Goal: Task Accomplishment & Management: Manage account settings

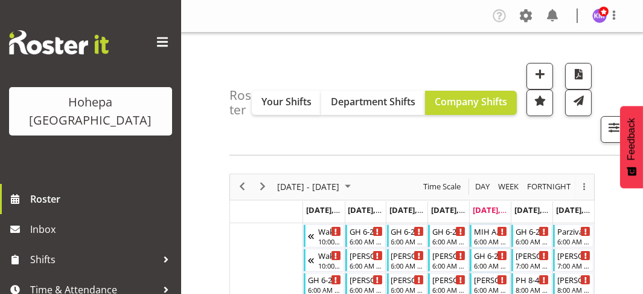
click at [153, 40] on span at bounding box center [162, 42] width 19 height 19
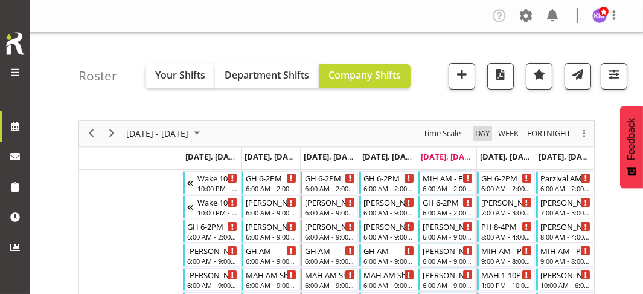
click at [483, 132] on span "Day" at bounding box center [482, 133] width 17 height 15
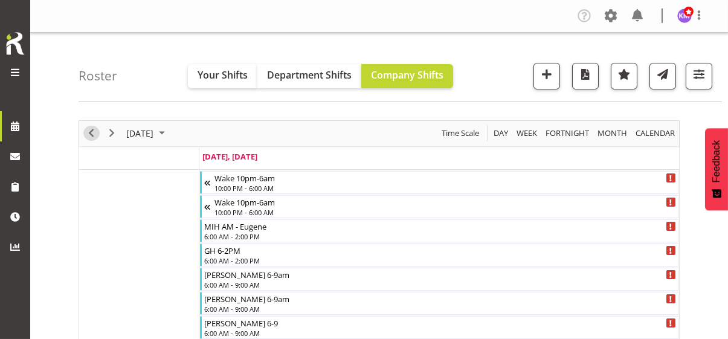
click at [90, 130] on span "Previous" at bounding box center [91, 133] width 15 height 15
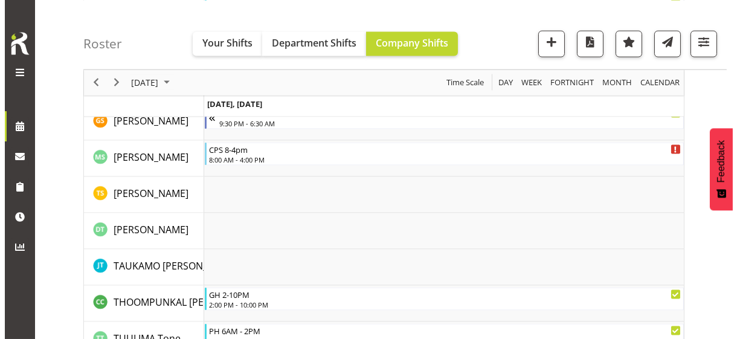
scroll to position [3565, 0]
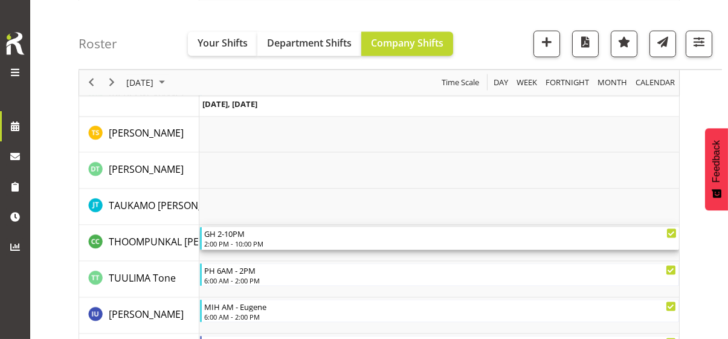
click at [234, 242] on div "2:00 PM - 10:00 PM" at bounding box center [440, 244] width 472 height 10
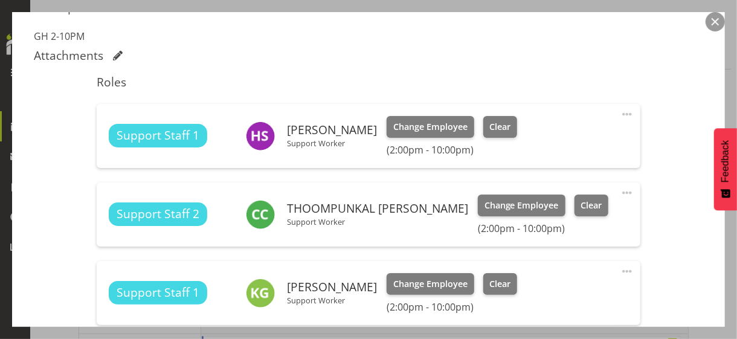
scroll to position [363, 0]
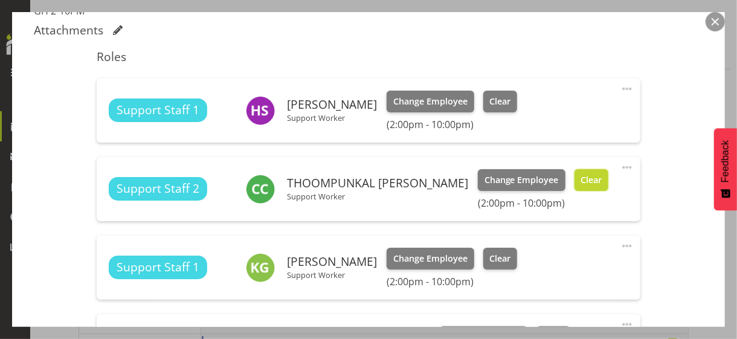
click at [593, 185] on button "Clear" at bounding box center [592, 180] width 34 height 22
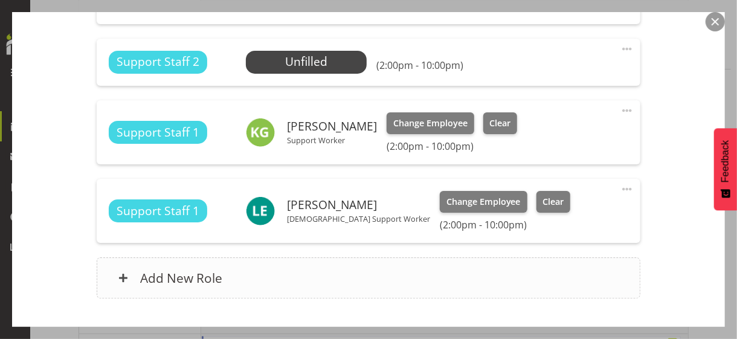
scroll to position [558, 0]
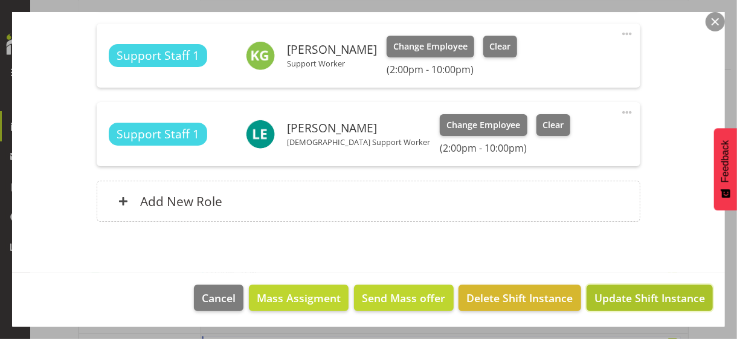
click at [616, 290] on span "Update Shift Instance" at bounding box center [650, 298] width 111 height 16
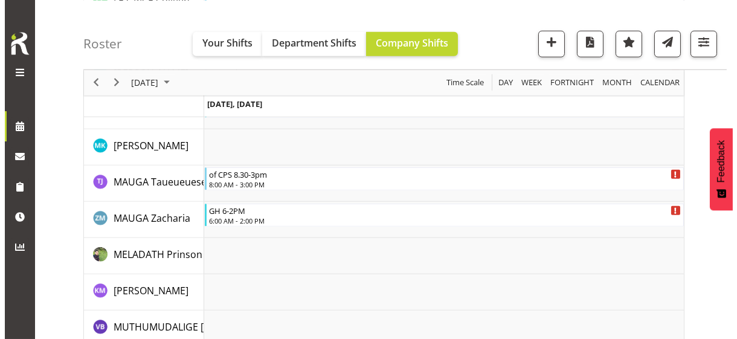
scroll to position [2622, 0]
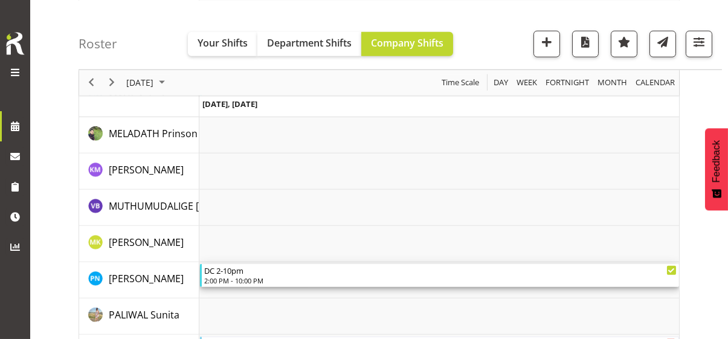
click at [239, 276] on div "2:00 PM - 10:00 PM" at bounding box center [440, 281] width 472 height 10
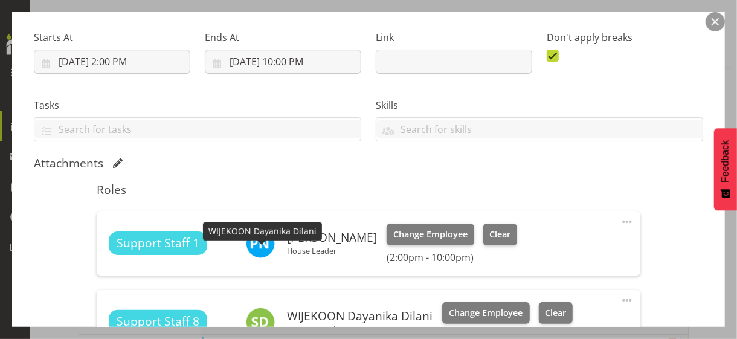
scroll to position [363, 0]
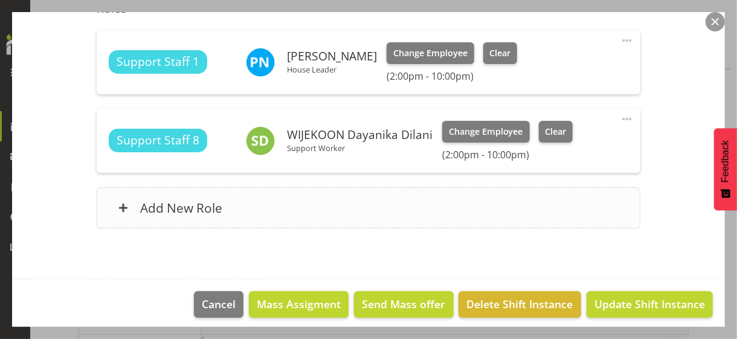
click at [297, 211] on div "Add New Role" at bounding box center [368, 207] width 543 height 41
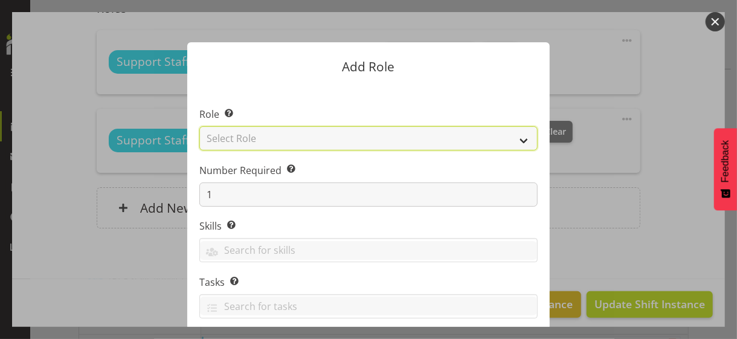
drag, startPoint x: 289, startPoint y: 137, endPoint x: 292, endPoint y: 149, distance: 11.9
click at [289, 137] on select "Select Role CP House Leader Support Staff Wake" at bounding box center [368, 138] width 338 height 24
select select "1091"
click at [199, 126] on select "Select Role CP House Leader Support Staff Wake" at bounding box center [368, 138] width 338 height 24
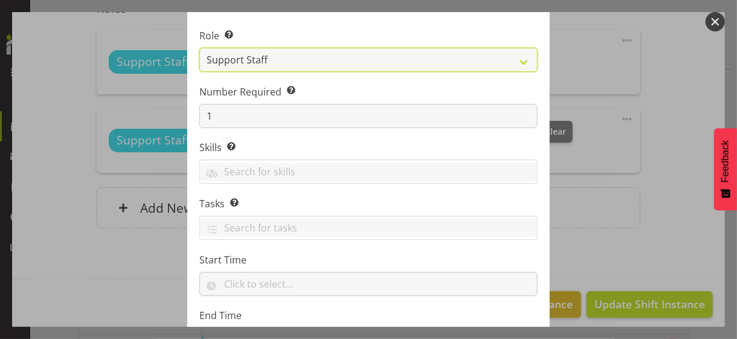
scroll to position [184, 0]
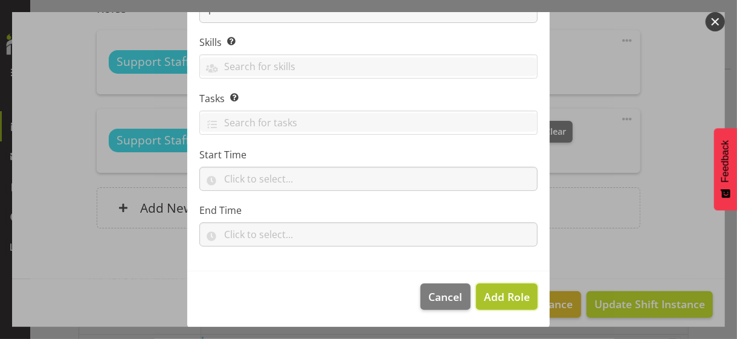
click at [496, 291] on span "Add Role" at bounding box center [507, 296] width 46 height 15
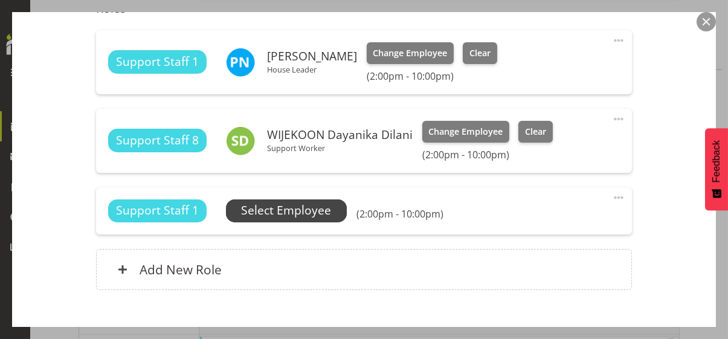
click at [296, 213] on span "Select Employee" at bounding box center [286, 211] width 90 height 18
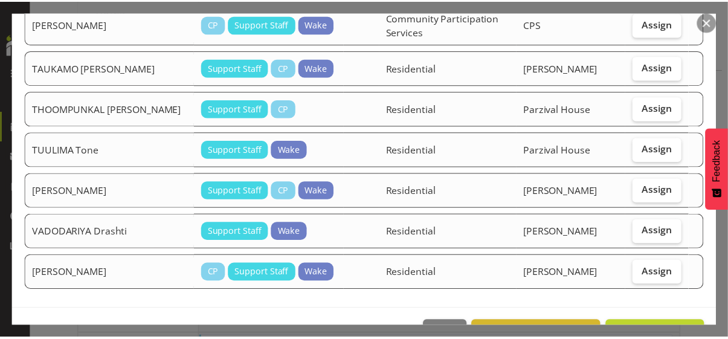
scroll to position [1277, 0]
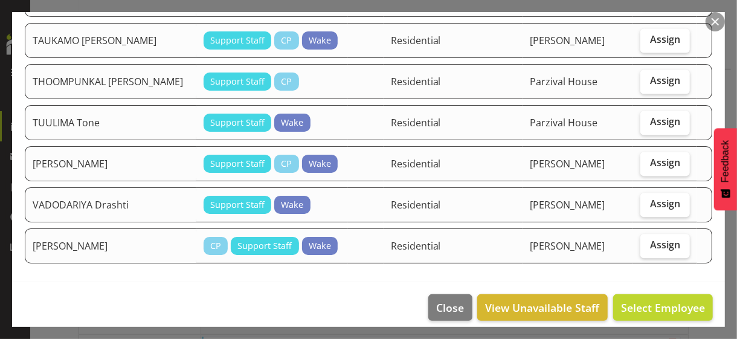
drag, startPoint x: 653, startPoint y: 73, endPoint x: 637, endPoint y: 133, distance: 61.7
click at [643, 74] on span "Assign" at bounding box center [665, 80] width 30 height 12
click at [643, 77] on input "Assign" at bounding box center [644, 81] width 8 height 8
checkbox input "true"
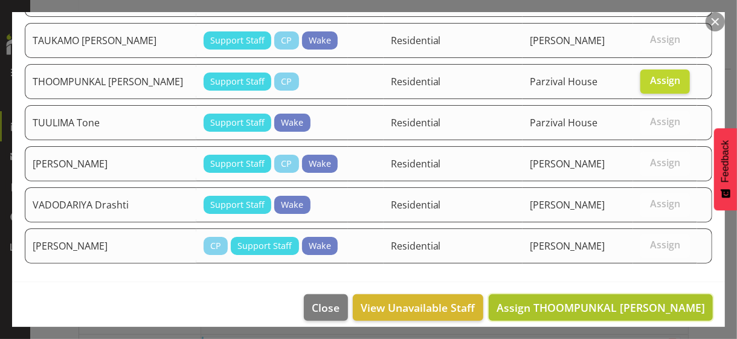
click at [612, 293] on span "Assign THOOMPUNKAL [PERSON_NAME]" at bounding box center [601, 307] width 208 height 15
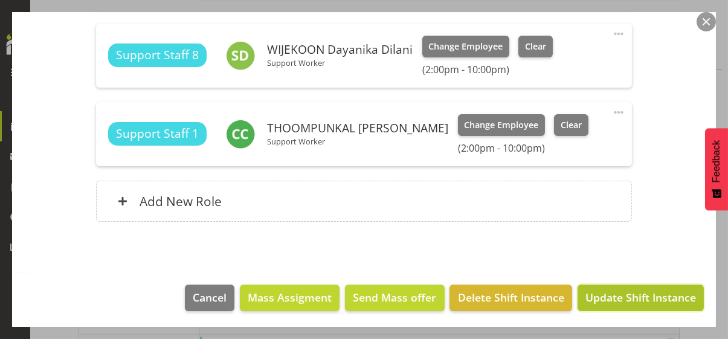
click at [610, 293] on span "Update Shift Instance" at bounding box center [640, 297] width 111 height 16
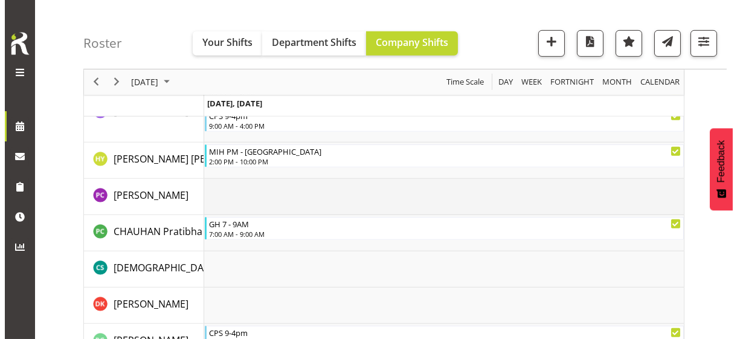
scroll to position [1414, 0]
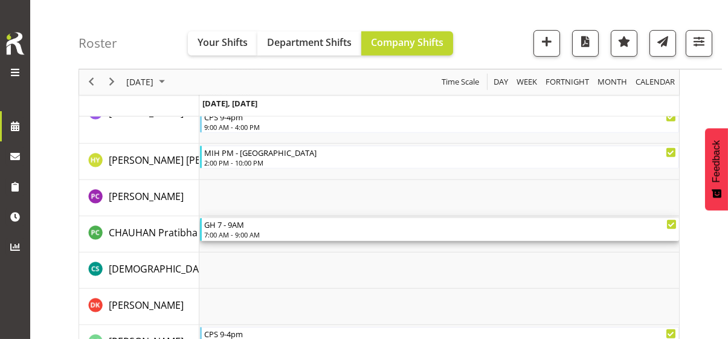
click at [243, 229] on div "GH 7 - 9AM" at bounding box center [440, 224] width 472 height 12
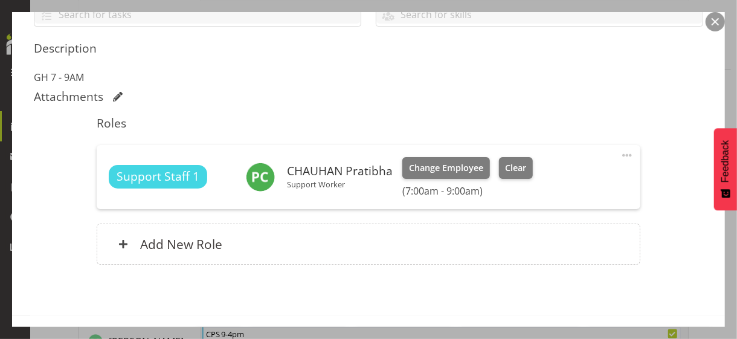
scroll to position [302, 0]
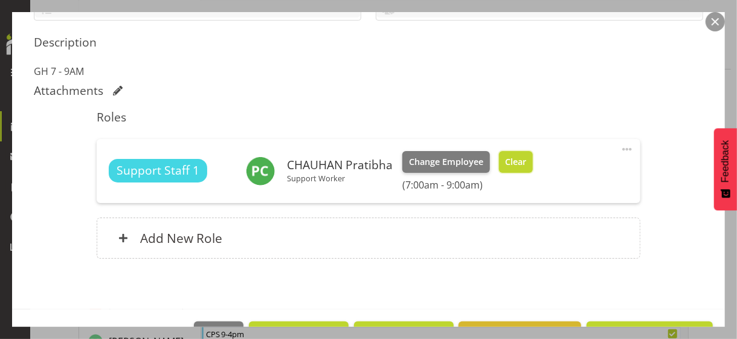
click at [509, 164] on span "Clear" at bounding box center [515, 161] width 21 height 13
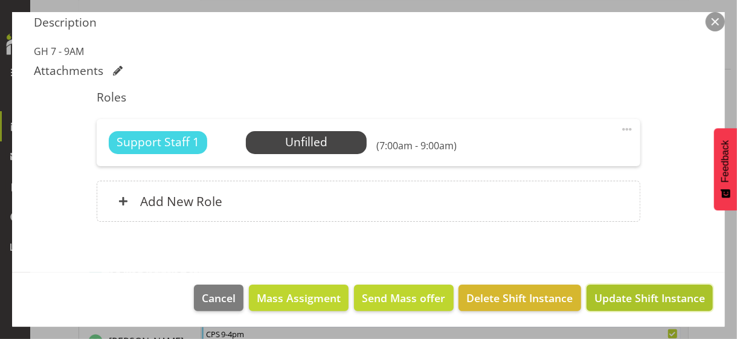
click at [620, 293] on span "Update Shift Instance" at bounding box center [650, 298] width 111 height 16
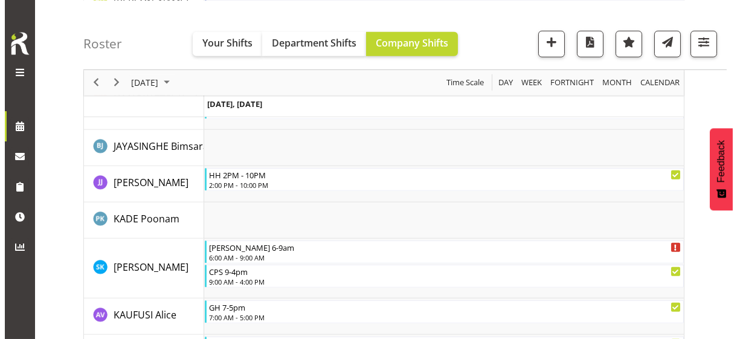
scroll to position [2163, 0]
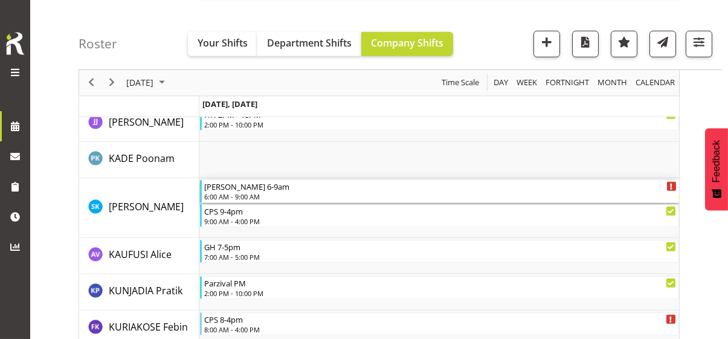
click at [235, 189] on div "[PERSON_NAME] 6-9am" at bounding box center [440, 186] width 472 height 12
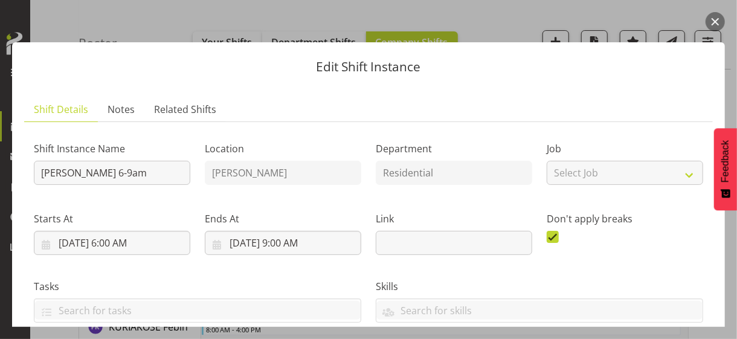
scroll to position [302, 0]
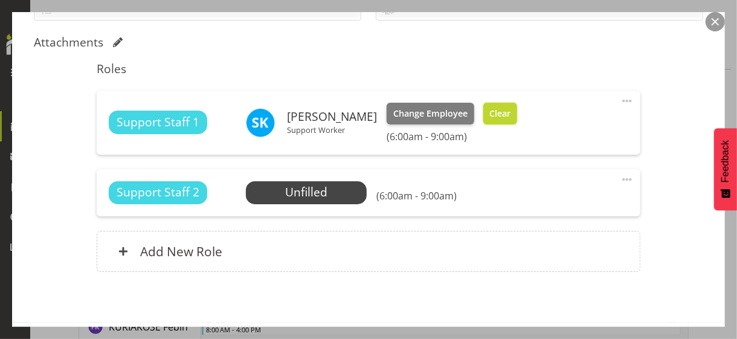
click at [511, 110] on span "Clear" at bounding box center [499, 113] width 21 height 13
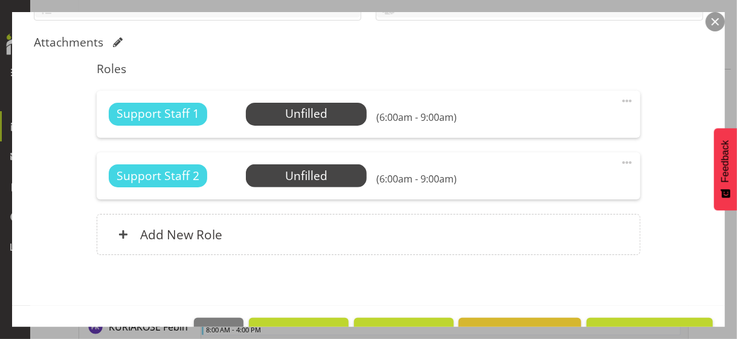
click at [620, 96] on span at bounding box center [627, 101] width 15 height 15
click at [546, 121] on link "Edit" at bounding box center [576, 128] width 116 height 22
select select "7"
select select "2025"
select select "6"
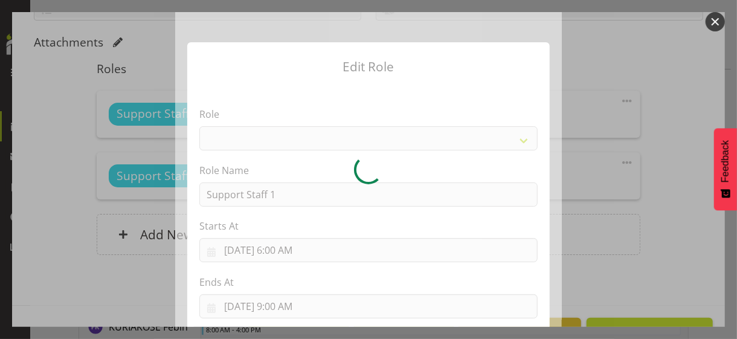
select select "1091"
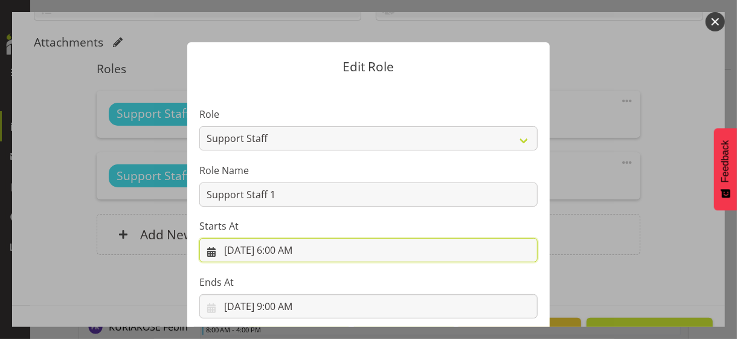
click at [285, 253] on input "[DATE] 6:00 AM" at bounding box center [368, 250] width 338 height 24
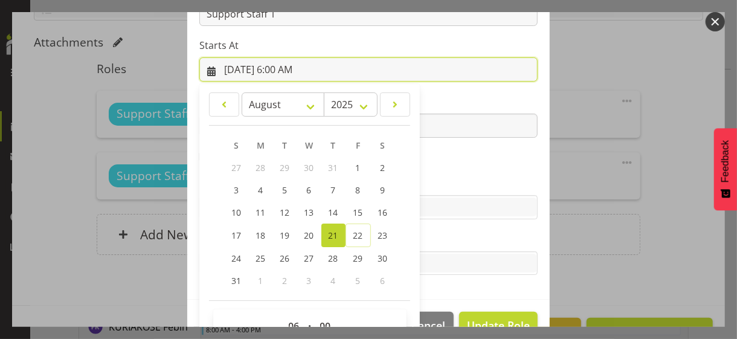
scroll to position [210, 0]
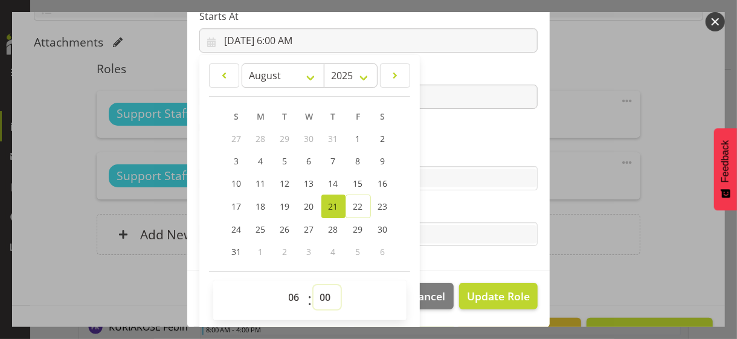
drag, startPoint x: 317, startPoint y: 298, endPoint x: 320, endPoint y: 289, distance: 9.0
click at [320, 292] on select "00 01 02 03 04 05 06 07 08 09 10 11 12 13 14 15 16 17 18 19 20 21 22 23 24 25 2…" at bounding box center [327, 297] width 27 height 24
select select "30"
click at [314, 285] on select "00 01 02 03 04 05 06 07 08 09 10 11 12 13 14 15 16 17 18 19 20 21 22 23 24 25 2…" at bounding box center [327, 297] width 27 height 24
type input "[DATE] 6:30 AM"
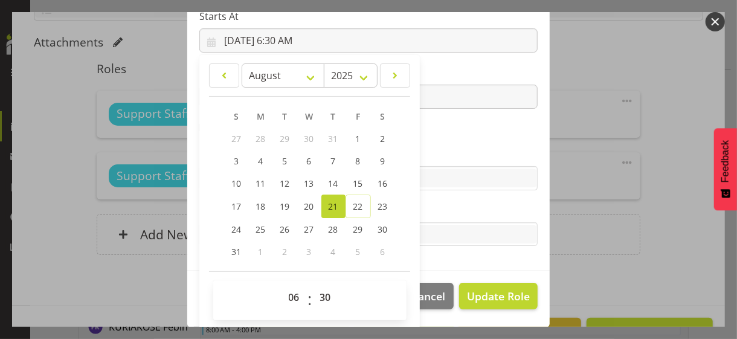
click at [438, 153] on label "Skills" at bounding box center [368, 154] width 338 height 15
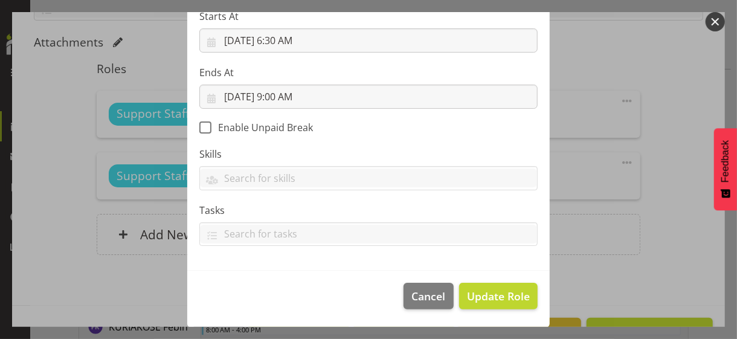
scroll to position [209, 0]
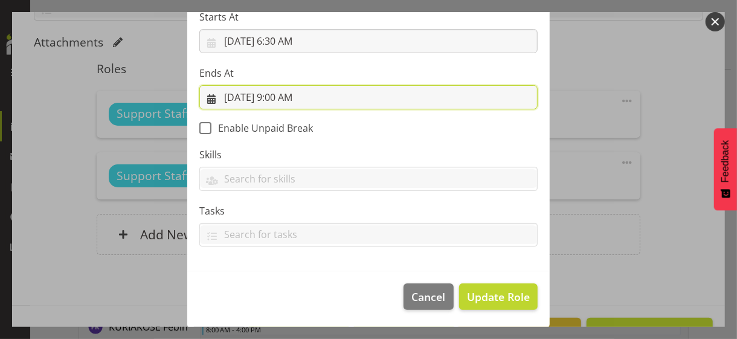
click at [283, 98] on input "[DATE] 9:00 AM" at bounding box center [368, 97] width 338 height 24
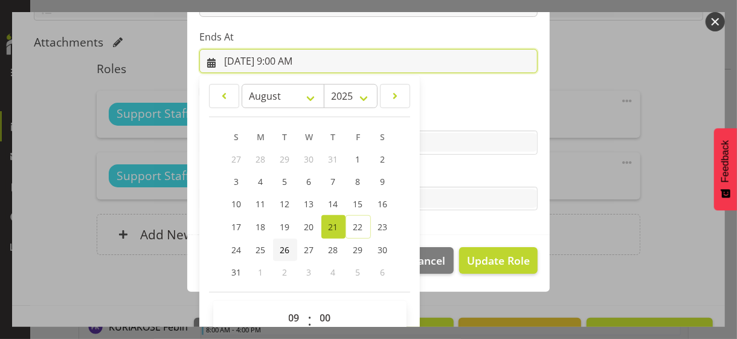
scroll to position [266, 0]
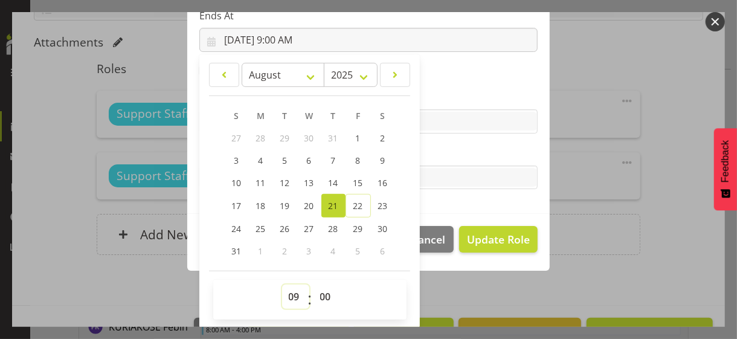
drag, startPoint x: 288, startPoint y: 294, endPoint x: 289, endPoint y: 286, distance: 7.5
click at [288, 293] on select "00 01 02 03 04 05 06 07 08 09 10 11 12 13 14 15 16 17 18 19 20 21 22 23" at bounding box center [295, 297] width 27 height 24
select select "8"
click at [282, 285] on select "00 01 02 03 04 05 06 07 08 09 10 11 12 13 14 15 16 17 18 19 20 21 22 23" at bounding box center [295, 297] width 27 height 24
type input "[DATE] 8:00 AM"
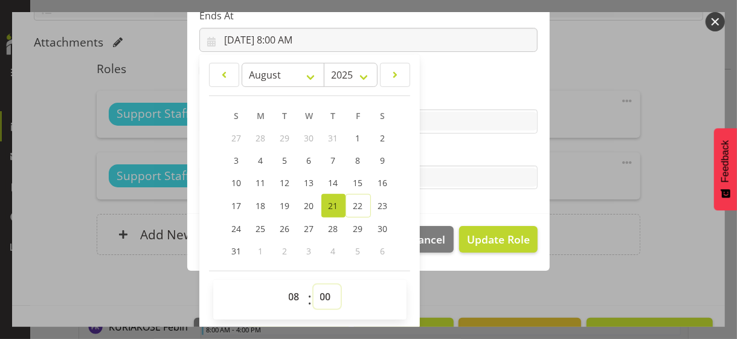
drag, startPoint x: 317, startPoint y: 297, endPoint x: 320, endPoint y: 288, distance: 10.1
click at [318, 293] on select "00 01 02 03 04 05 06 07 08 09 10 11 12 13 14 15 16 17 18 19 20 21 22 23 24 25 2…" at bounding box center [327, 297] width 27 height 24
select select "30"
click at [314, 285] on select "00 01 02 03 04 05 06 07 08 09 10 11 12 13 14 15 16 17 18 19 20 21 22 23 24 25 2…" at bounding box center [327, 297] width 27 height 24
type input "[DATE] 8:30 AM"
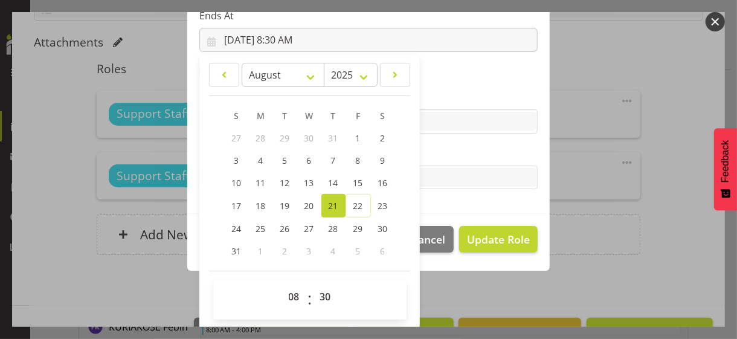
click at [438, 149] on label "Tasks" at bounding box center [368, 153] width 338 height 15
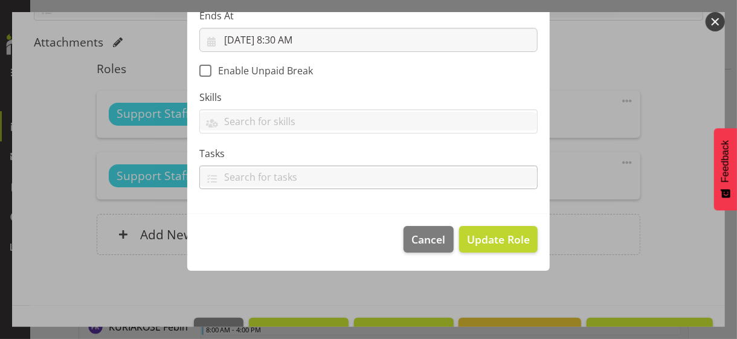
scroll to position [209, 0]
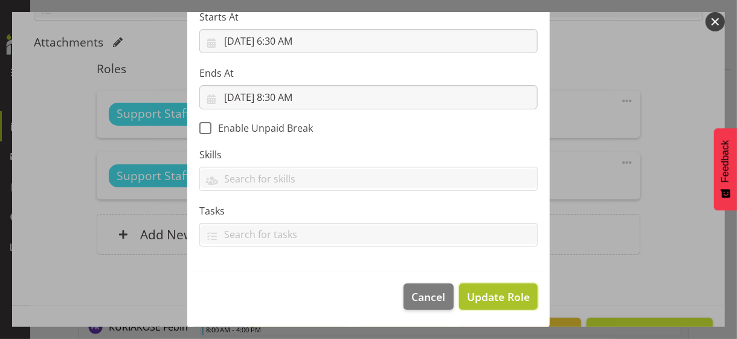
click at [483, 293] on span "Update Role" at bounding box center [498, 297] width 63 height 16
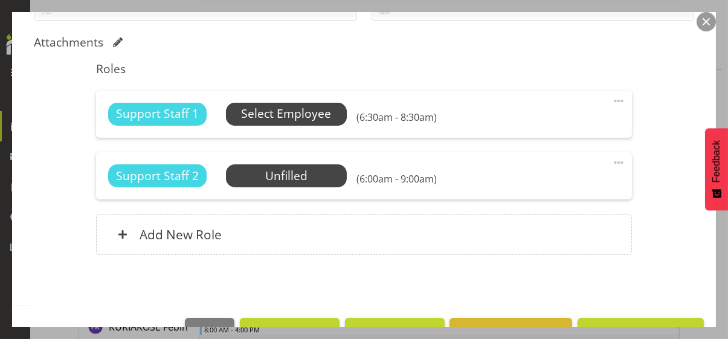
click at [308, 115] on span "Select Employee" at bounding box center [286, 114] width 90 height 18
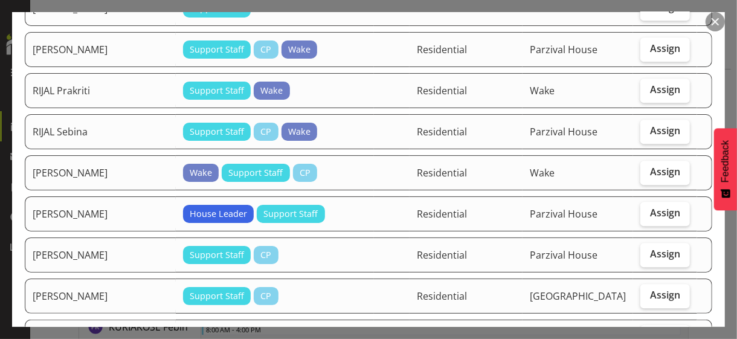
scroll to position [1510, 0]
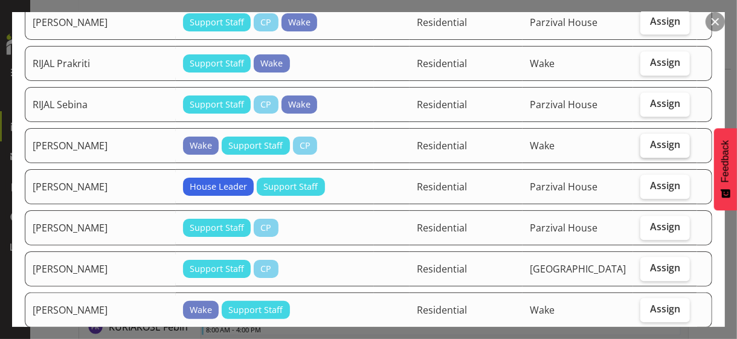
click at [643, 148] on label "Assign" at bounding box center [665, 146] width 50 height 24
click at [643, 148] on input "Assign" at bounding box center [644, 145] width 8 height 8
checkbox input "true"
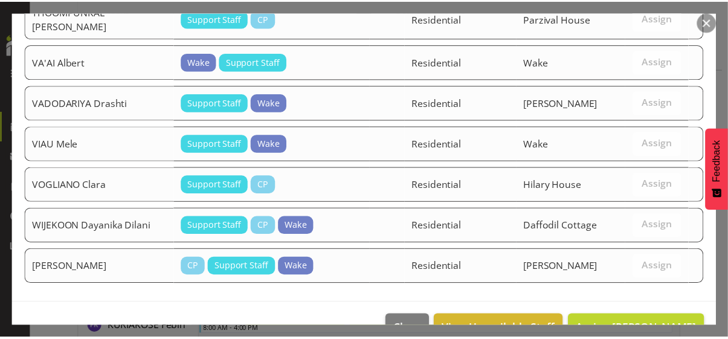
scroll to position [1997, 0]
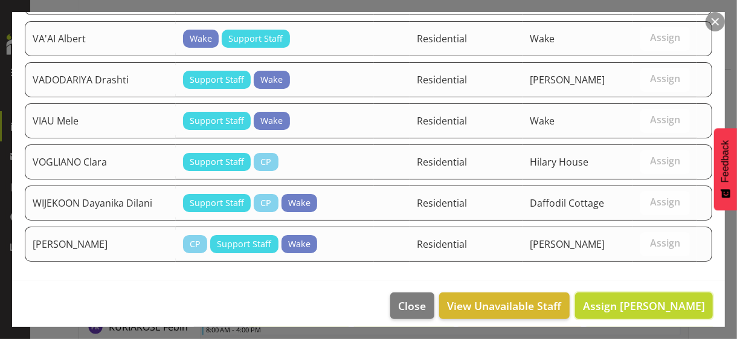
click at [629, 293] on span "Assign [PERSON_NAME]" at bounding box center [644, 305] width 122 height 15
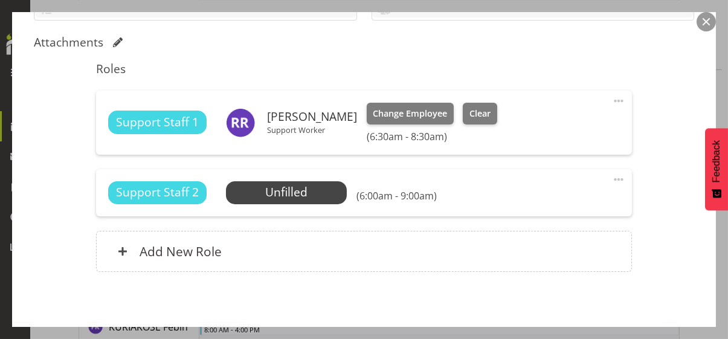
scroll to position [353, 0]
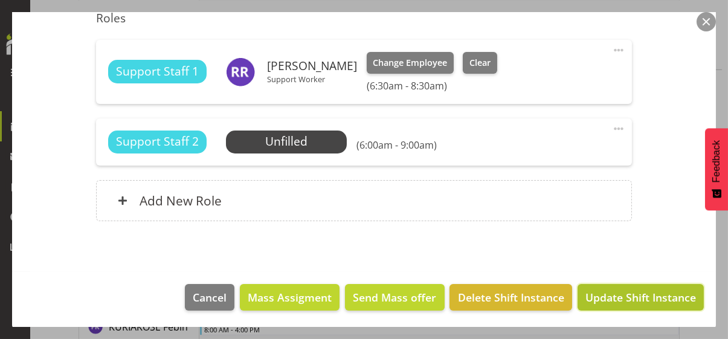
click at [640, 293] on span "Update Shift Instance" at bounding box center [640, 297] width 111 height 16
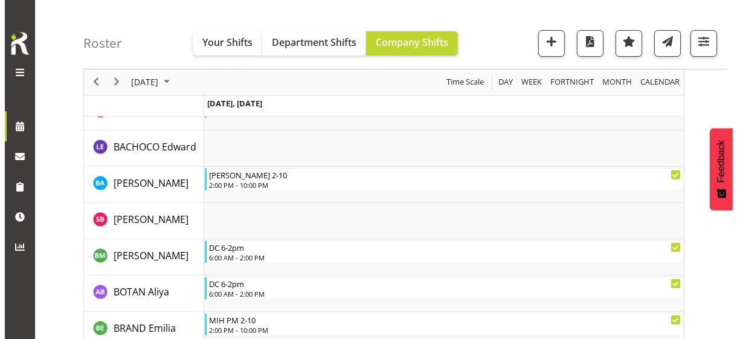
scroll to position [2163, 0]
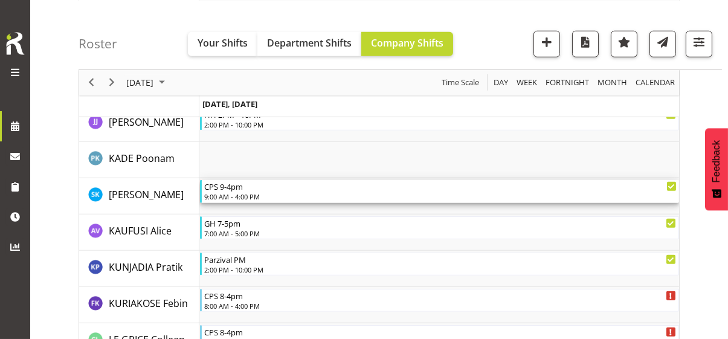
click at [245, 193] on div "9:00 AM - 4:00 PM" at bounding box center [440, 197] width 472 height 10
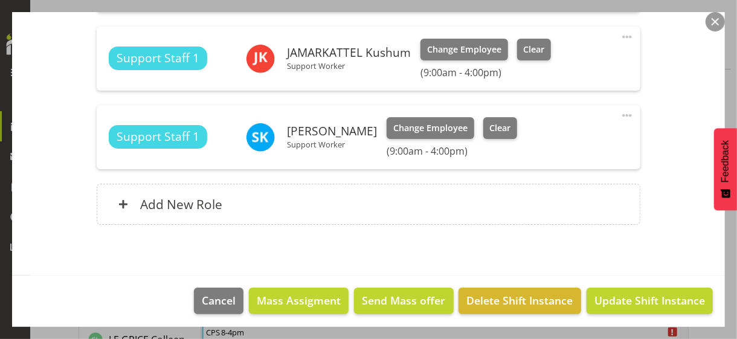
scroll to position [526, 0]
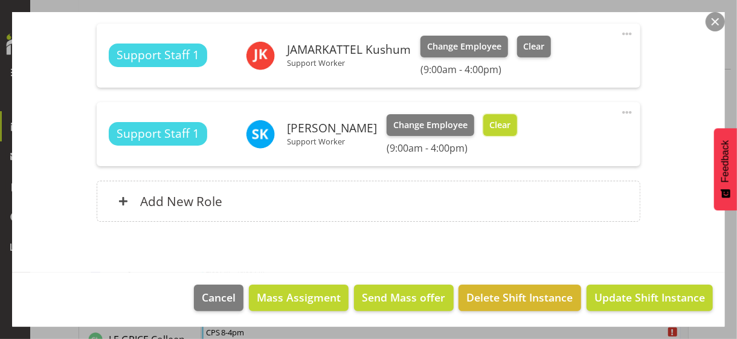
click at [518, 120] on button "Clear" at bounding box center [500, 125] width 34 height 22
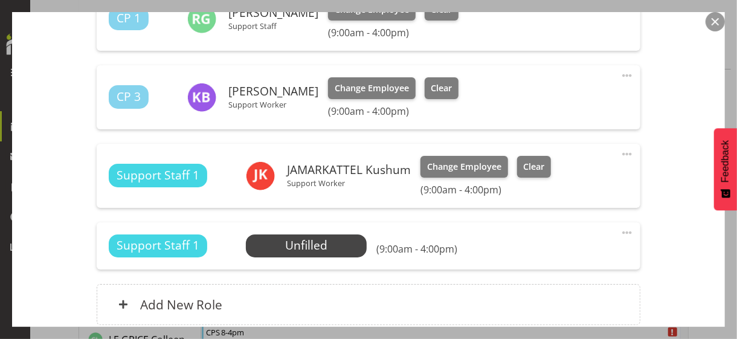
scroll to position [389, 0]
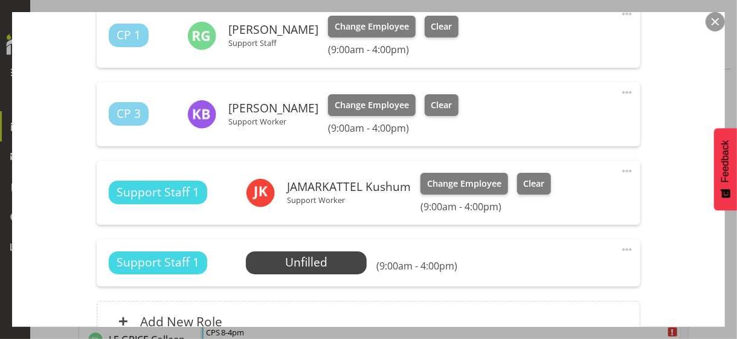
click at [643, 211] on div "Shift Instance Name CPS 9-4pm Location CPS Department Community Participation S…" at bounding box center [368, 50] width 669 height 614
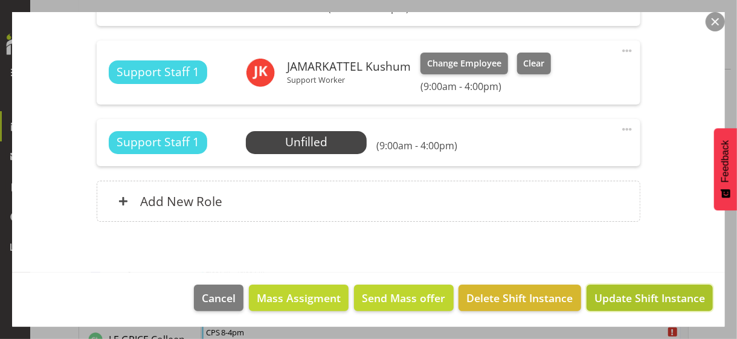
click at [634, 293] on span "Update Shift Instance" at bounding box center [650, 298] width 111 height 16
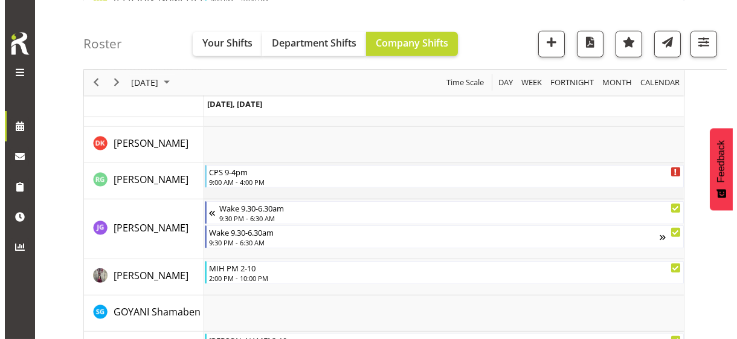
scroll to position [1659, 0]
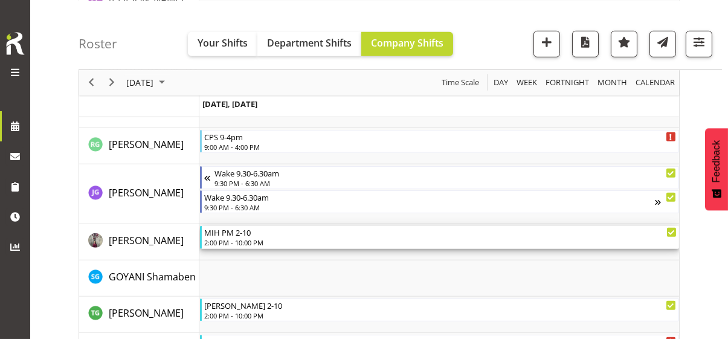
click at [231, 240] on div "2:00 PM - 10:00 PM" at bounding box center [440, 242] width 472 height 10
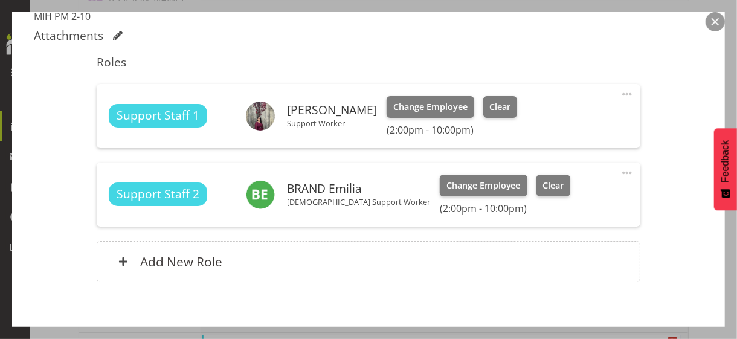
scroll to position [417, 0]
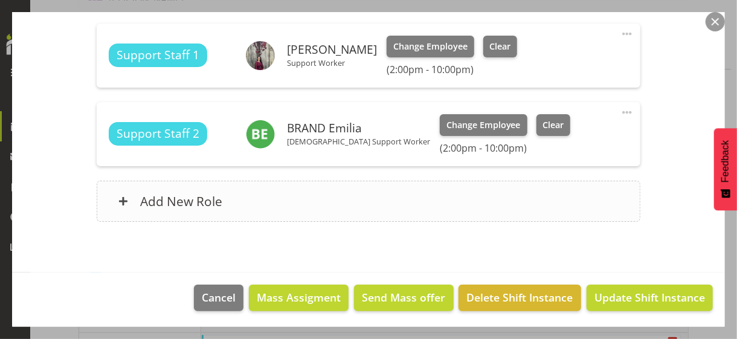
click at [257, 206] on div "Add New Role" at bounding box center [368, 201] width 543 height 41
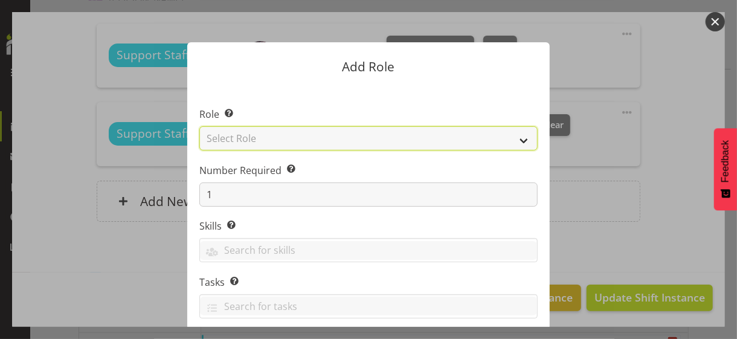
click at [266, 138] on select "Select Role CP House Leader Support Staff Wake" at bounding box center [368, 138] width 338 height 24
select select "1091"
click at [199, 126] on select "Select Role CP House Leader Support Staff Wake" at bounding box center [368, 138] width 338 height 24
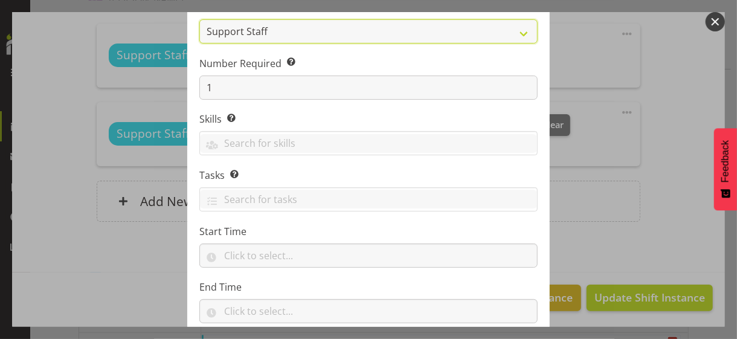
scroll to position [184, 0]
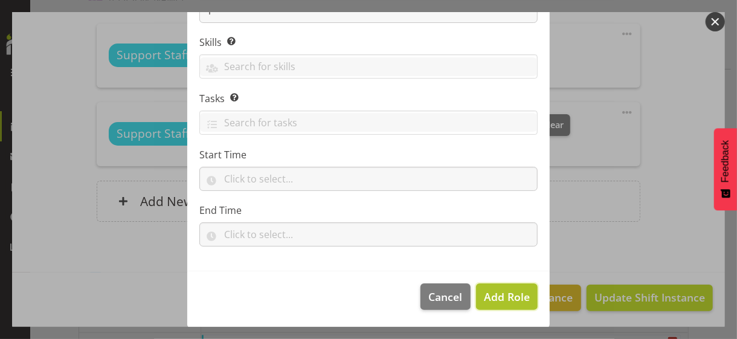
click at [494, 293] on span "Add Role" at bounding box center [507, 296] width 46 height 15
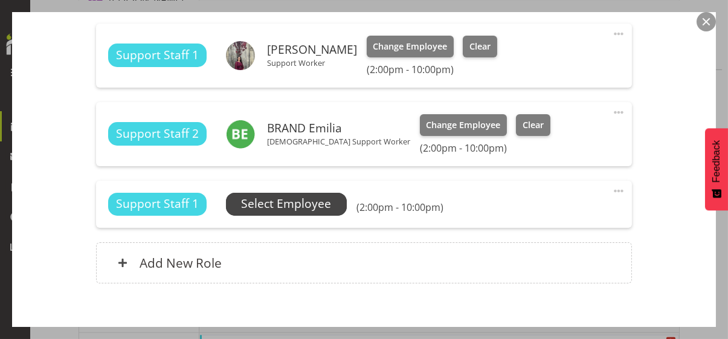
click at [306, 204] on span "Select Employee" at bounding box center [286, 204] width 90 height 18
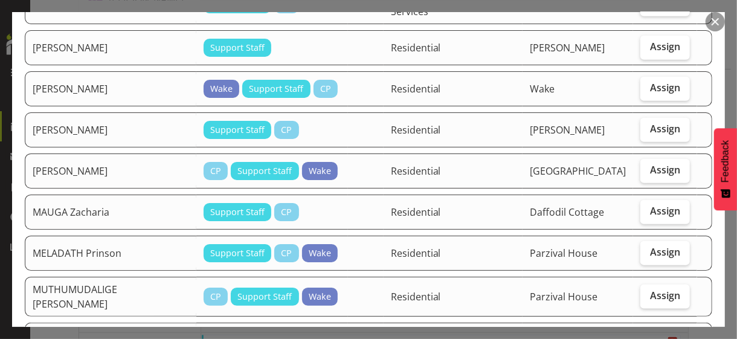
scroll to position [665, 0]
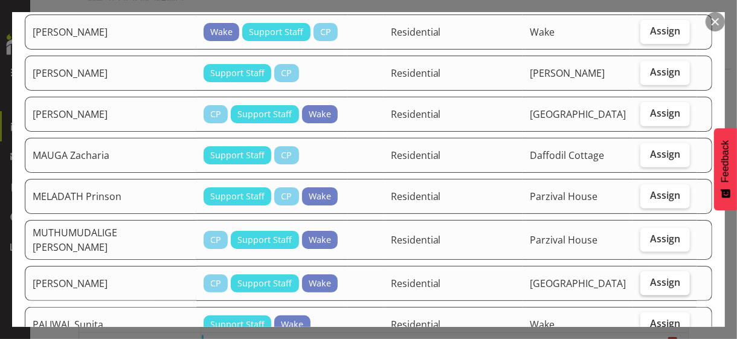
click at [643, 276] on span "Assign" at bounding box center [665, 282] width 30 height 12
click at [643, 279] on input "Assign" at bounding box center [644, 283] width 8 height 8
checkbox input "true"
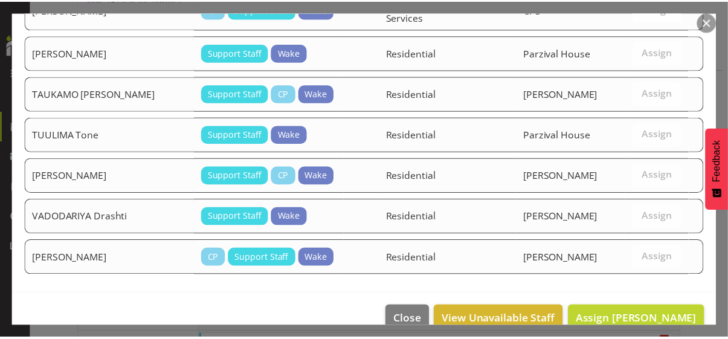
scroll to position [1362, 0]
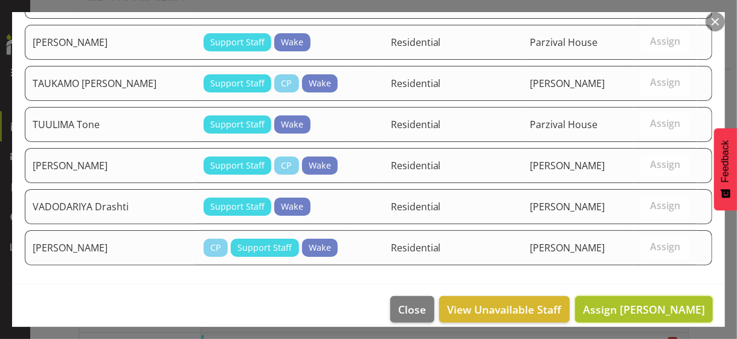
click at [620, 293] on span "Assign [PERSON_NAME]" at bounding box center [644, 309] width 122 height 15
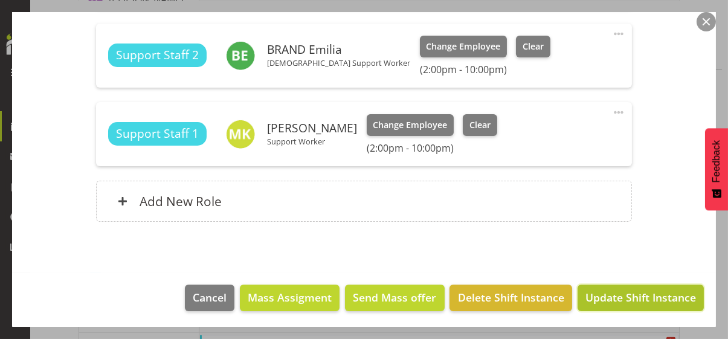
click at [616, 293] on span "Update Shift Instance" at bounding box center [640, 297] width 111 height 16
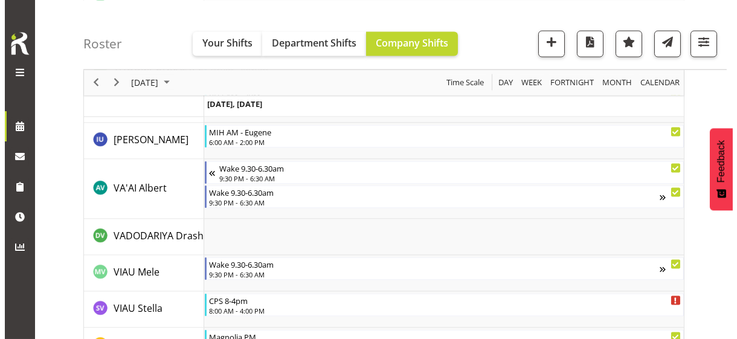
scroll to position [3774, 0]
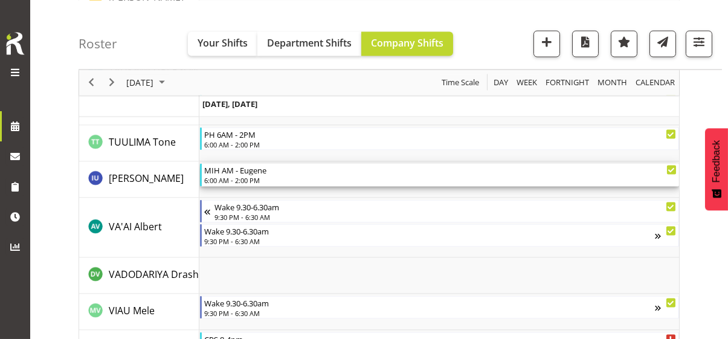
click at [257, 175] on div "6:00 AM - 2:00 PM" at bounding box center [440, 180] width 472 height 10
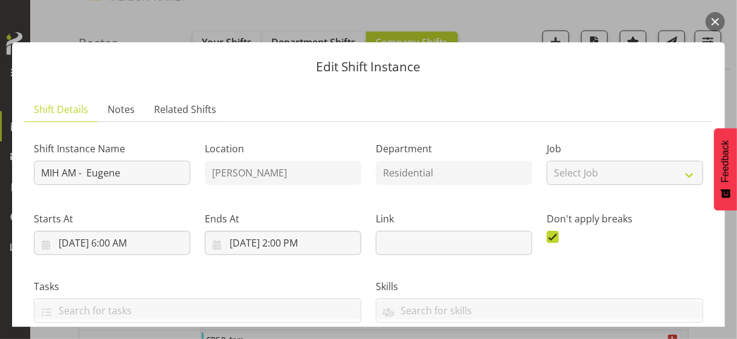
scroll to position [242, 0]
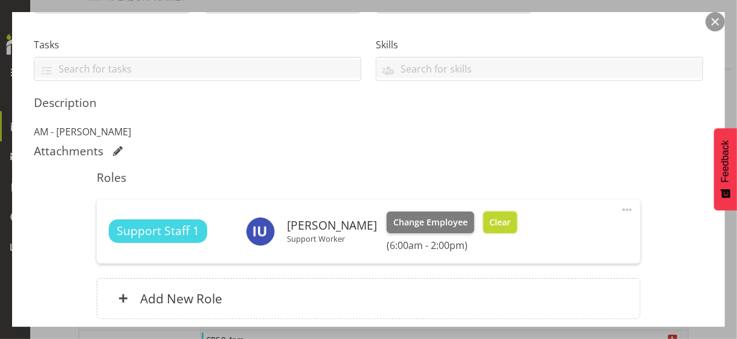
click at [495, 221] on span "Clear" at bounding box center [499, 222] width 21 height 13
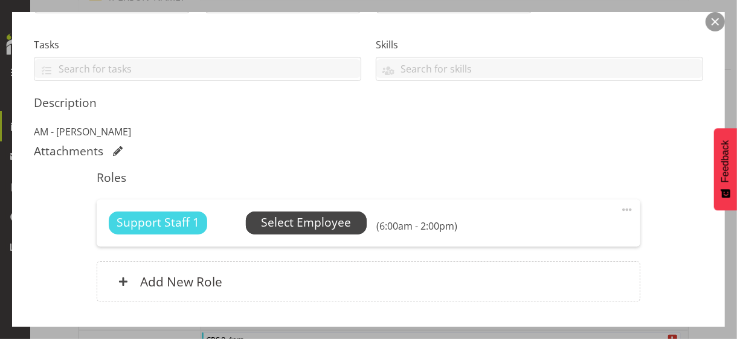
click at [321, 221] on span "Select Employee" at bounding box center [306, 223] width 90 height 18
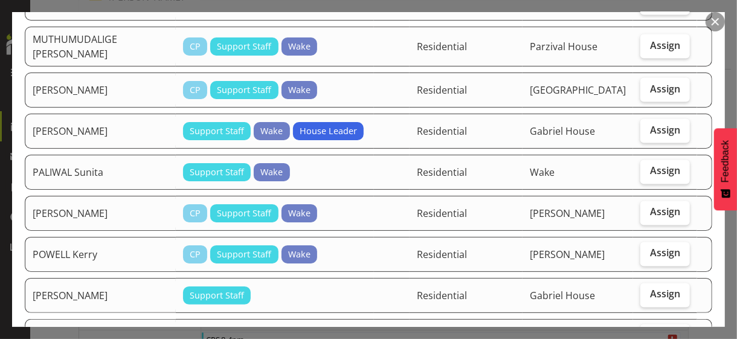
scroll to position [1148, 0]
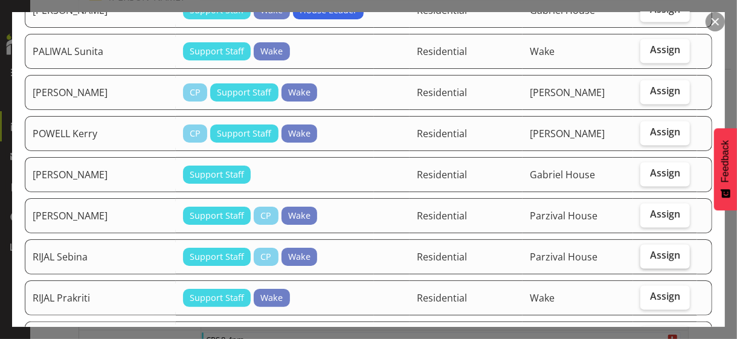
click at [643, 257] on span "Assign" at bounding box center [665, 256] width 30 height 12
click at [643, 257] on input "Assign" at bounding box center [644, 256] width 8 height 8
checkbox input "true"
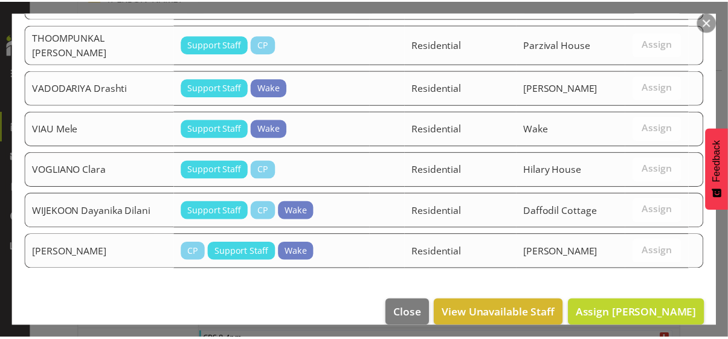
scroll to position [1669, 0]
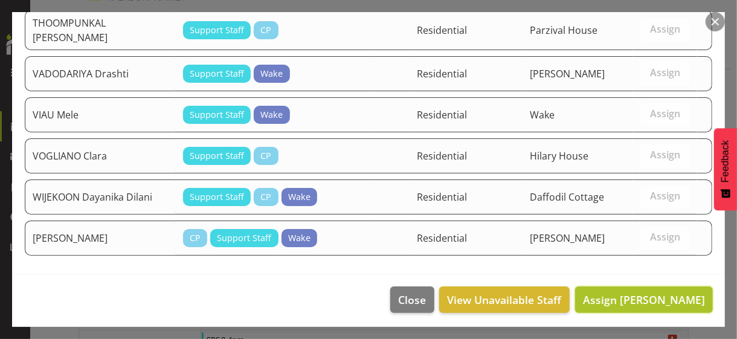
click at [617, 293] on span "Assign [PERSON_NAME]" at bounding box center [644, 299] width 122 height 15
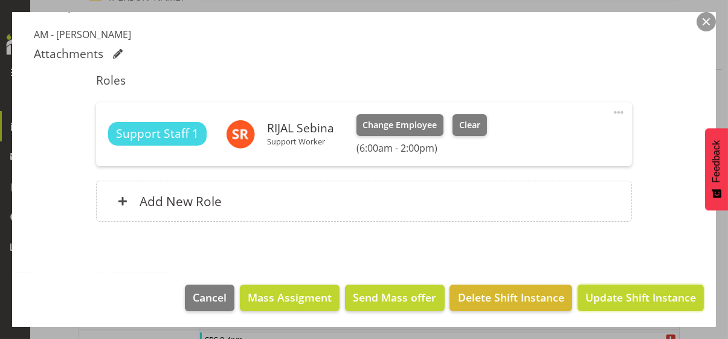
click at [620, 293] on span "Update Shift Instance" at bounding box center [640, 297] width 111 height 16
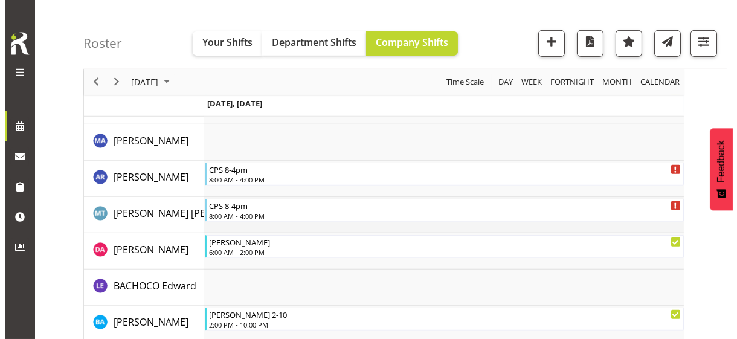
scroll to position [1055, 0]
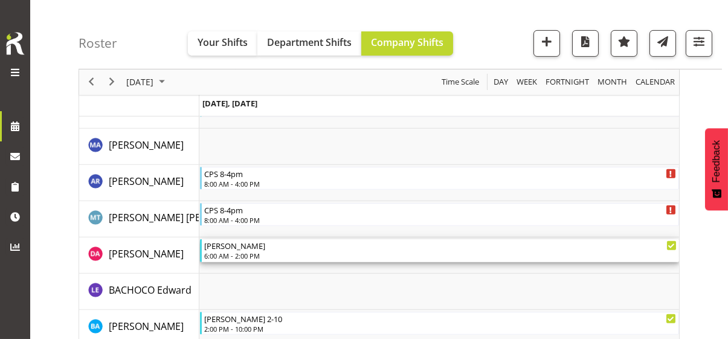
click at [238, 248] on div "[PERSON_NAME]" at bounding box center [440, 245] width 472 height 12
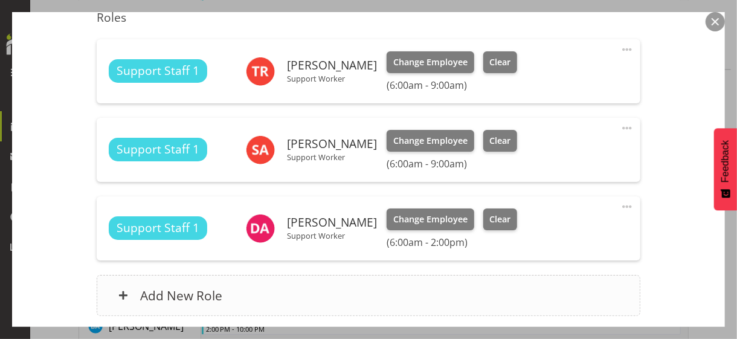
scroll to position [423, 0]
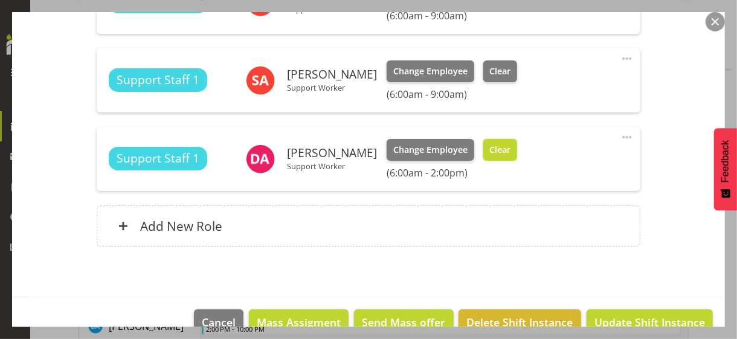
click at [489, 148] on span "Clear" at bounding box center [499, 149] width 21 height 13
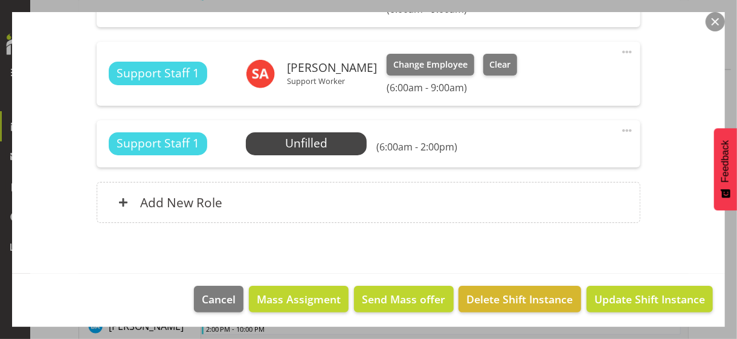
scroll to position [431, 0]
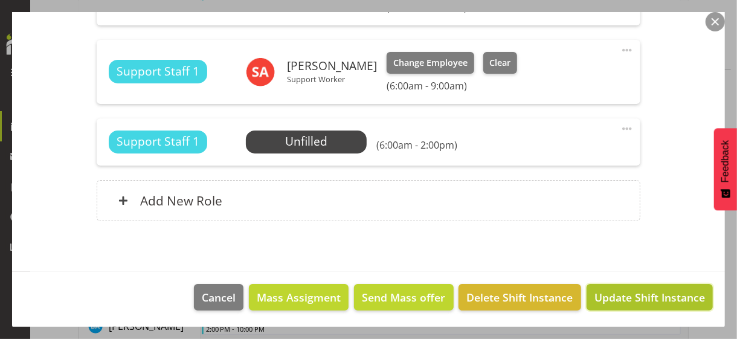
click at [620, 293] on span "Update Shift Instance" at bounding box center [650, 297] width 111 height 16
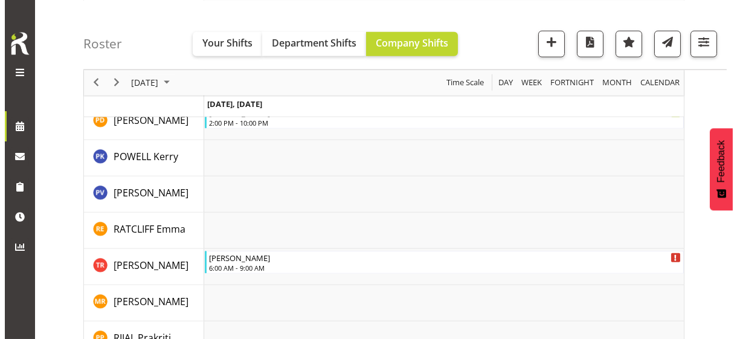
scroll to position [2914, 0]
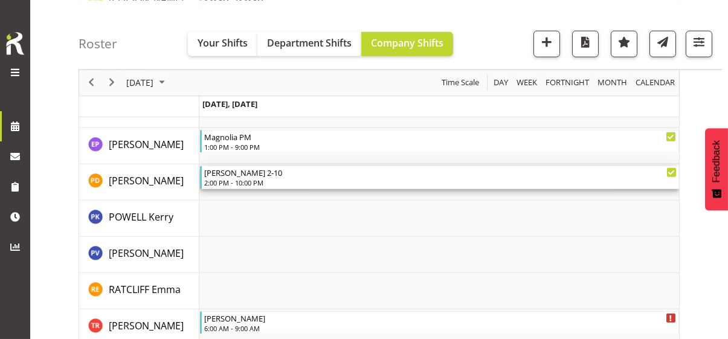
click at [250, 179] on div "2:00 PM - 10:00 PM" at bounding box center [440, 183] width 472 height 10
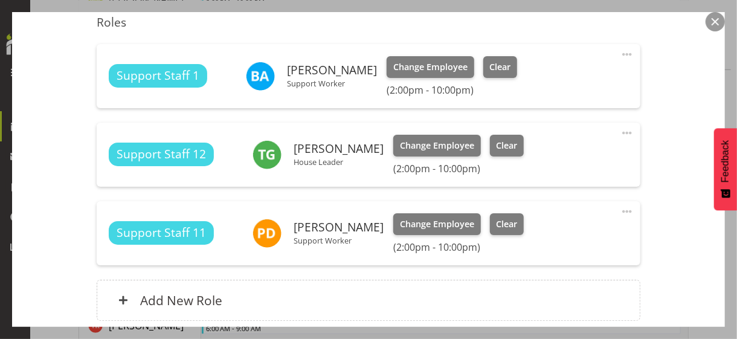
scroll to position [423, 0]
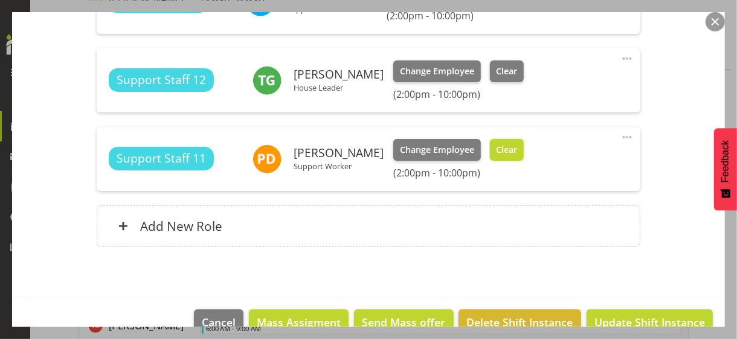
click at [500, 148] on span "Clear" at bounding box center [506, 149] width 21 height 13
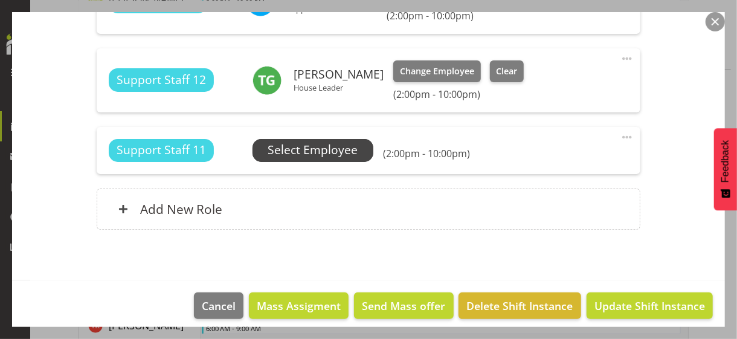
click at [312, 152] on span "Select Employee" at bounding box center [313, 150] width 90 height 18
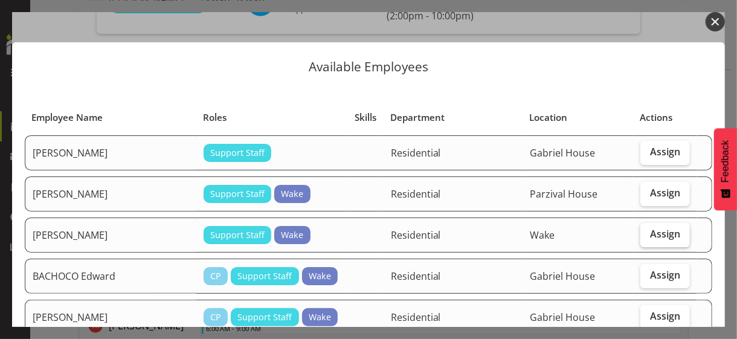
click at [643, 236] on span "Assign" at bounding box center [665, 234] width 30 height 12
click at [643, 236] on input "Assign" at bounding box center [644, 234] width 8 height 8
checkbox input "true"
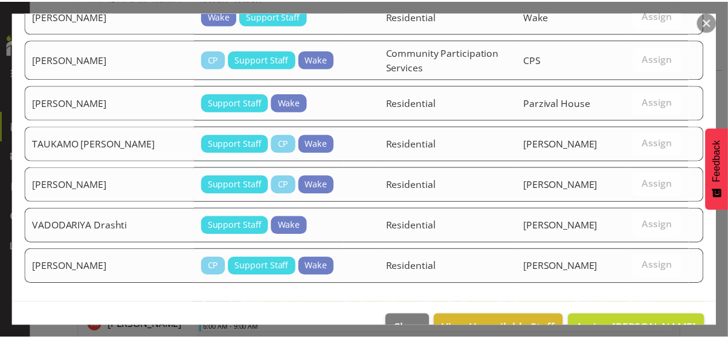
scroll to position [1237, 0]
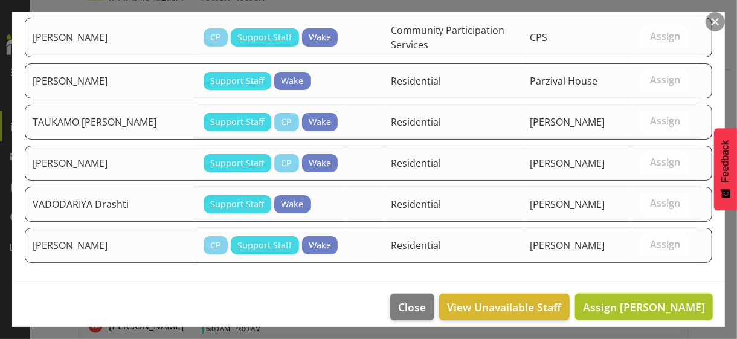
click at [643, 293] on span "Assign [PERSON_NAME]" at bounding box center [644, 307] width 122 height 15
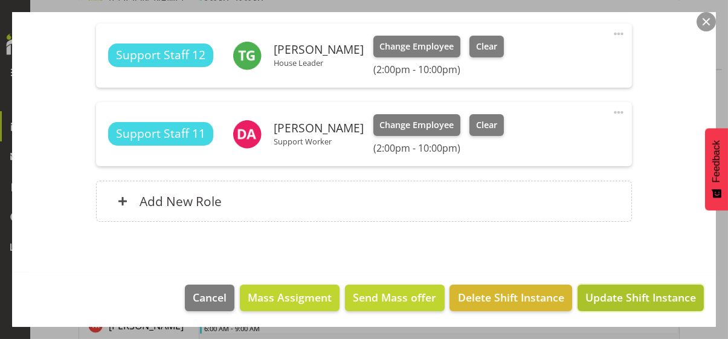
click at [633, 293] on span "Update Shift Instance" at bounding box center [640, 297] width 111 height 16
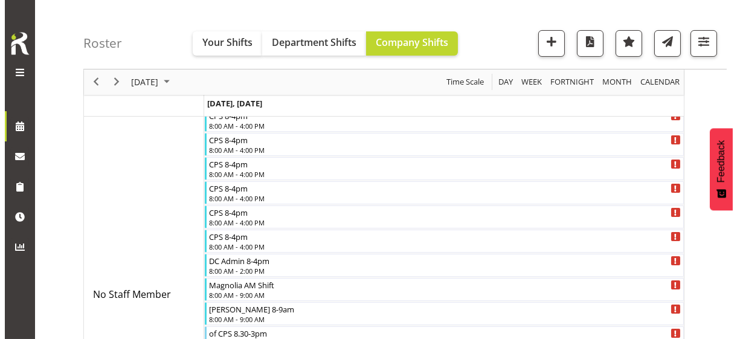
scroll to position [74, 0]
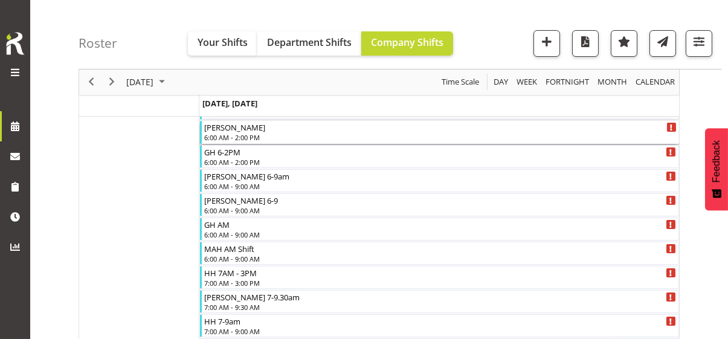
click at [251, 131] on div "[PERSON_NAME] AM 6:00 AM - 2:00 PM" at bounding box center [440, 132] width 472 height 23
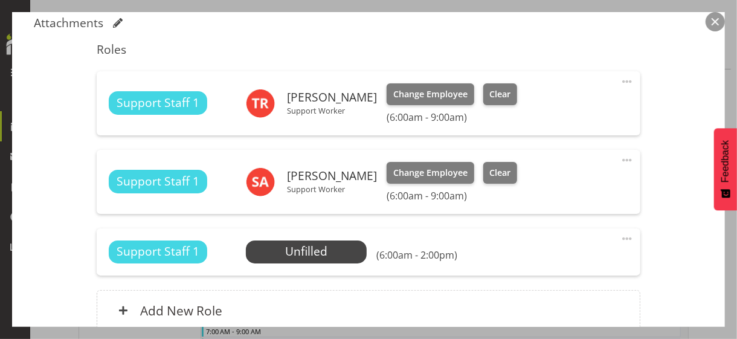
scroll to position [363, 0]
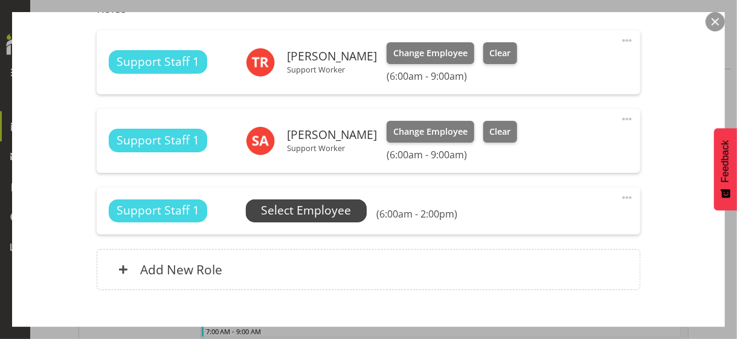
click at [301, 212] on span "Select Employee" at bounding box center [306, 211] width 90 height 18
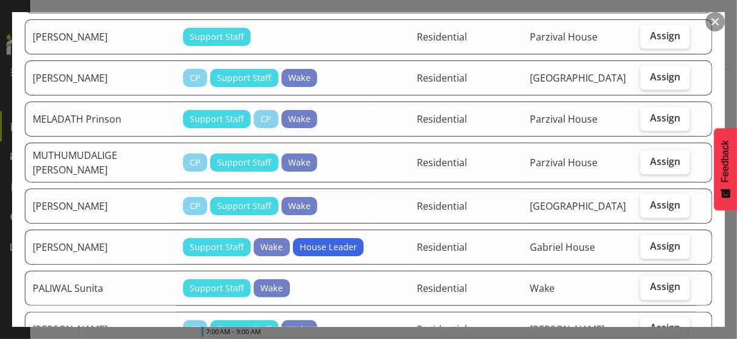
scroll to position [967, 0]
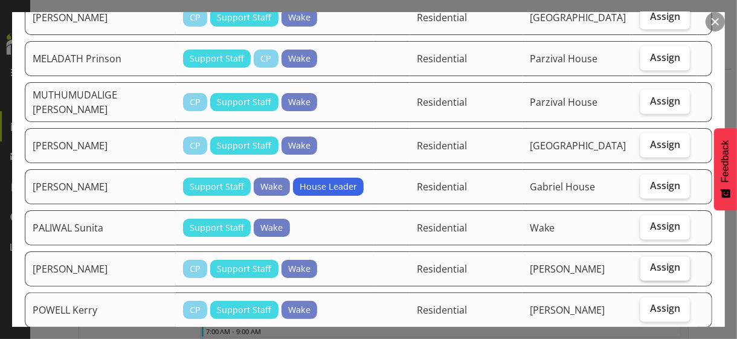
click at [643, 269] on span "Assign" at bounding box center [665, 268] width 30 height 12
click at [643, 269] on input "Assign" at bounding box center [644, 268] width 8 height 8
checkbox input "true"
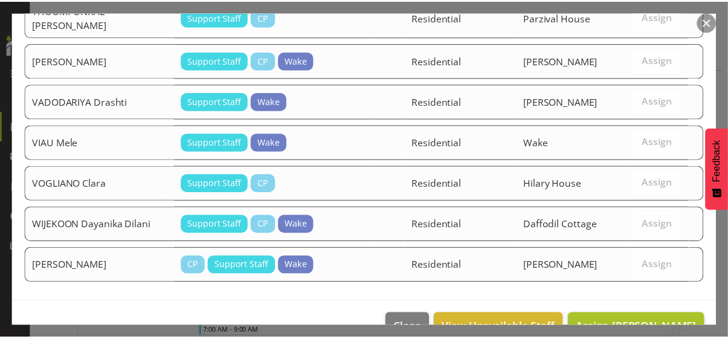
scroll to position [1665, 0]
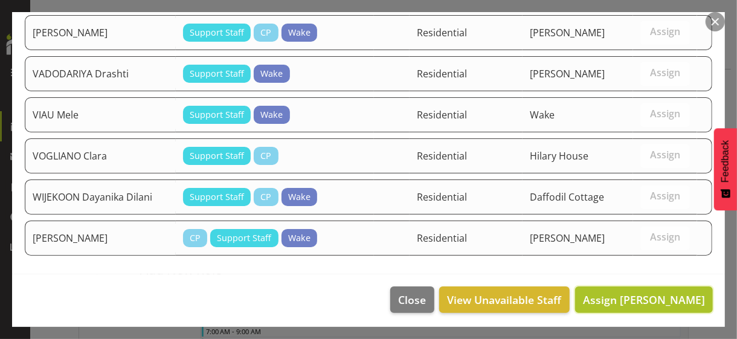
click at [634, 292] on span "Assign [PERSON_NAME]" at bounding box center [644, 299] width 122 height 15
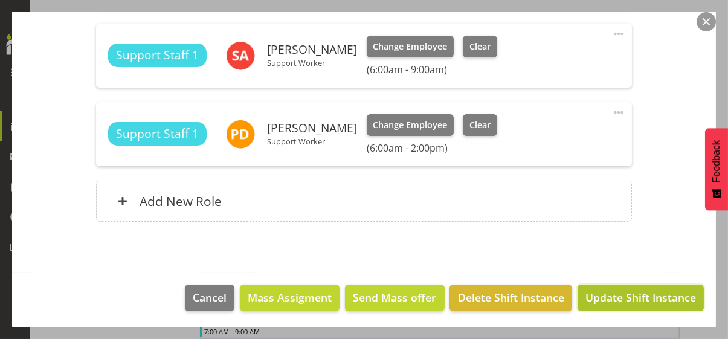
click at [630, 293] on span "Update Shift Instance" at bounding box center [640, 297] width 111 height 16
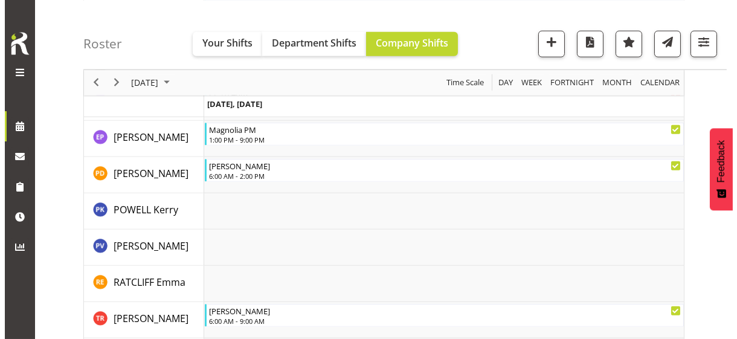
scroll to position [2854, 0]
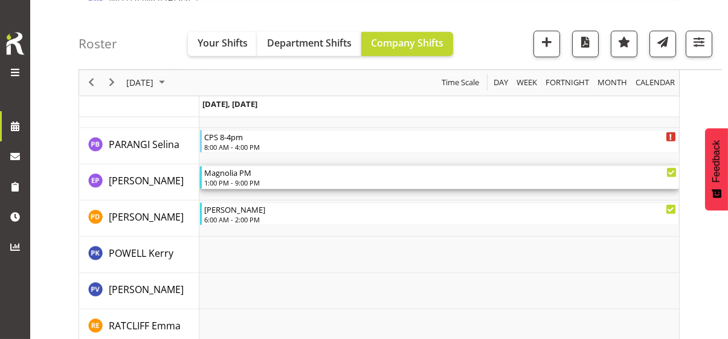
click at [236, 178] on div "1:00 PM - 9:00 PM" at bounding box center [440, 183] width 472 height 10
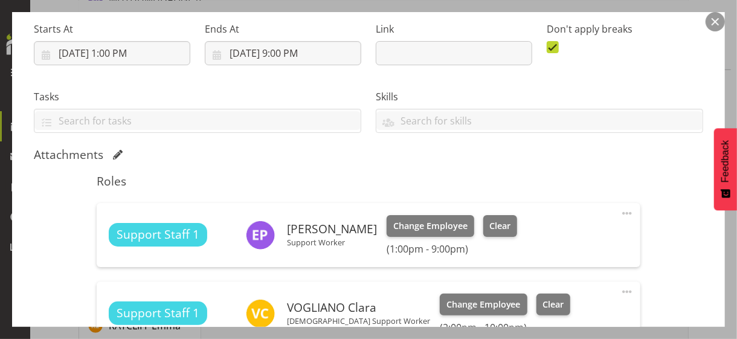
scroll to position [302, 0]
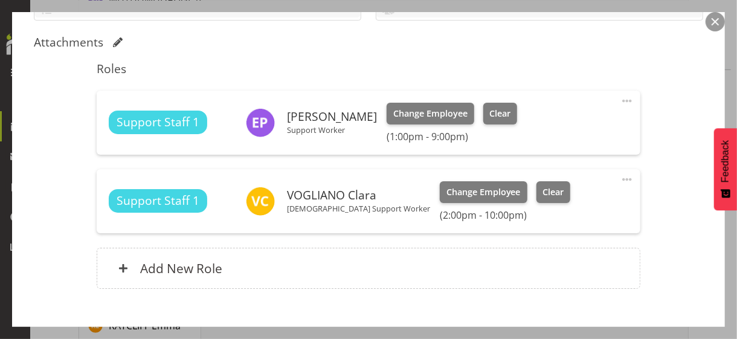
click at [620, 98] on span at bounding box center [627, 101] width 15 height 15
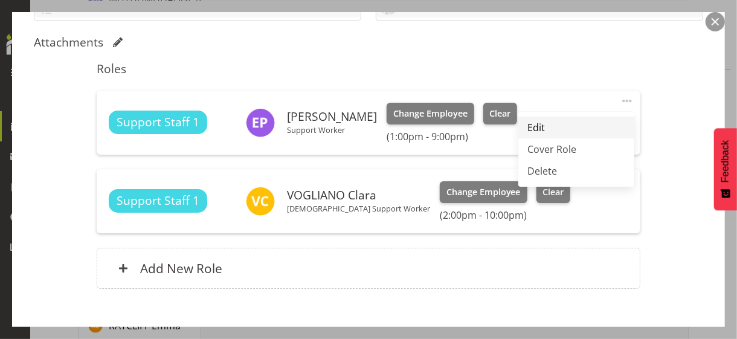
click at [553, 128] on link "Edit" at bounding box center [576, 128] width 116 height 22
select select "7"
select select "2025"
select select "21"
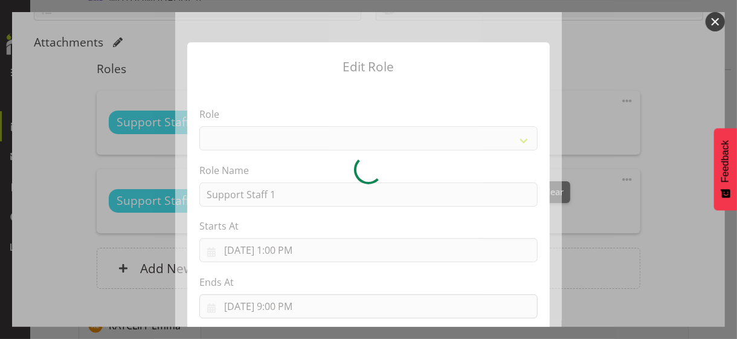
select select "1091"
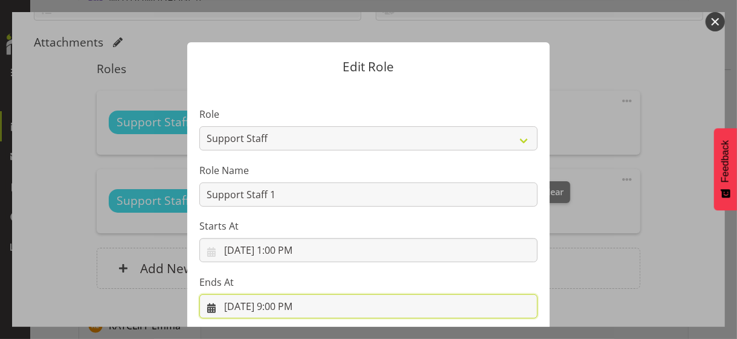
click at [282, 293] on input "[DATE] 9:00 PM" at bounding box center [368, 306] width 338 height 24
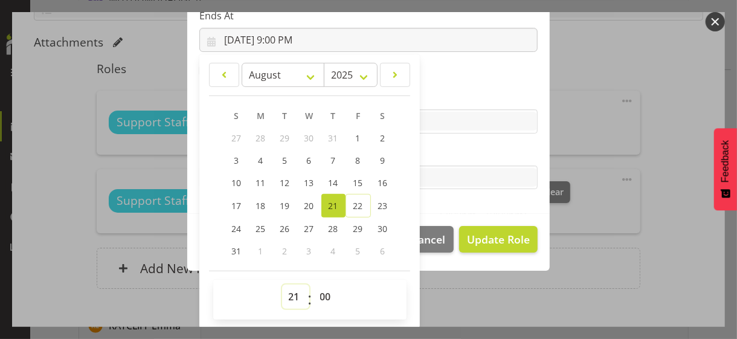
click at [288, 293] on select "00 01 02 03 04 05 06 07 08 09 10 11 12 13 14 15 16 17 18 19 20 21 22 23" at bounding box center [295, 297] width 27 height 24
select select "22"
click at [282, 285] on select "00 01 02 03 04 05 06 07 08 09 10 11 12 13 14 15 16 17 18 19 20 21 22 23" at bounding box center [295, 297] width 27 height 24
type input "[DATE] 10:00 PM"
click at [451, 154] on label "Tasks" at bounding box center [368, 153] width 338 height 15
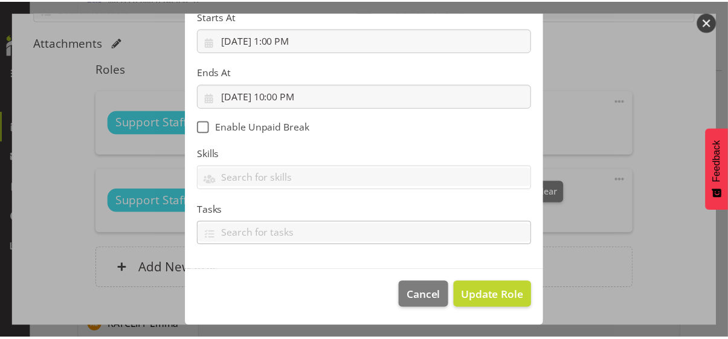
scroll to position [209, 0]
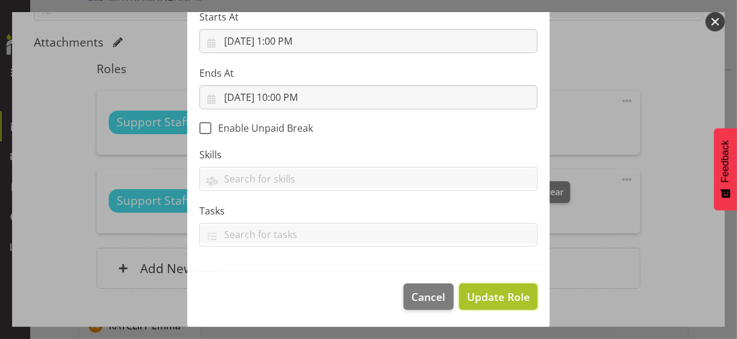
click at [484, 293] on span "Update Role" at bounding box center [498, 297] width 63 height 16
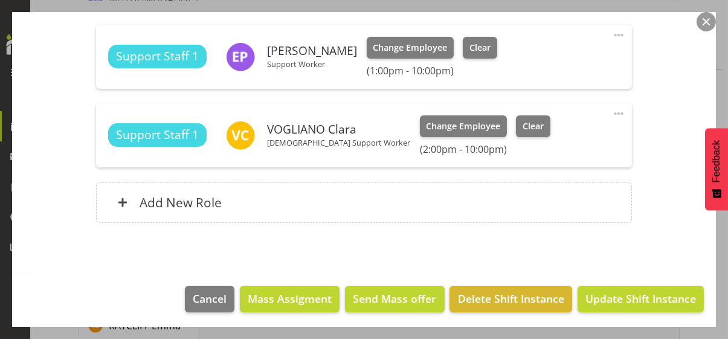
scroll to position [369, 0]
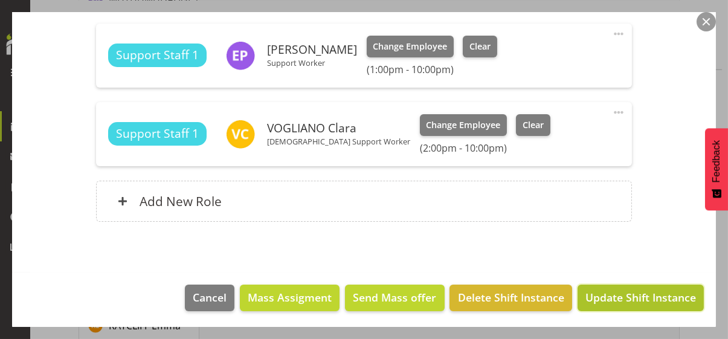
click at [618, 293] on span "Update Shift Instance" at bounding box center [640, 297] width 111 height 16
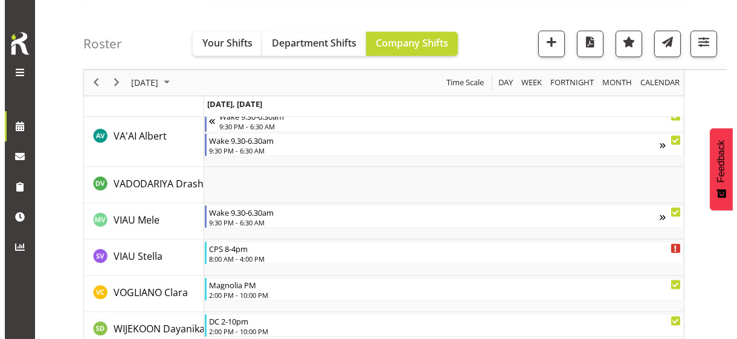
scroll to position [3955, 0]
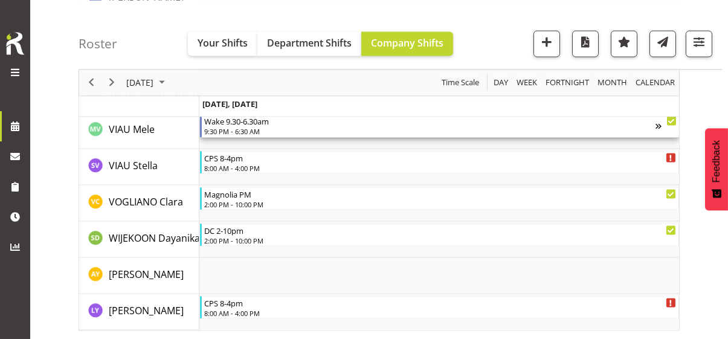
click at [248, 132] on div "9:30 PM - 6:30 AM" at bounding box center [429, 131] width 451 height 10
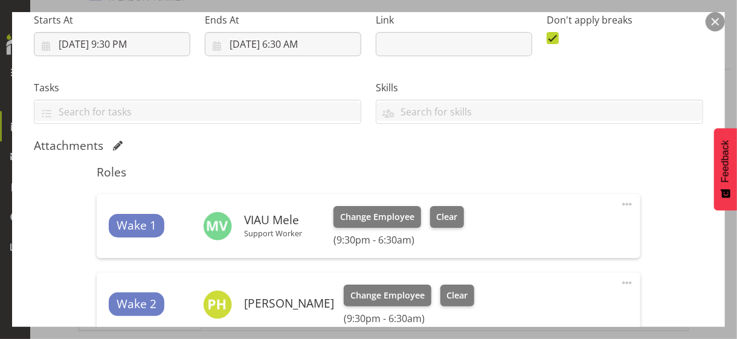
scroll to position [242, 0]
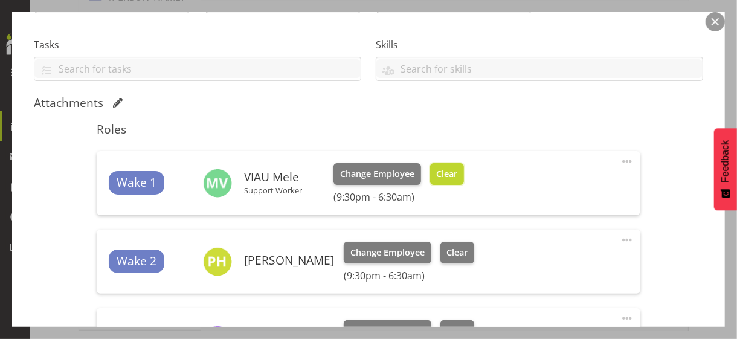
click at [439, 180] on button "Clear" at bounding box center [447, 174] width 34 height 22
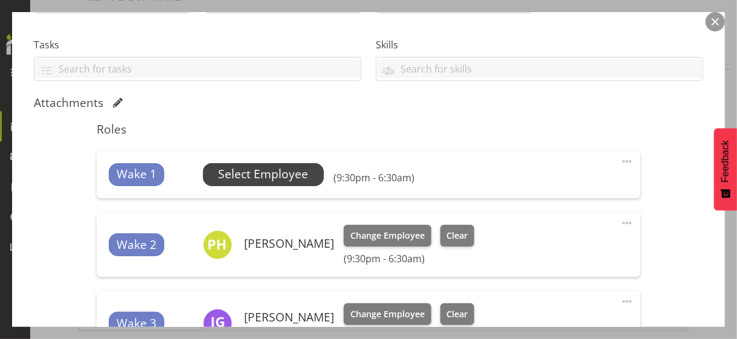
click at [245, 172] on span "Select Employee" at bounding box center [263, 175] width 90 height 18
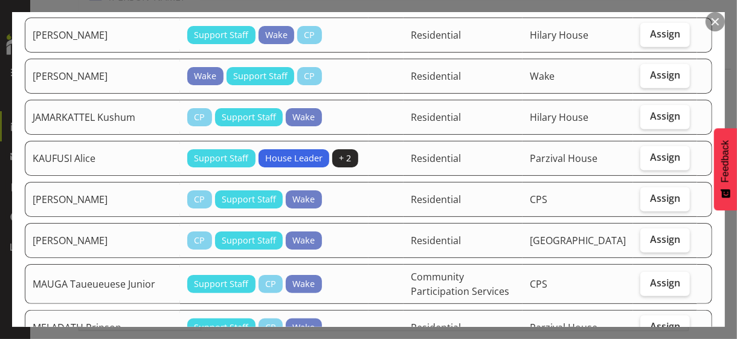
scroll to position [363, 0]
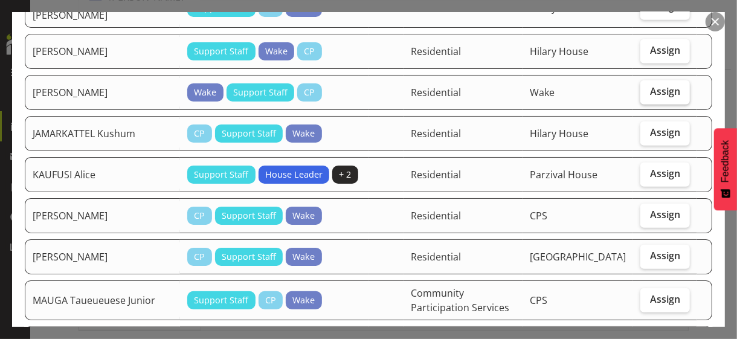
click at [643, 85] on span "Assign" at bounding box center [665, 91] width 30 height 12
click at [643, 88] on input "Assign" at bounding box center [644, 92] width 8 height 8
checkbox input "true"
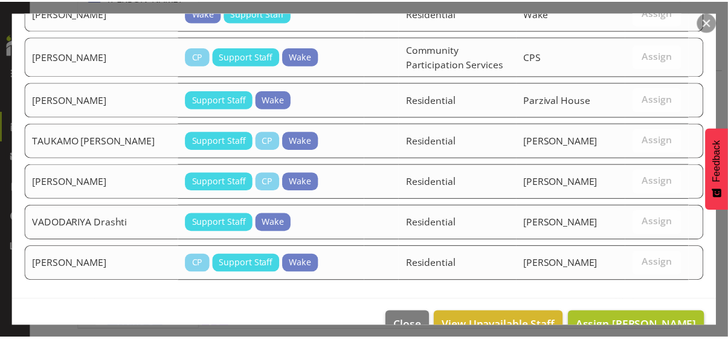
scroll to position [1049, 0]
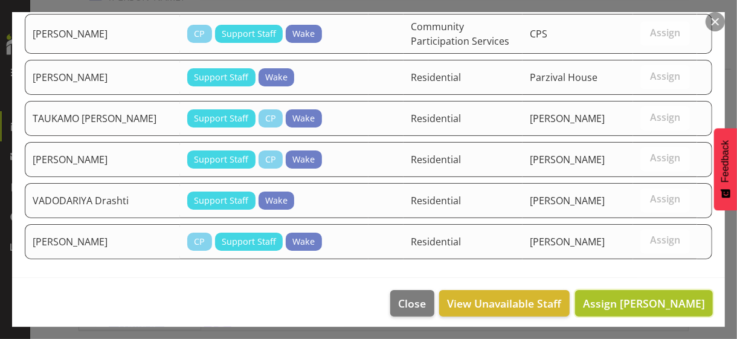
click at [625, 293] on span "Assign [PERSON_NAME]" at bounding box center [644, 303] width 122 height 15
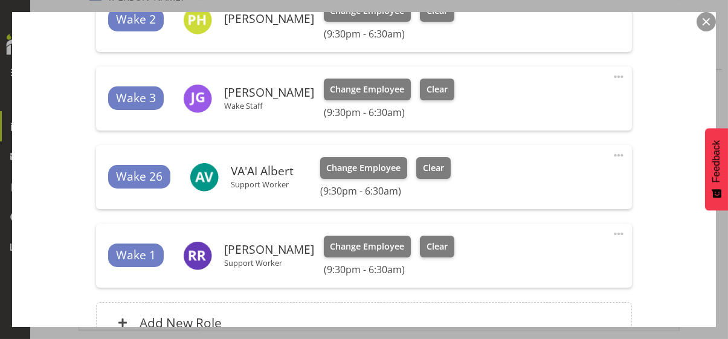
scroll to position [605, 0]
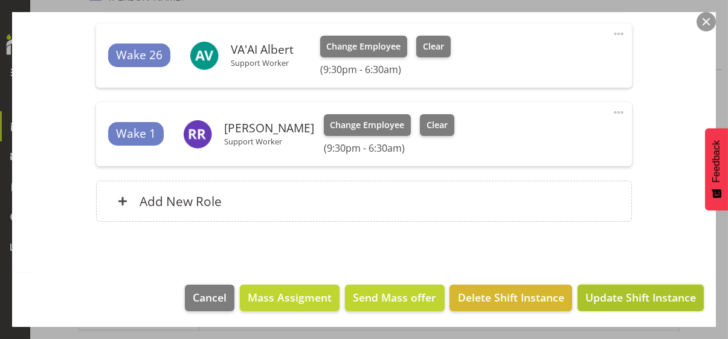
click at [624, 293] on span "Update Shift Instance" at bounding box center [640, 297] width 111 height 16
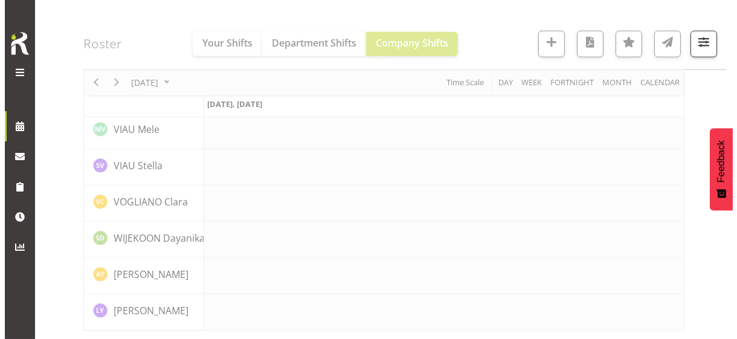
scroll to position [3956, 0]
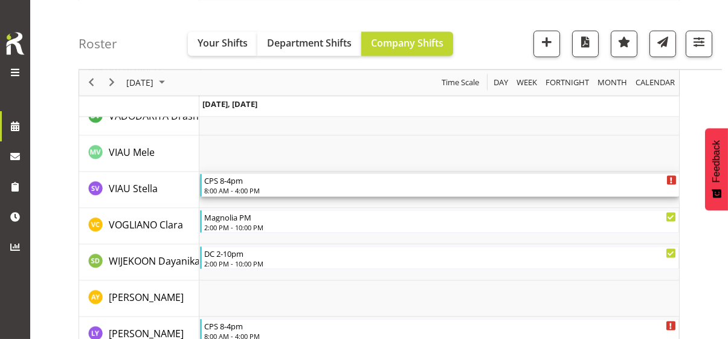
click at [239, 186] on div "8:00 AM - 4:00 PM" at bounding box center [440, 190] width 472 height 10
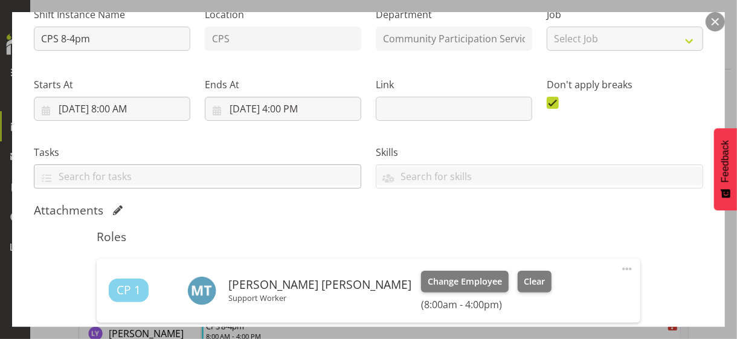
scroll to position [242, 0]
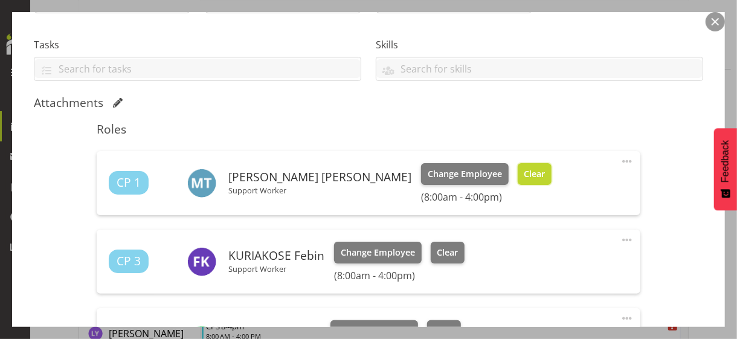
click at [524, 178] on span "Clear" at bounding box center [534, 173] width 21 height 13
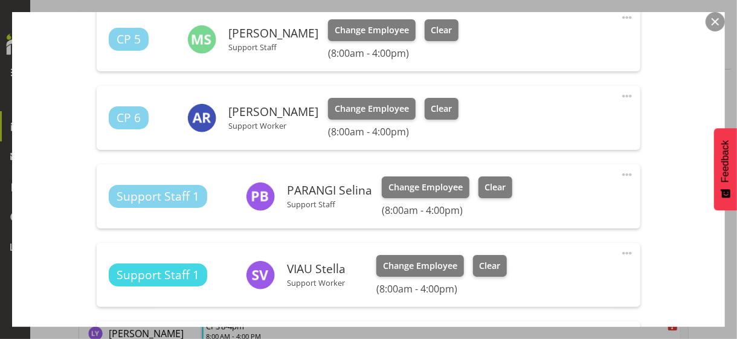
scroll to position [665, 0]
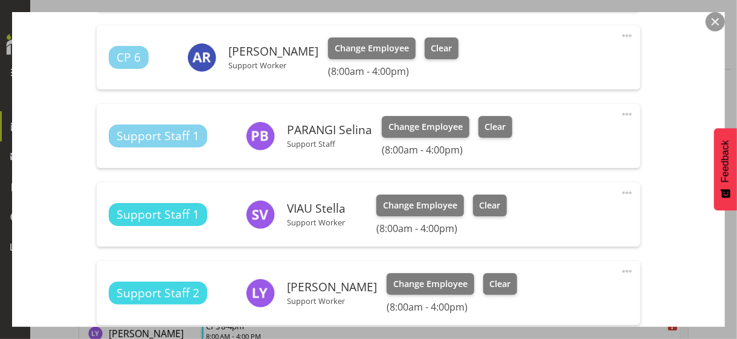
click at [621, 112] on span at bounding box center [627, 114] width 15 height 15
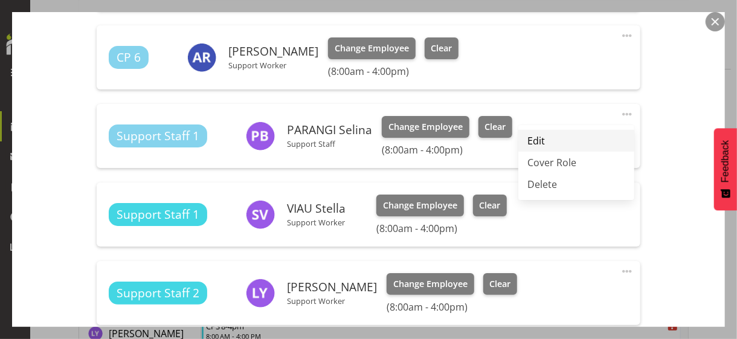
click at [540, 139] on link "Edit" at bounding box center [576, 141] width 116 height 22
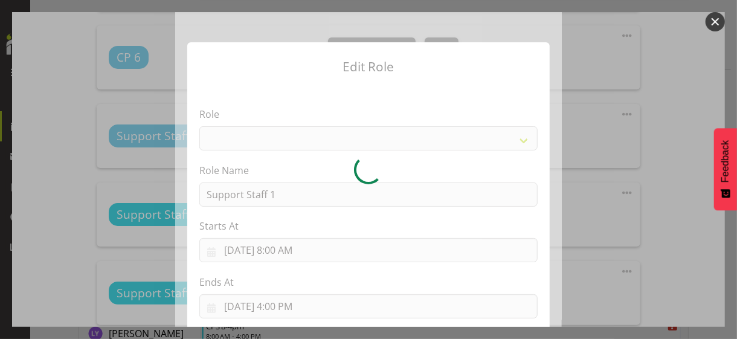
select select
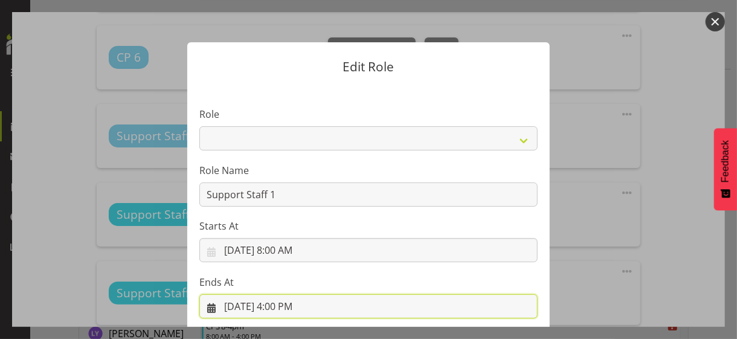
click at [283, 293] on input "[DATE] 4:00 PM" at bounding box center [368, 306] width 338 height 24
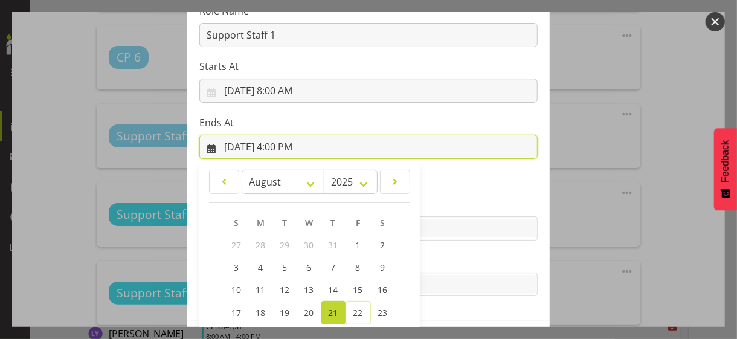
scroll to position [266, 0]
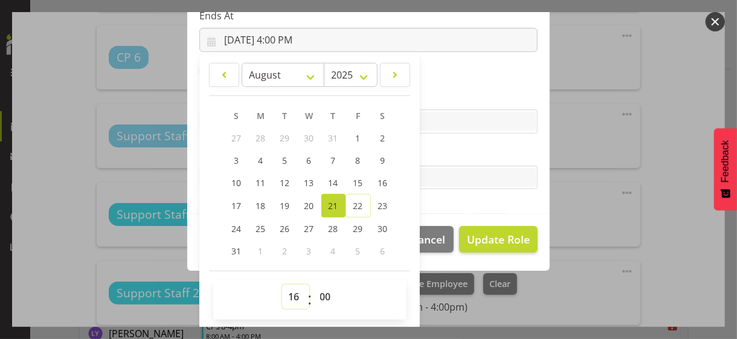
drag, startPoint x: 285, startPoint y: 296, endPoint x: 287, endPoint y: 285, distance: 11.7
click at [286, 288] on select "00 01 02 03 04 05 06 07 08 09 10 11 12 13 14 15 16 17 18 19 20 21 22 23" at bounding box center [295, 297] width 27 height 24
select select "12"
click at [282, 285] on select "00 01 02 03 04 05 06 07 08 09 10 11 12 13 14 15 16 17 18 19 20 21 22 23" at bounding box center [295, 297] width 27 height 24
type input "[DATE] 12:00 PM"
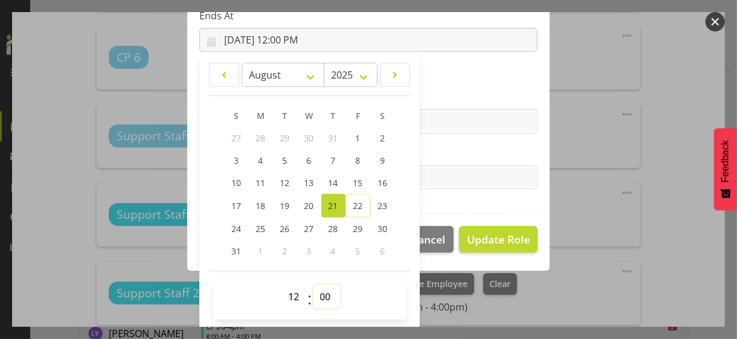
click at [323, 293] on select "00 01 02 03 04 05 06 07 08 09 10 11 12 13 14 15 16 17 18 19 20 21 22 23 24 25 2…" at bounding box center [327, 297] width 27 height 24
select select "30"
click at [314, 285] on select "00 01 02 03 04 05 06 07 08 09 10 11 12 13 14 15 16 17 18 19 20 21 22 23 24 25 2…" at bounding box center [327, 297] width 27 height 24
type input "[DATE] 12:30 PM"
click at [434, 156] on label "Tasks" at bounding box center [368, 153] width 338 height 15
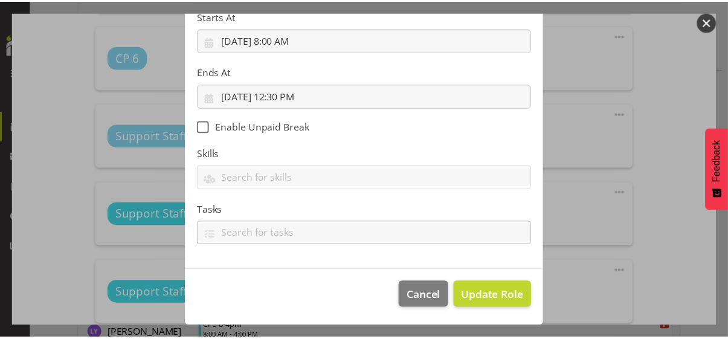
scroll to position [209, 0]
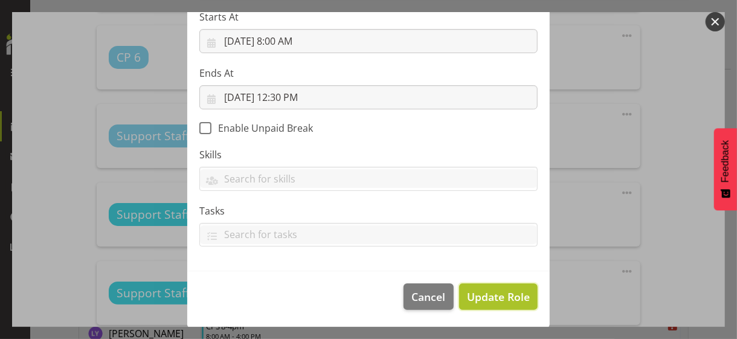
click at [487, 293] on span "Update Role" at bounding box center [498, 297] width 63 height 16
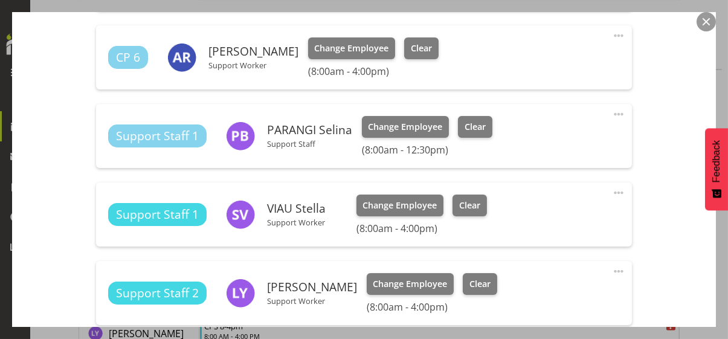
click at [643, 258] on div "Shift Instance Name CPS 8-4pm Location CPS Department Community Participation S…" at bounding box center [364, 147] width 660 height 1361
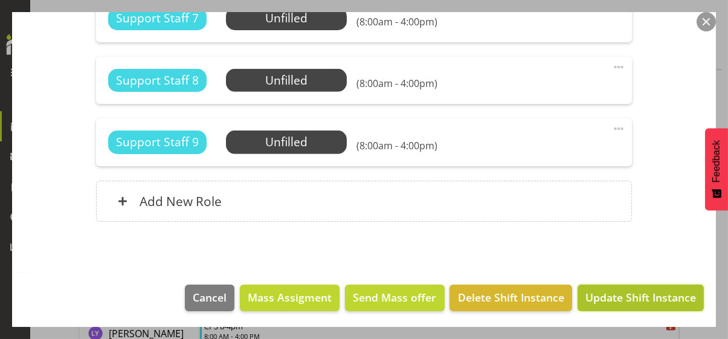
click at [643, 293] on span "Update Shift Instance" at bounding box center [640, 297] width 111 height 16
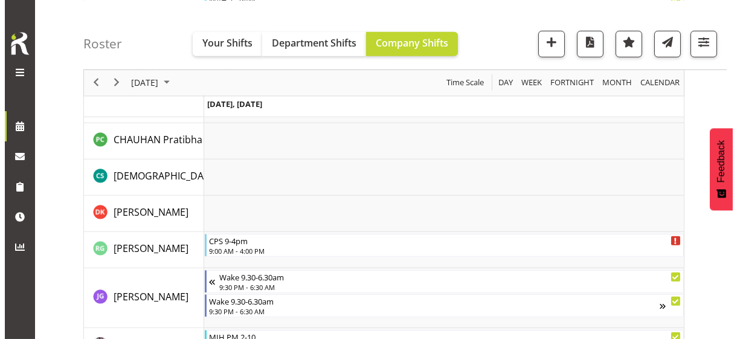
scroll to position [1587, 0]
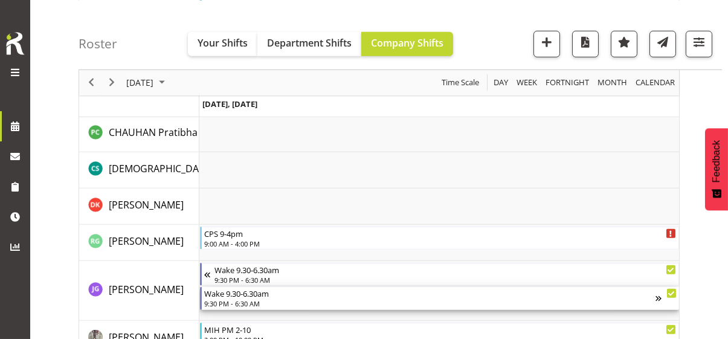
click at [235, 293] on div "9:30 PM - 6:30 AM" at bounding box center [429, 303] width 451 height 10
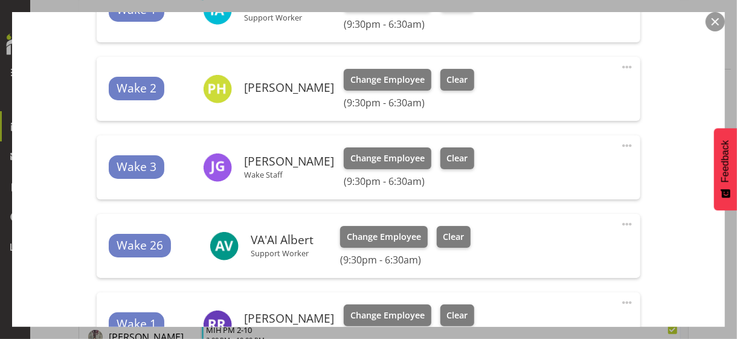
scroll to position [423, 0]
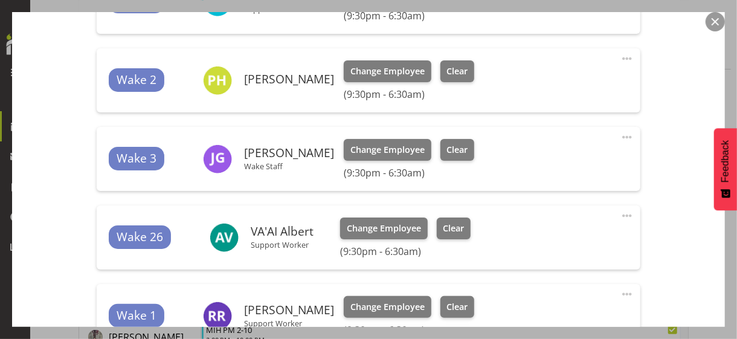
click at [620, 134] on span at bounding box center [627, 137] width 15 height 15
click at [548, 161] on link "Edit" at bounding box center [576, 164] width 116 height 22
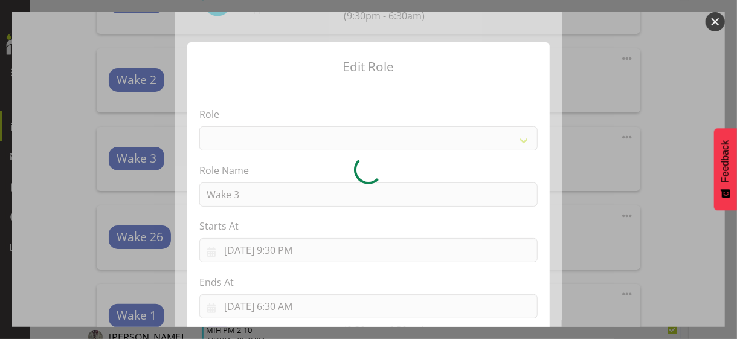
select select "1094"
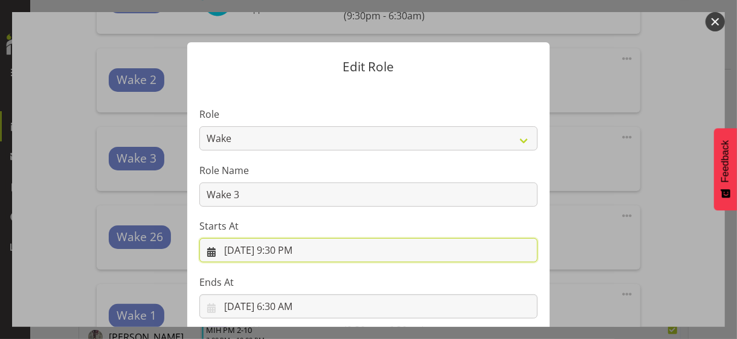
click at [279, 251] on input "[DATE] 9:30 PM" at bounding box center [368, 250] width 338 height 24
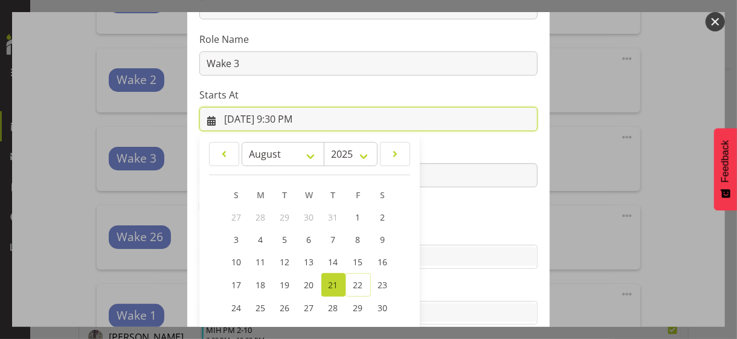
scroll to position [210, 0]
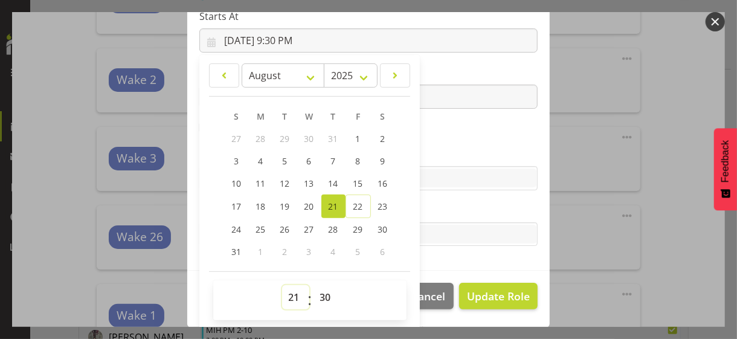
click at [291, 293] on select "00 01 02 03 04 05 06 07 08 09 10 11 12 13 14 15 16 17 18 19 20 21 22 23" at bounding box center [295, 297] width 27 height 24
select select "20"
click at [282, 285] on select "00 01 02 03 04 05 06 07 08 09 10 11 12 13 14 15 16 17 18 19 20 21 22 23" at bounding box center [295, 297] width 27 height 24
type input "[DATE] 8:30 PM"
click at [444, 155] on label "Skills" at bounding box center [368, 154] width 338 height 15
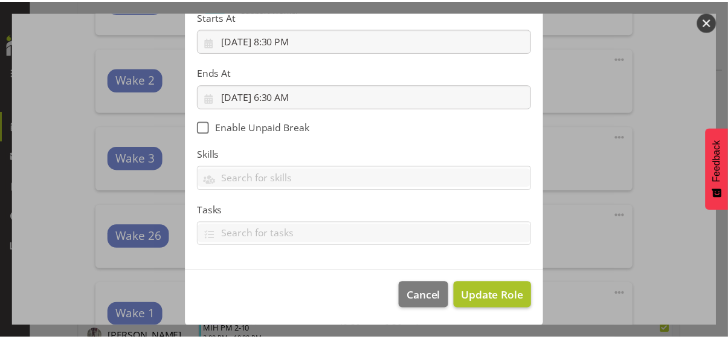
scroll to position [209, 0]
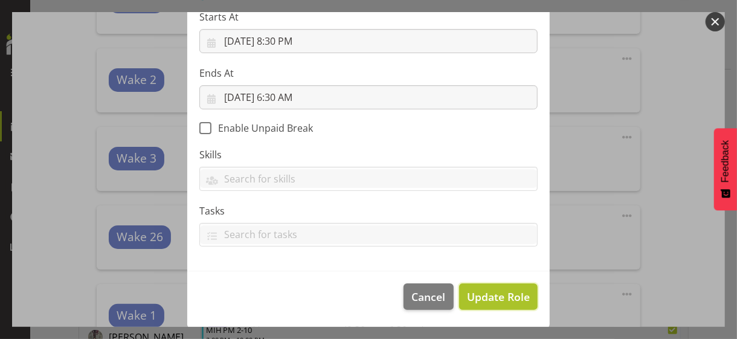
click at [484, 293] on span "Update Role" at bounding box center [498, 297] width 63 height 16
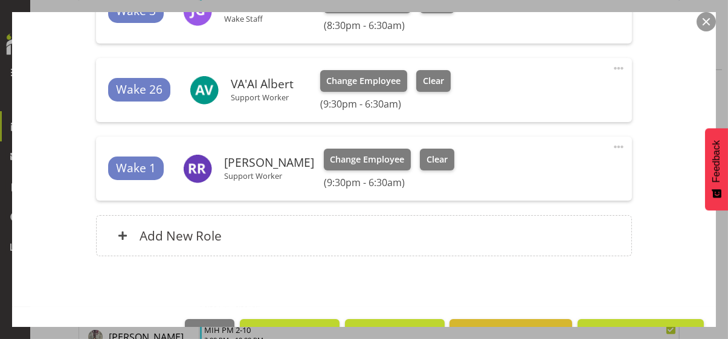
scroll to position [605, 0]
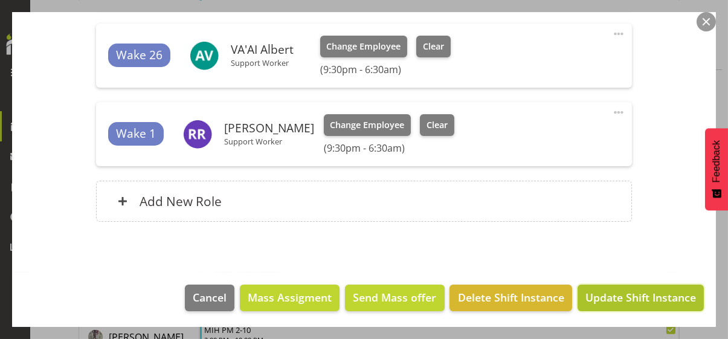
click at [617, 293] on span "Update Shift Instance" at bounding box center [640, 297] width 111 height 16
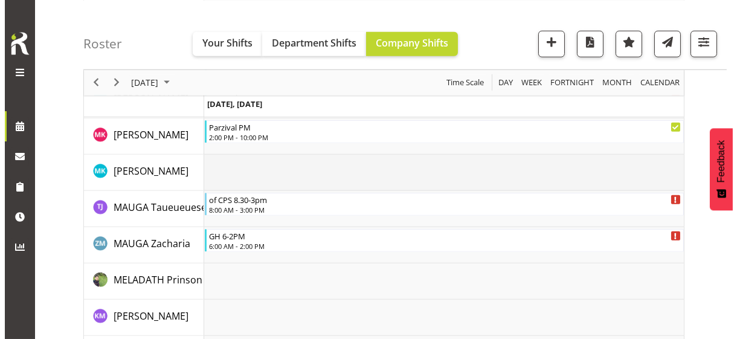
scroll to position [2549, 0]
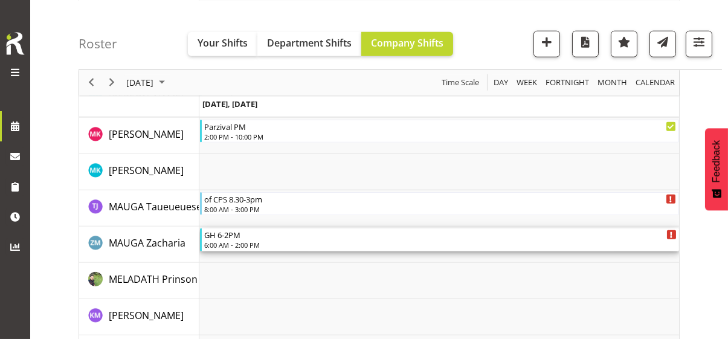
click at [235, 237] on div "GH 6-2PM" at bounding box center [440, 234] width 472 height 12
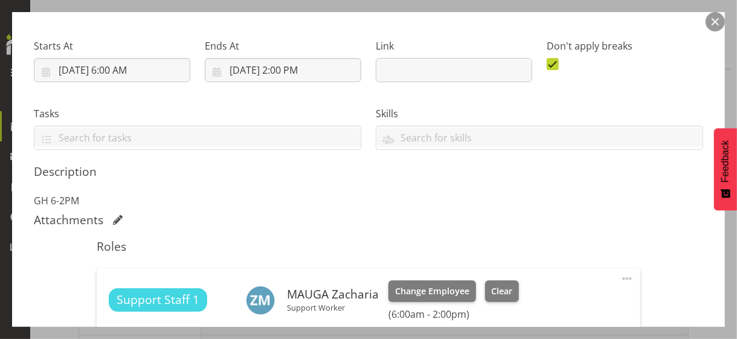
scroll to position [302, 0]
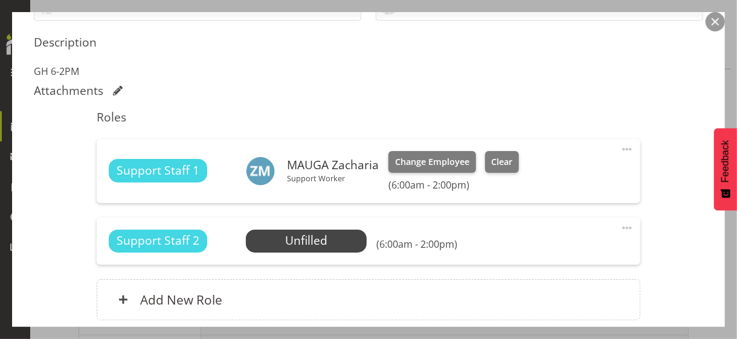
drag, startPoint x: 617, startPoint y: 223, endPoint x: 611, endPoint y: 227, distance: 7.0
click at [620, 223] on span at bounding box center [627, 228] width 15 height 15
click at [546, 253] on link "Edit" at bounding box center [576, 254] width 116 height 22
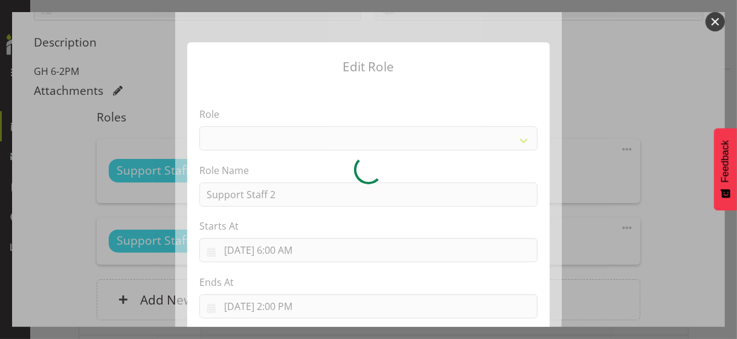
select select "1091"
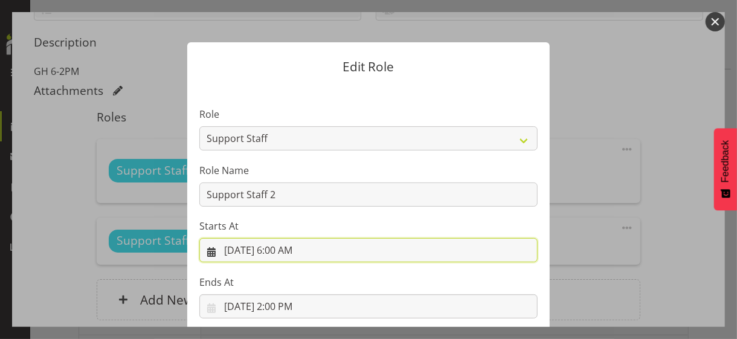
click at [289, 249] on input "[DATE] 6:00 AM" at bounding box center [368, 250] width 338 height 24
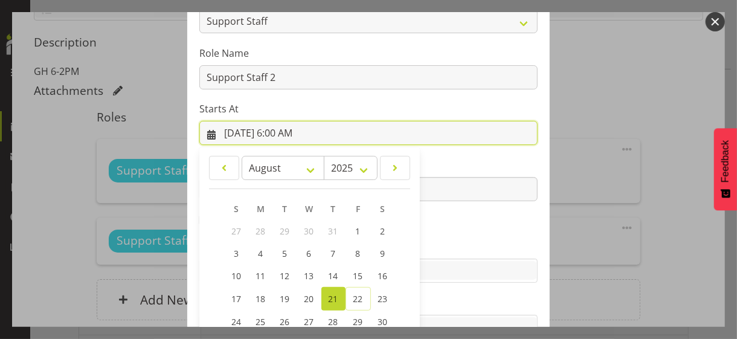
scroll to position [210, 0]
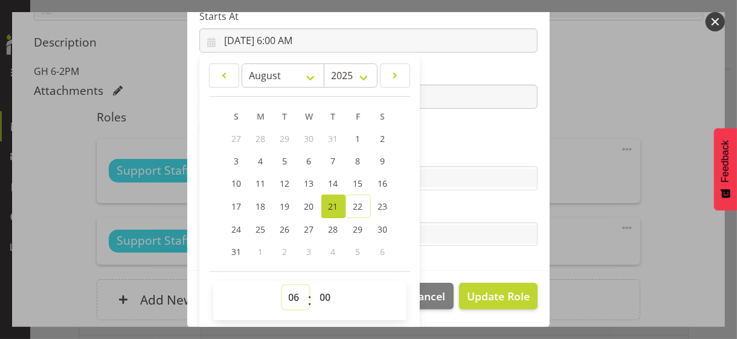
click at [289, 293] on select "00 01 02 03 04 05 06 07 08 09 10 11 12 13 14 15 16 17 18 19 20 21 22 23" at bounding box center [295, 297] width 27 height 24
select select "13"
click at [282, 285] on select "00 01 02 03 04 05 06 07 08 09 10 11 12 13 14 15 16 17 18 19 20 21 22 23" at bounding box center [295, 297] width 27 height 24
type input "[DATE] 1:00 PM"
click at [434, 141] on section "Role CP House Leader Support Staff Wake Role Name Support Staff 2 Starts At [DA…" at bounding box center [368, 73] width 363 height 395
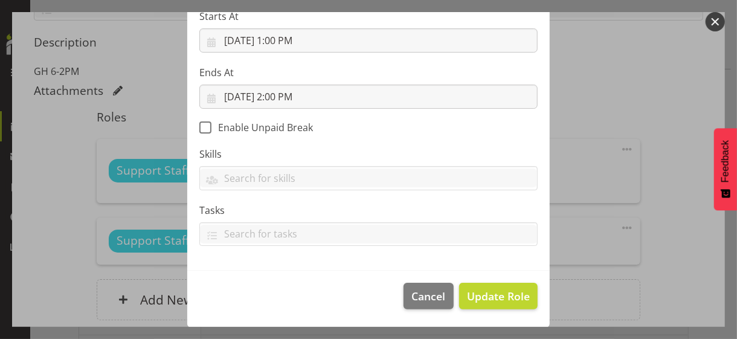
scroll to position [209, 0]
click at [489, 293] on span "Update Role" at bounding box center [498, 297] width 63 height 16
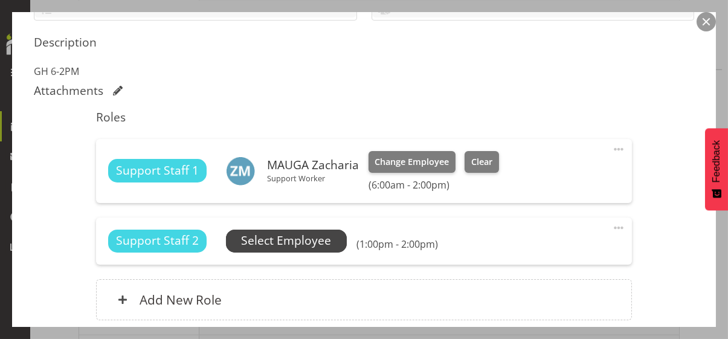
click at [311, 241] on span "Select Employee" at bounding box center [286, 241] width 90 height 18
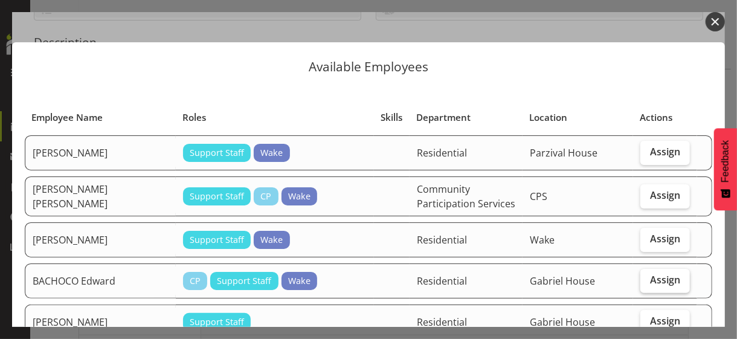
click at [643, 280] on span "Assign" at bounding box center [665, 280] width 30 height 12
click at [643, 280] on input "Assign" at bounding box center [644, 280] width 8 height 8
checkbox input "true"
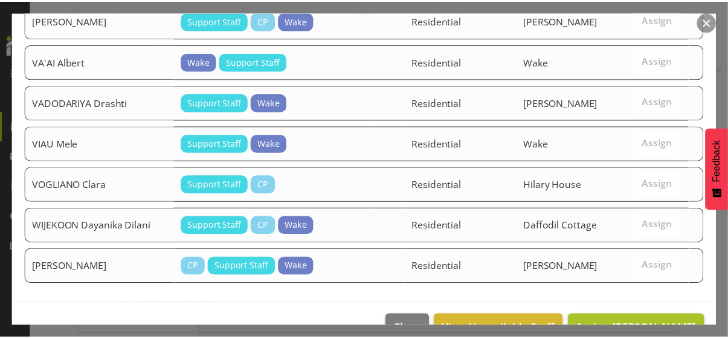
scroll to position [2122, 0]
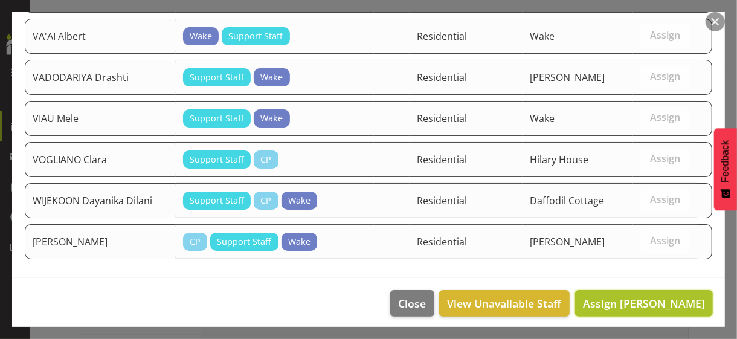
click at [643, 293] on span "Assign [PERSON_NAME]" at bounding box center [644, 303] width 122 height 15
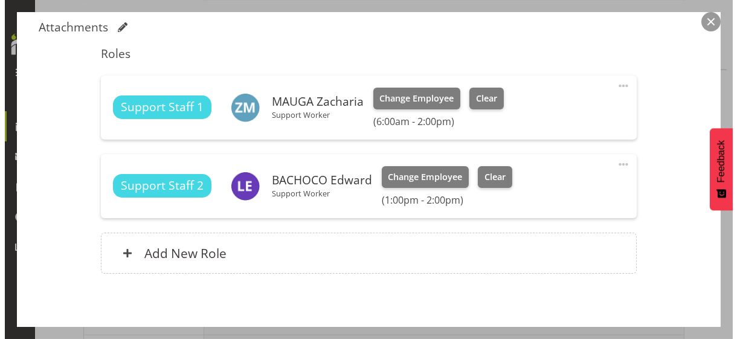
scroll to position [417, 0]
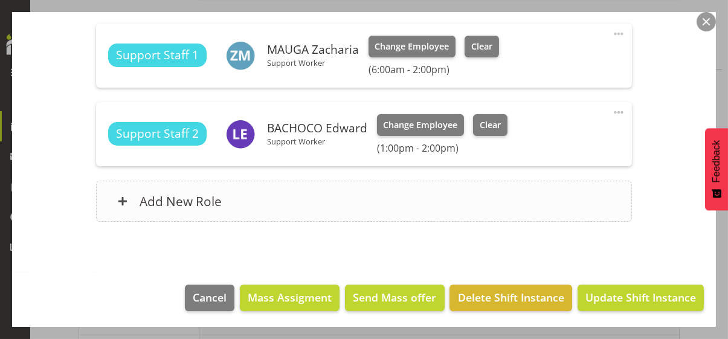
click at [319, 208] on div "Add New Role" at bounding box center [364, 201] width 536 height 41
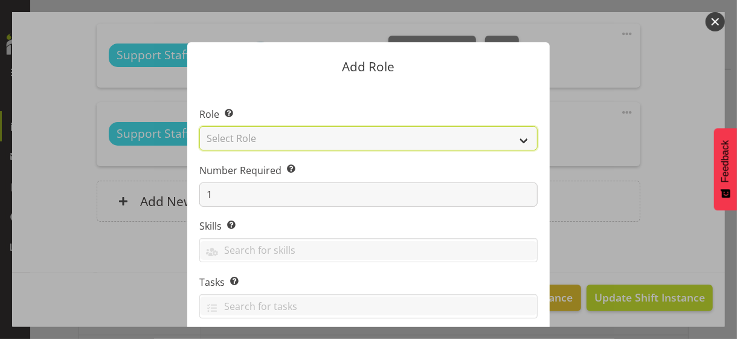
click at [286, 140] on select "Select Role CP House Leader Support Staff Wake" at bounding box center [368, 138] width 338 height 24
select select "1091"
click at [199, 126] on select "Select Role CP House Leader Support Staff Wake" at bounding box center [368, 138] width 338 height 24
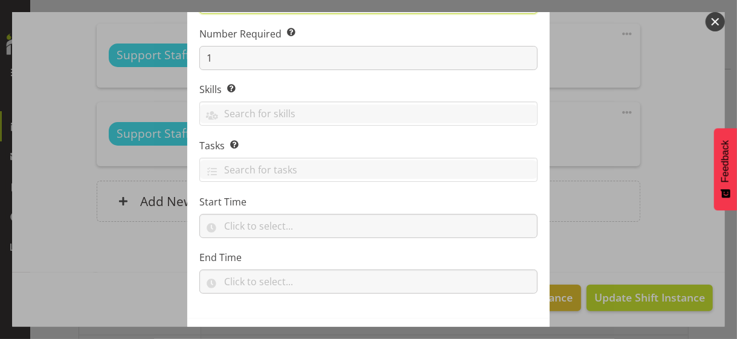
scroll to position [184, 0]
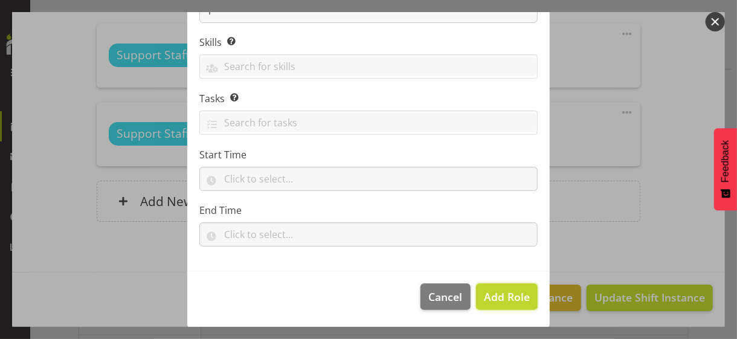
drag, startPoint x: 501, startPoint y: 295, endPoint x: 534, endPoint y: 260, distance: 48.3
click at [502, 293] on span "Add Role" at bounding box center [507, 296] width 46 height 15
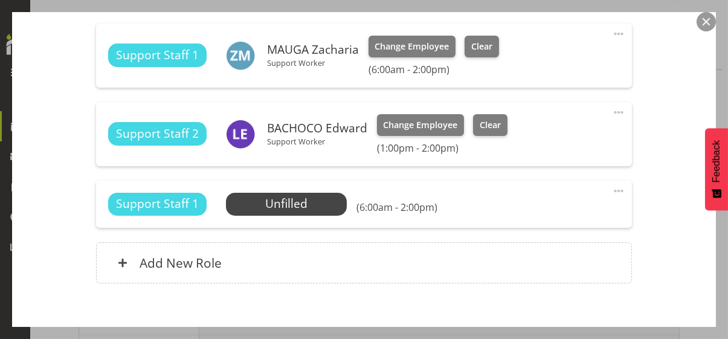
click at [611, 188] on span at bounding box center [618, 191] width 15 height 15
click at [551, 216] on link "Edit" at bounding box center [568, 218] width 116 height 22
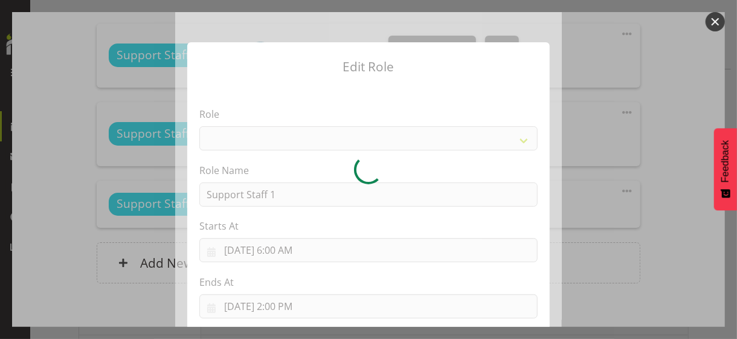
select select "1091"
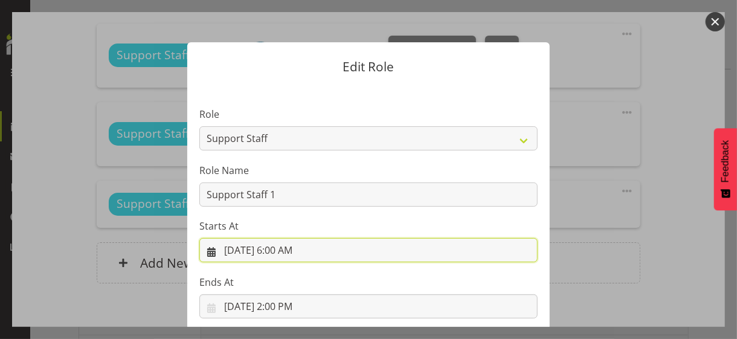
click at [289, 253] on input "[DATE] 6:00 AM" at bounding box center [368, 250] width 338 height 24
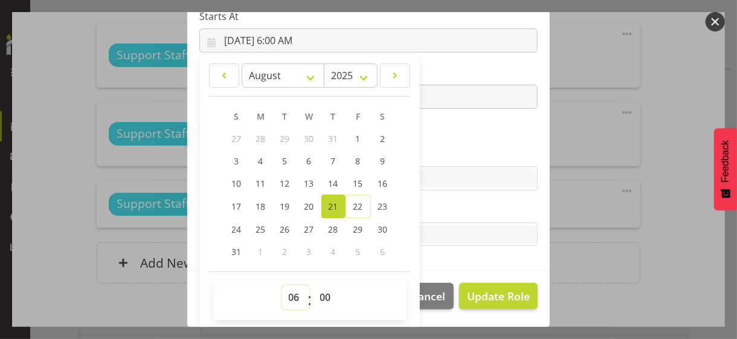
click at [289, 290] on select "00 01 02 03 04 05 06 07 08 09 10 11 12 13 14 15 16 17 18 19 20 21 22 23" at bounding box center [295, 297] width 27 height 24
select select "13"
click at [282, 285] on select "00 01 02 03 04 05 06 07 08 09 10 11 12 13 14 15 16 17 18 19 20 21 22 23" at bounding box center [295, 297] width 27 height 24
type input "[DATE] 1:00 PM"
click at [443, 143] on section "Role CP House Leader Support Staff Wake Role Name Support Staff 1 Starts At [DA…" at bounding box center [368, 73] width 363 height 395
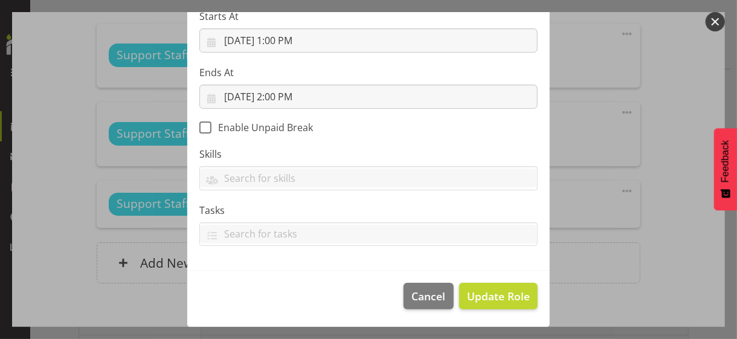
scroll to position [209, 0]
click at [497, 293] on span "Update Role" at bounding box center [498, 297] width 63 height 16
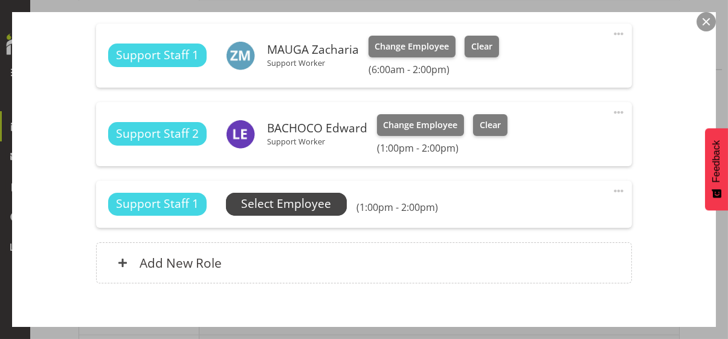
click at [288, 200] on span "Select Employee" at bounding box center [286, 204] width 90 height 18
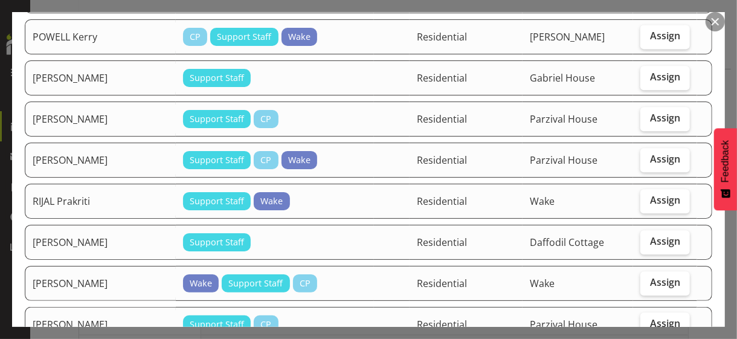
scroll to position [1450, 0]
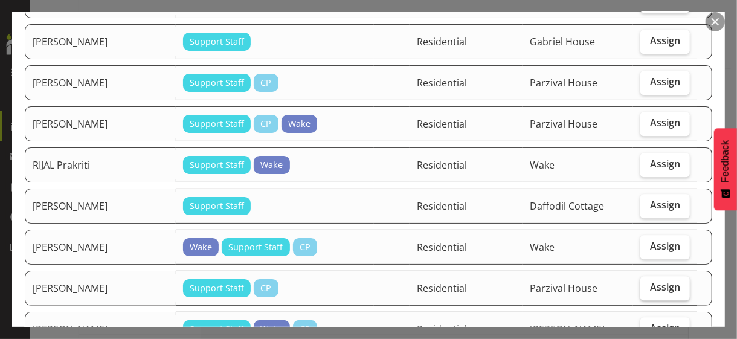
click at [643, 282] on span "Assign" at bounding box center [665, 287] width 30 height 12
click at [643, 283] on input "Assign" at bounding box center [644, 287] width 8 height 8
checkbox input "true"
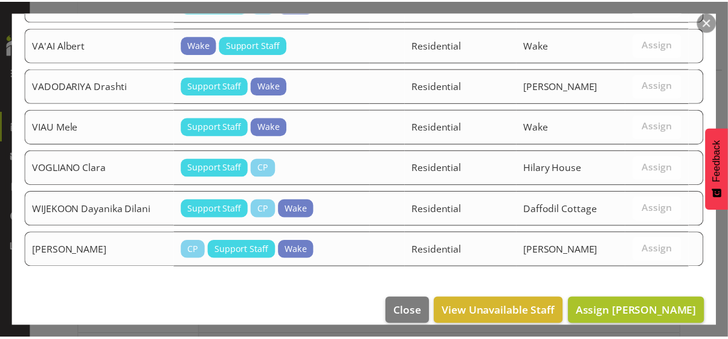
scroll to position [2082, 0]
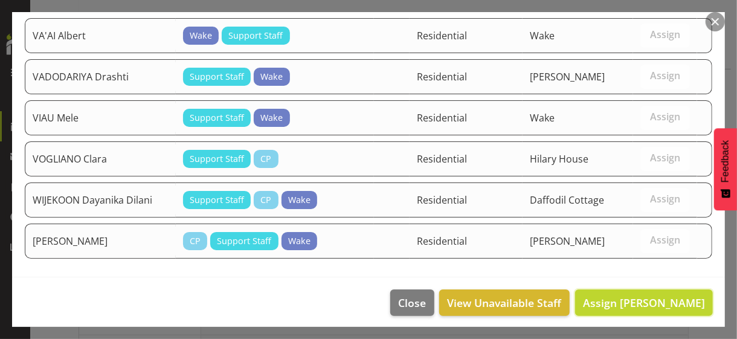
drag, startPoint x: 630, startPoint y: 300, endPoint x: 634, endPoint y: 295, distance: 6.4
click at [630, 293] on span "Assign [PERSON_NAME]" at bounding box center [644, 302] width 122 height 15
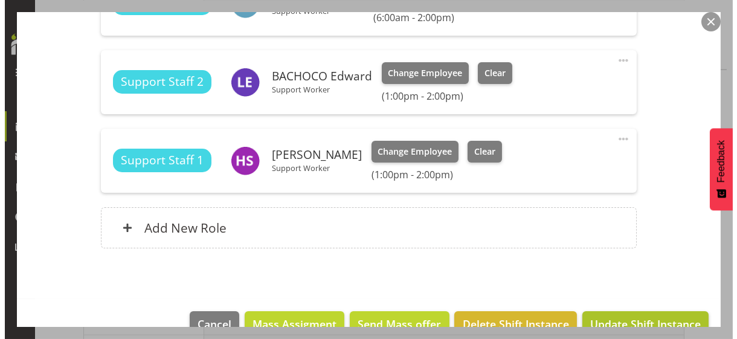
scroll to position [496, 0]
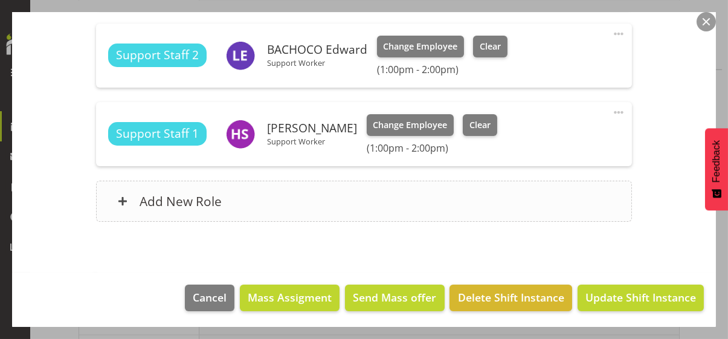
click at [238, 201] on div "Add New Role" at bounding box center [364, 201] width 536 height 41
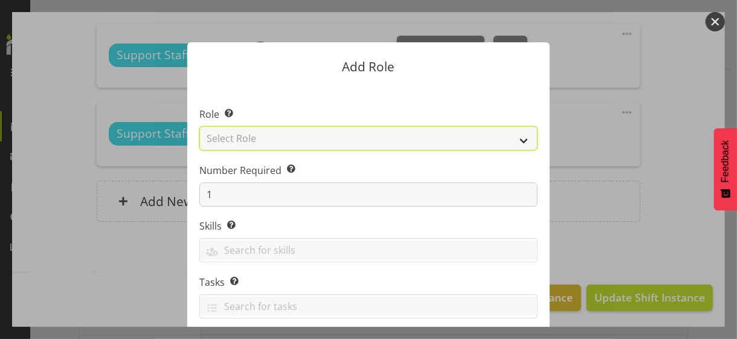
click at [256, 137] on select "Select Role CP House Leader Support Staff Wake" at bounding box center [368, 138] width 338 height 24
select select "1091"
click at [199, 126] on select "Select Role CP House Leader Support Staff Wake" at bounding box center [368, 138] width 338 height 24
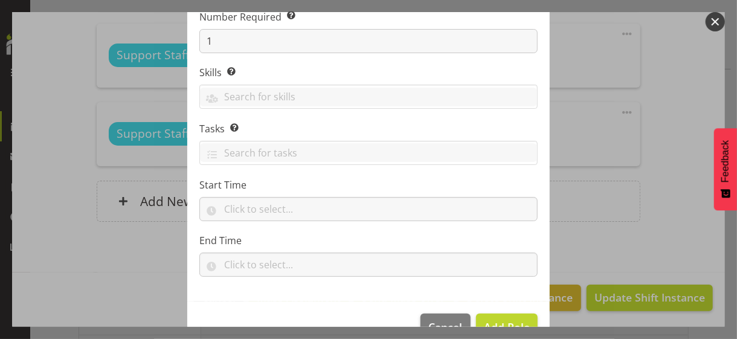
scroll to position [184, 0]
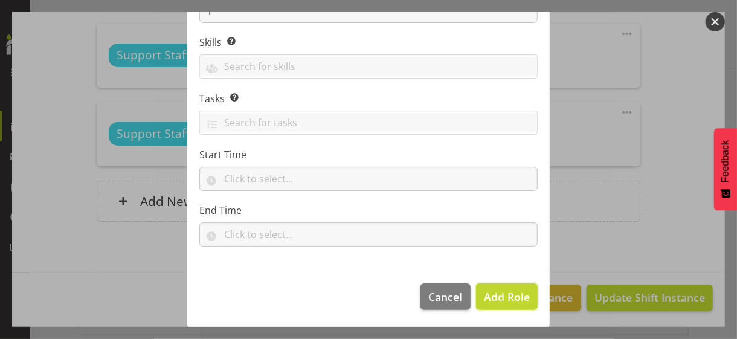
drag, startPoint x: 500, startPoint y: 289, endPoint x: 546, endPoint y: 253, distance: 59.0
click at [501, 289] on span "Add Role" at bounding box center [507, 296] width 46 height 15
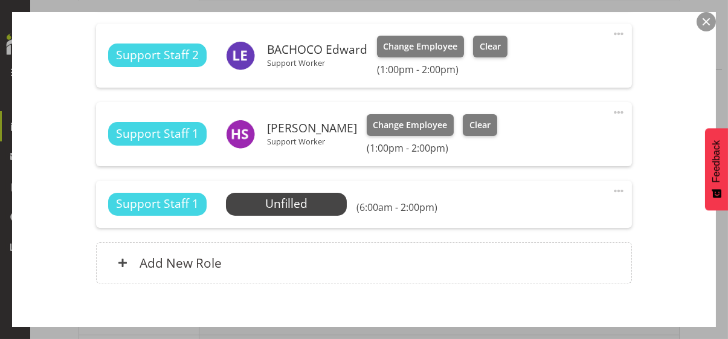
click at [613, 189] on span at bounding box center [618, 191] width 15 height 15
click at [550, 212] on link "Edit" at bounding box center [568, 218] width 116 height 22
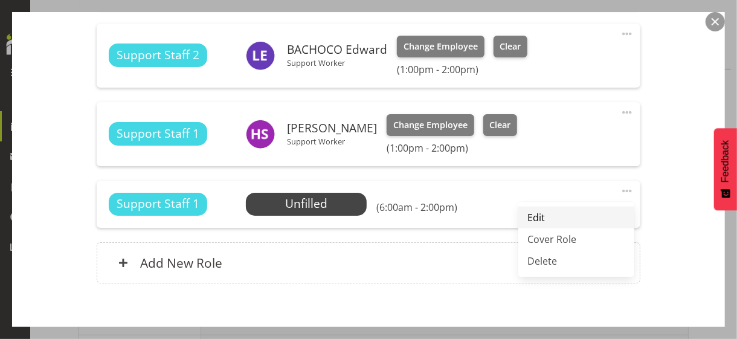
select select "7"
select select "2025"
select select "6"
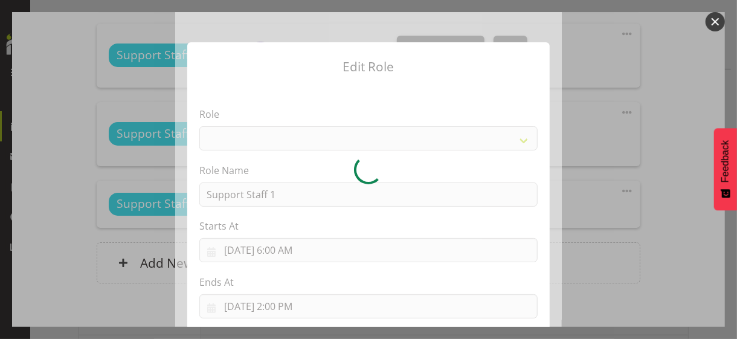
select select "1091"
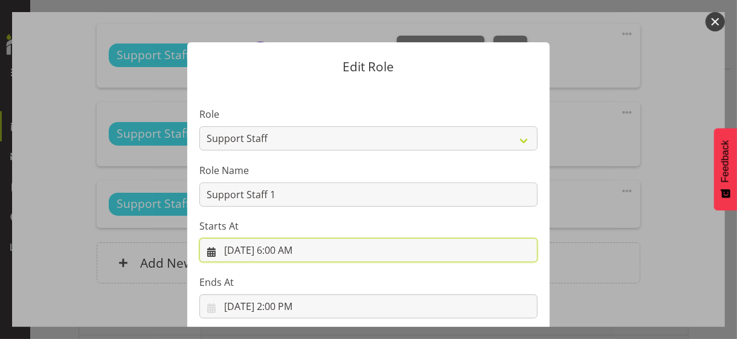
click at [283, 253] on input "[DATE] 6:00 AM" at bounding box center [368, 250] width 338 height 24
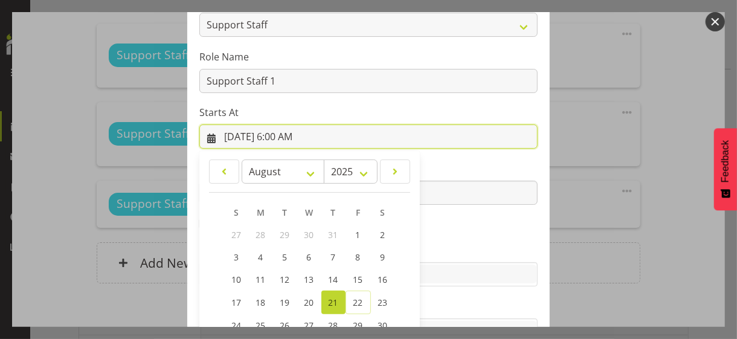
scroll to position [210, 0]
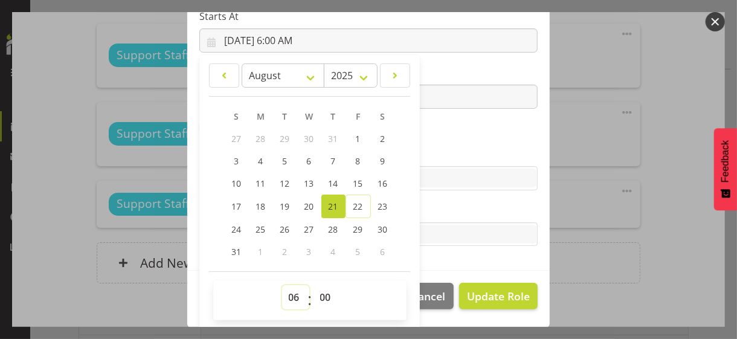
drag, startPoint x: 292, startPoint y: 293, endPoint x: 289, endPoint y: 285, distance: 8.2
click at [292, 293] on select "00 01 02 03 04 05 06 07 08 09 10 11 12 13 14 15 16 17 18 19 20 21 22 23" at bounding box center [295, 297] width 27 height 24
select select "13"
click at [282, 285] on select "00 01 02 03 04 05 06 07 08 09 10 11 12 13 14 15 16 17 18 19 20 21 22 23" at bounding box center [295, 297] width 27 height 24
type input "[DATE] 1:00 PM"
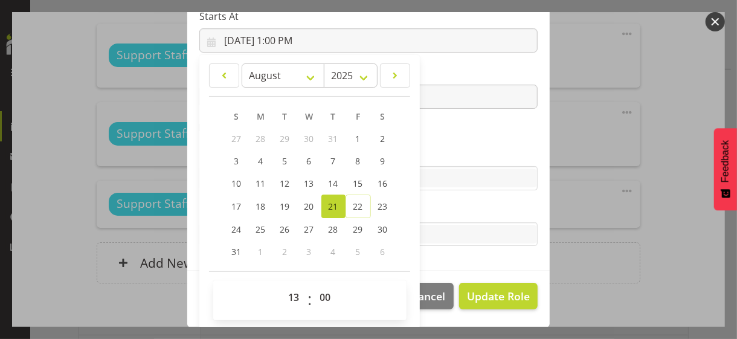
click at [437, 143] on section "Role CP House Leader Support Staff Wake Role Name Support Staff 1 Starts At [DA…" at bounding box center [368, 73] width 363 height 395
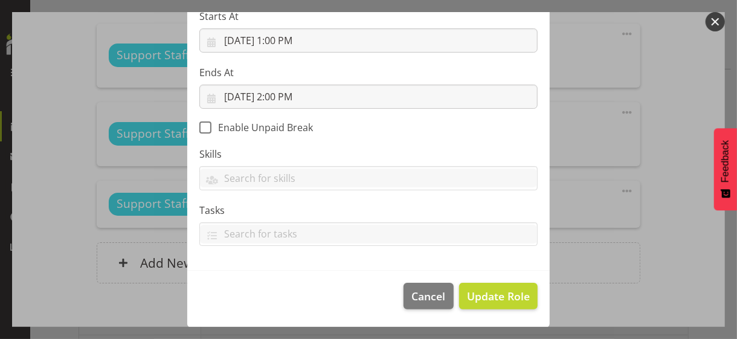
scroll to position [209, 0]
click at [486, 293] on span "Update Role" at bounding box center [498, 297] width 63 height 16
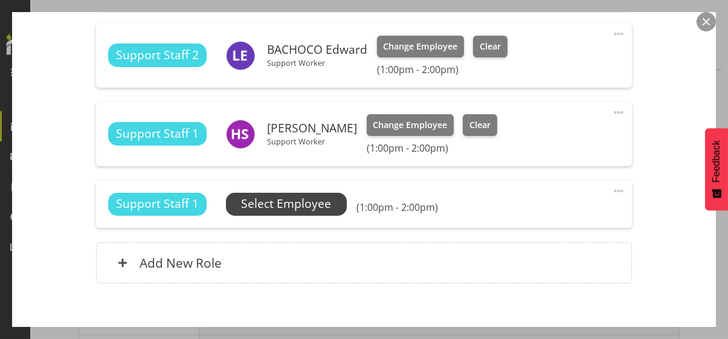
click at [293, 202] on span "Select Employee" at bounding box center [286, 204] width 90 height 18
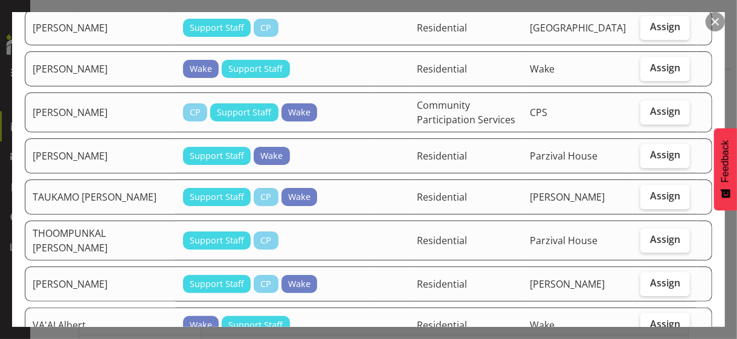
scroll to position [1752, 0]
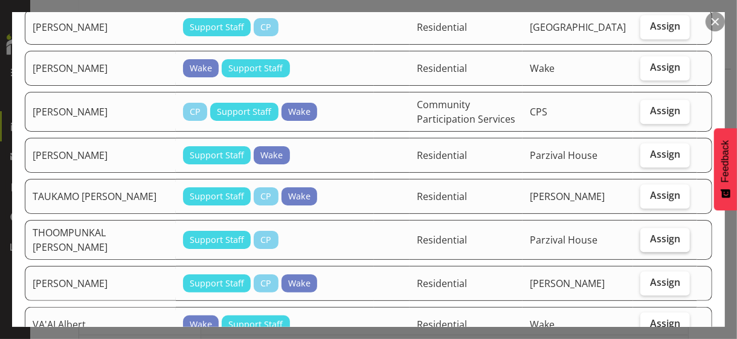
click at [643, 250] on label "Assign" at bounding box center [665, 240] width 50 height 24
click at [643, 243] on input "Assign" at bounding box center [644, 239] width 8 height 8
checkbox input "true"
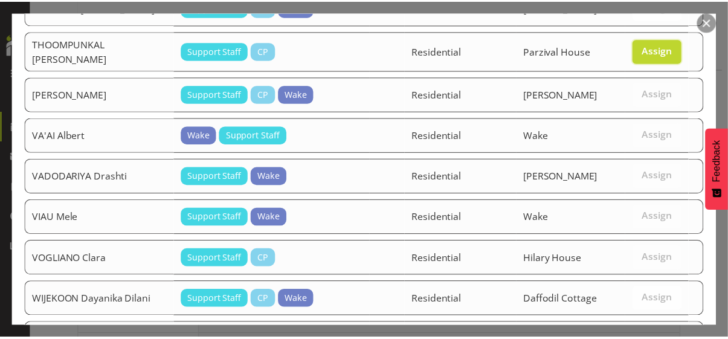
scroll to position [2042, 0]
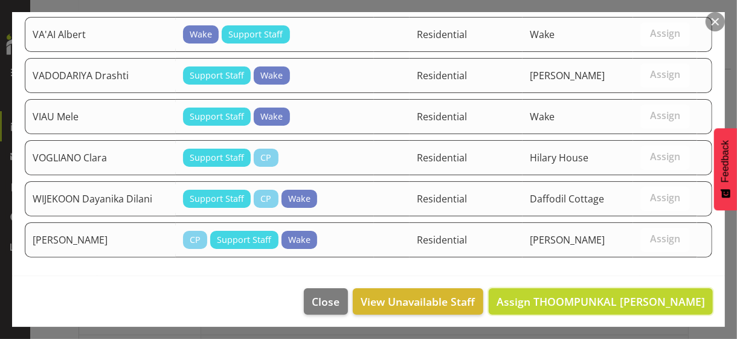
click at [625, 293] on span "Assign THOOMPUNKAL [PERSON_NAME]" at bounding box center [601, 301] width 208 height 15
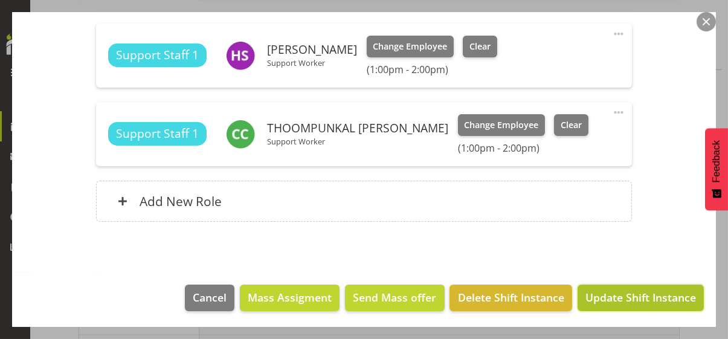
click at [605, 292] on span "Update Shift Instance" at bounding box center [640, 297] width 111 height 16
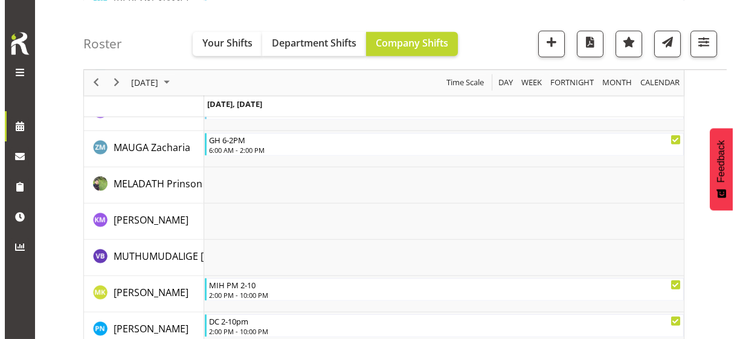
scroll to position [2767, 0]
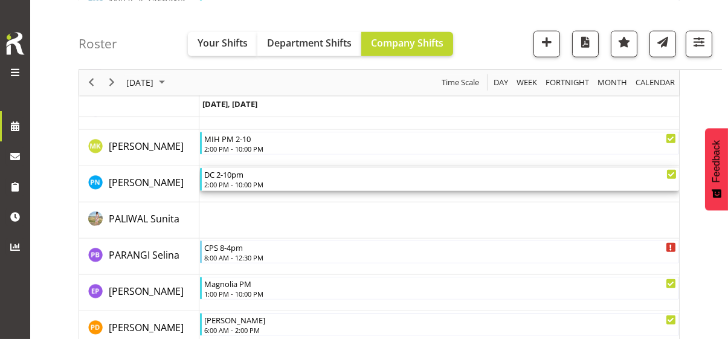
click at [254, 183] on div "2:00 PM - 10:00 PM" at bounding box center [440, 184] width 472 height 10
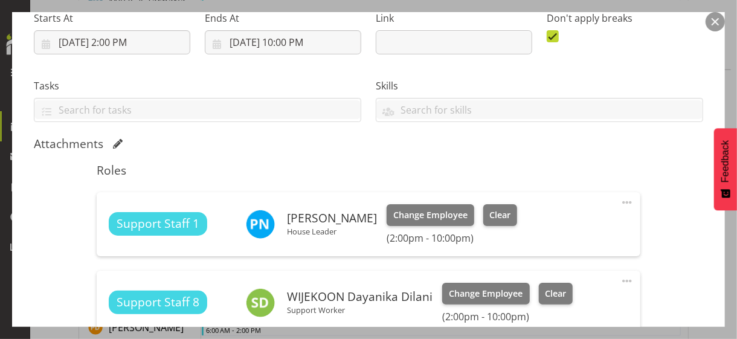
scroll to position [302, 0]
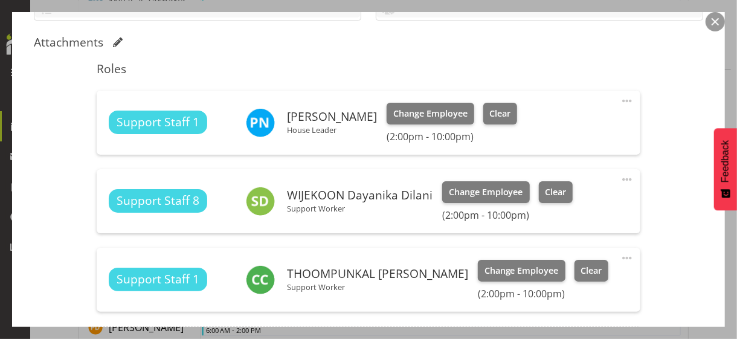
click at [622, 100] on span at bounding box center [627, 101] width 15 height 15
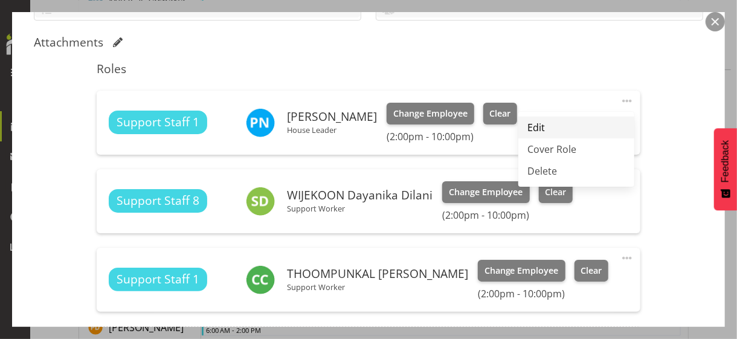
click at [550, 127] on link "Edit" at bounding box center [576, 128] width 116 height 22
select select "7"
select select "2025"
select select "22"
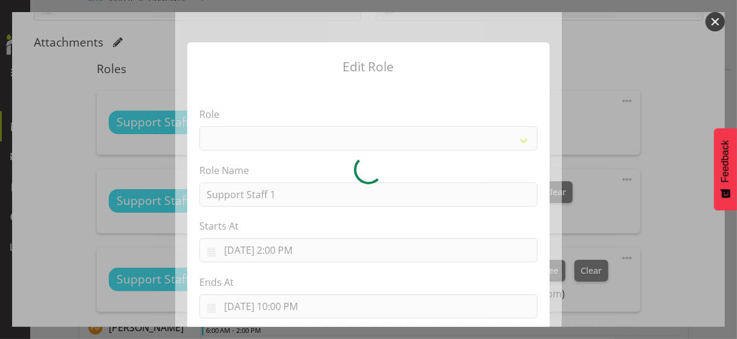
select select "1091"
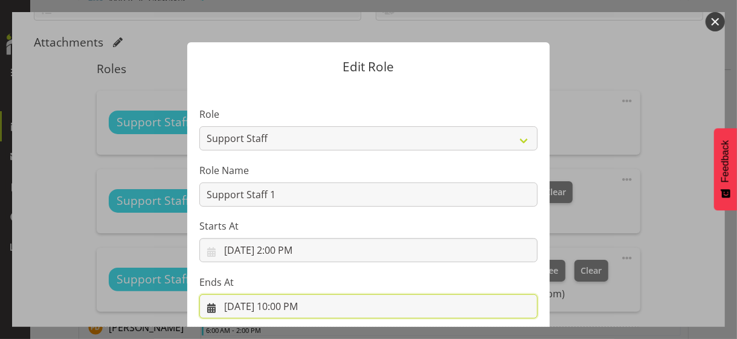
click at [285, 293] on input "[DATE] 10:00 PM" at bounding box center [368, 306] width 338 height 24
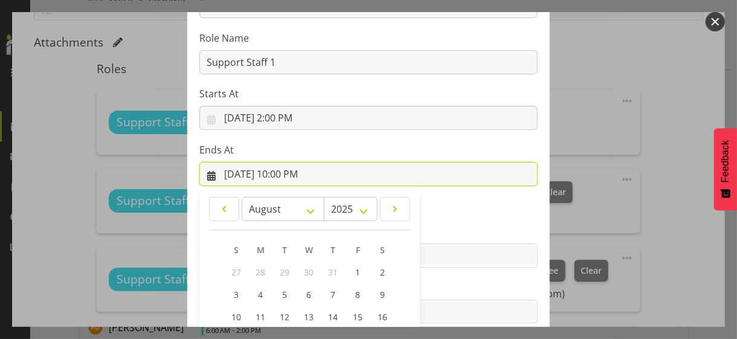
scroll to position [266, 0]
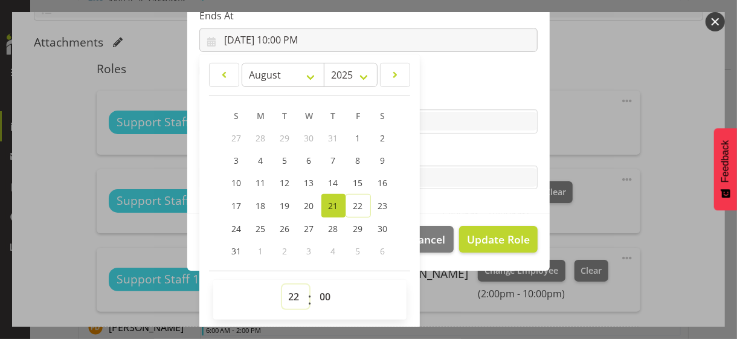
drag, startPoint x: 284, startPoint y: 297, endPoint x: 286, endPoint y: 284, distance: 13.4
click at [284, 293] on select "00 01 02 03 04 05 06 07 08 09 10 11 12 13 14 15 16 17 18 19 20 21 22 23" at bounding box center [295, 297] width 27 height 24
select select "19"
click at [282, 285] on select "00 01 02 03 04 05 06 07 08 09 10 11 12 13 14 15 16 17 18 19 20 21 22 23" at bounding box center [295, 297] width 27 height 24
type input "[DATE] 7:00 PM"
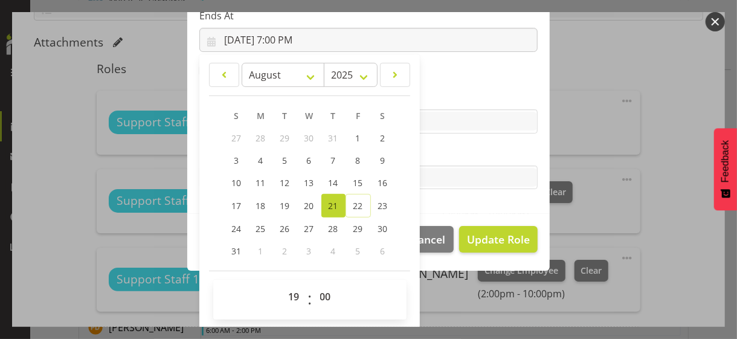
click at [432, 156] on label "Tasks" at bounding box center [368, 153] width 338 height 15
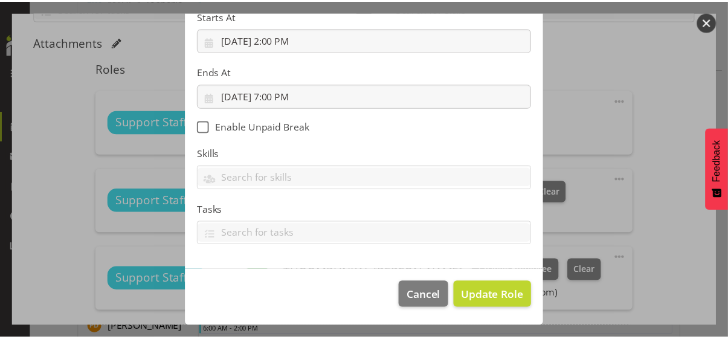
scroll to position [209, 0]
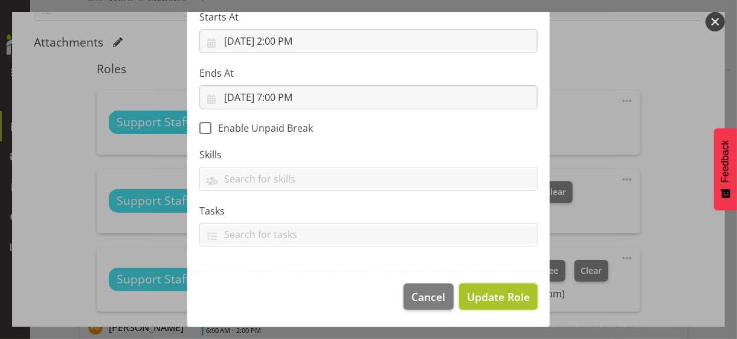
click at [480, 293] on span "Update Role" at bounding box center [498, 297] width 63 height 16
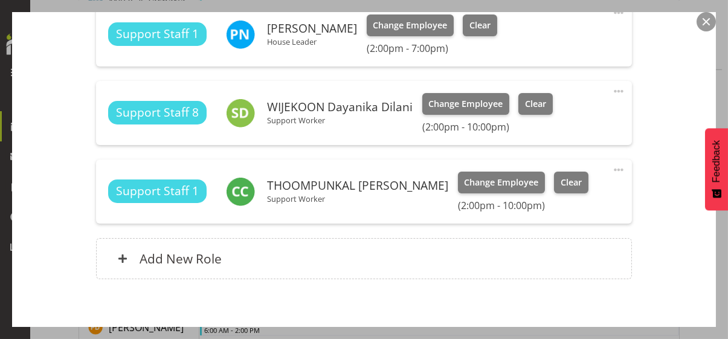
scroll to position [448, 0]
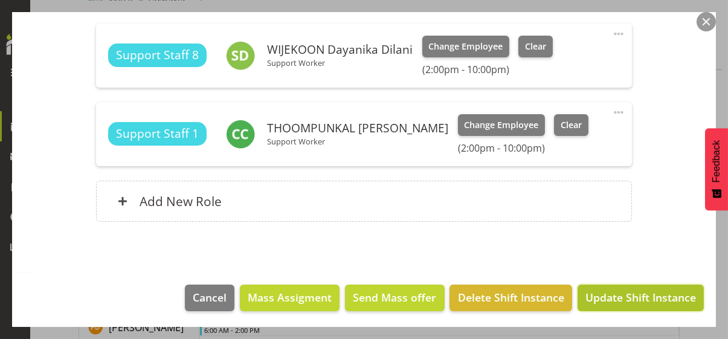
click at [595, 293] on span "Update Shift Instance" at bounding box center [640, 297] width 111 height 16
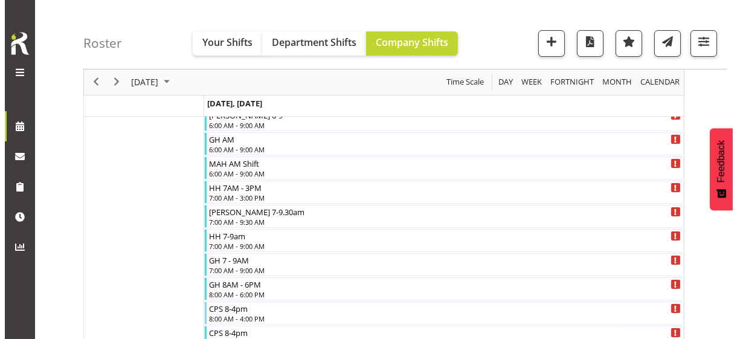
scroll to position [121, 0]
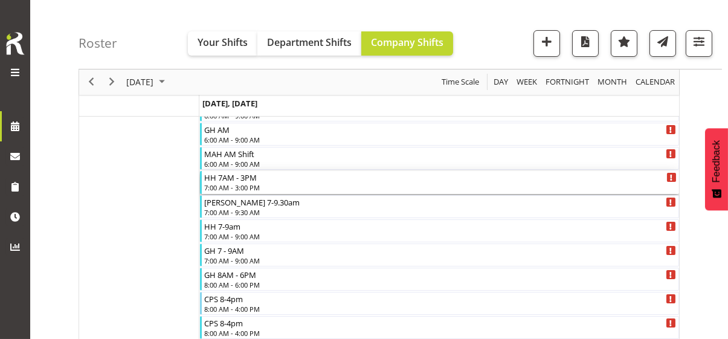
click at [228, 183] on div "7:00 AM - 3:00 PM" at bounding box center [440, 187] width 472 height 10
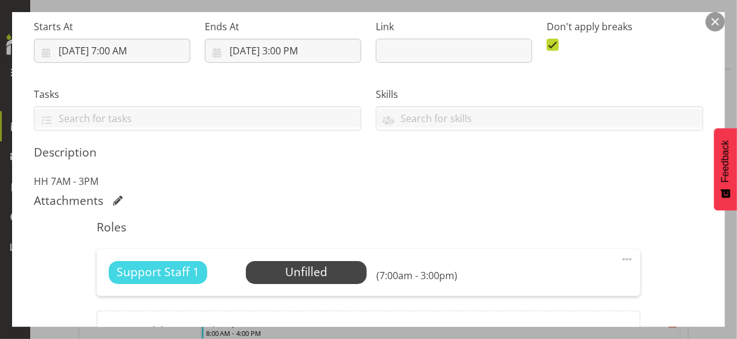
scroll to position [302, 0]
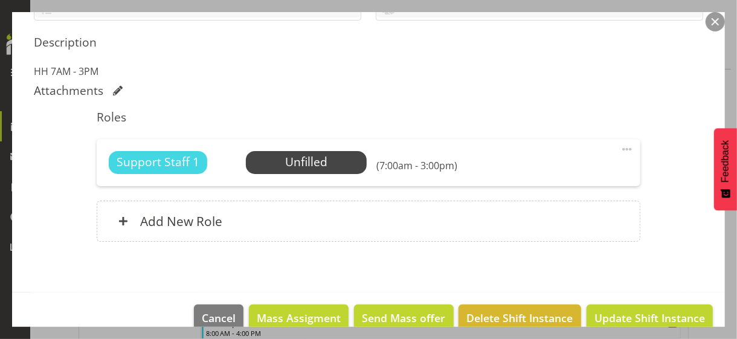
click at [620, 145] on span at bounding box center [627, 149] width 15 height 15
click at [552, 170] on link "Edit" at bounding box center [576, 176] width 116 height 22
select select "7"
select select "2025"
select select "7"
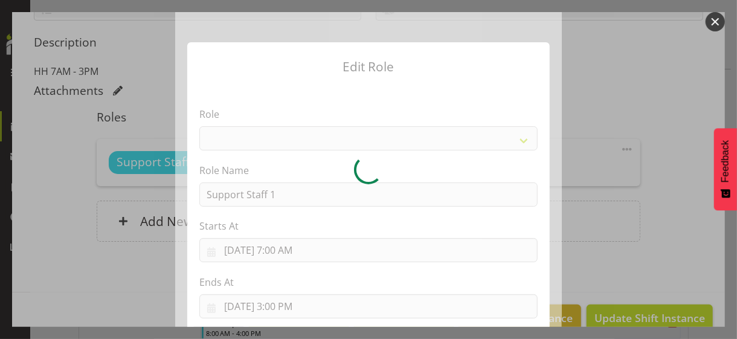
select select "1091"
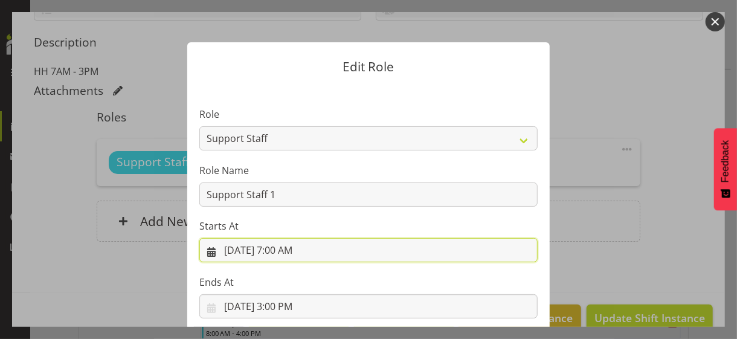
click at [289, 251] on input "[DATE] 7:00 AM" at bounding box center [368, 250] width 338 height 24
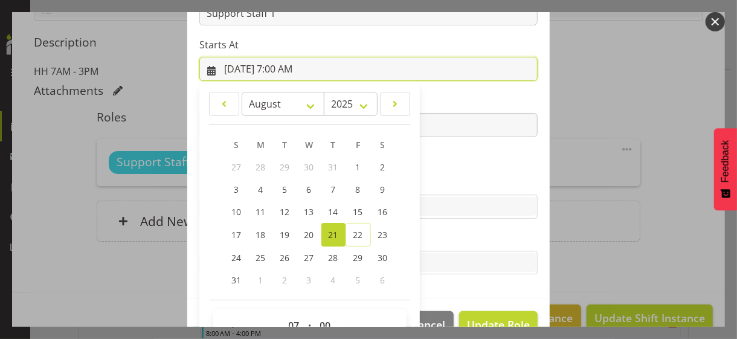
scroll to position [210, 0]
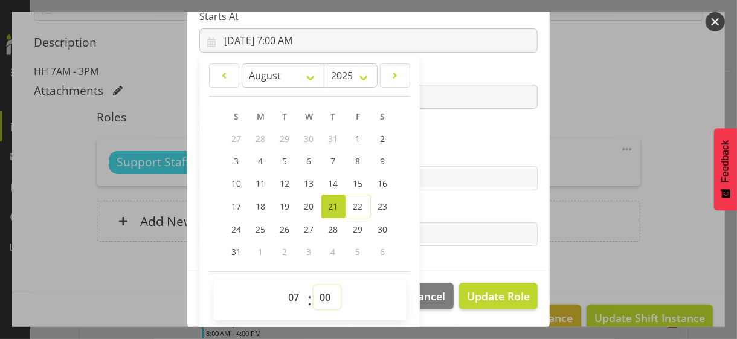
drag, startPoint x: 320, startPoint y: 292, endPoint x: 319, endPoint y: 285, distance: 7.4
click at [320, 292] on select "00 01 02 03 04 05 06 07 08 09 10 11 12 13 14 15 16 17 18 19 20 21 22 23 24 25 2…" at bounding box center [327, 297] width 27 height 24
select select "30"
click at [314, 285] on select "00 01 02 03 04 05 06 07 08 09 10 11 12 13 14 15 16 17 18 19 20 21 22 23 24 25 2…" at bounding box center [327, 297] width 27 height 24
type input "[DATE] 7:30 AM"
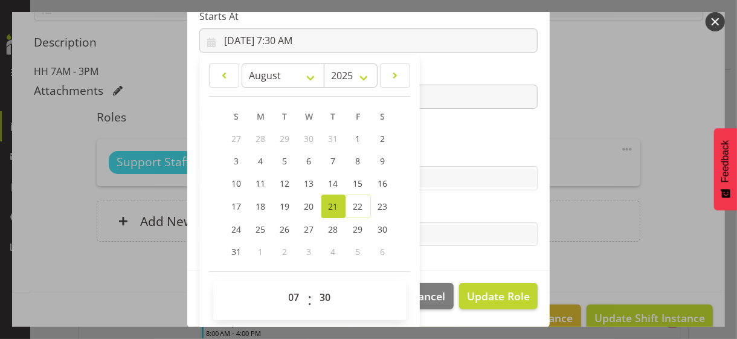
click at [454, 152] on label "Skills" at bounding box center [368, 154] width 338 height 15
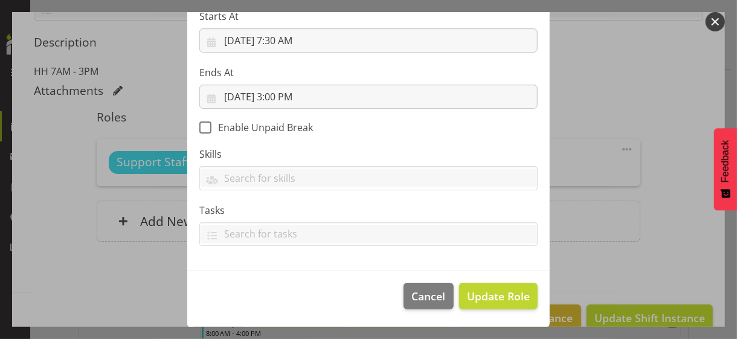
scroll to position [209, 0]
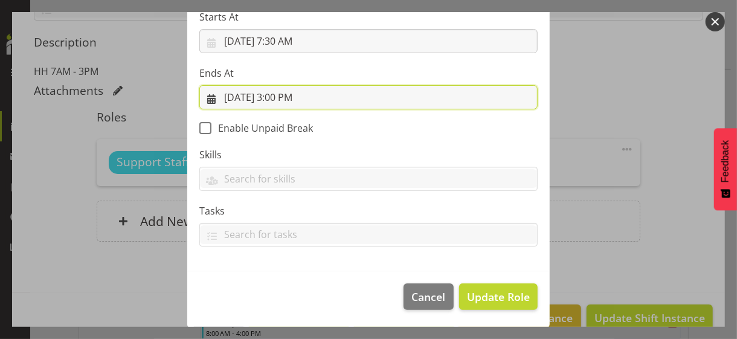
click at [285, 97] on input "[DATE] 3:00 PM" at bounding box center [368, 97] width 338 height 24
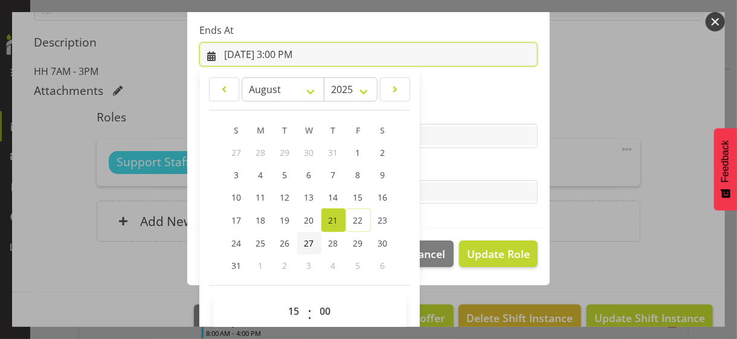
scroll to position [266, 0]
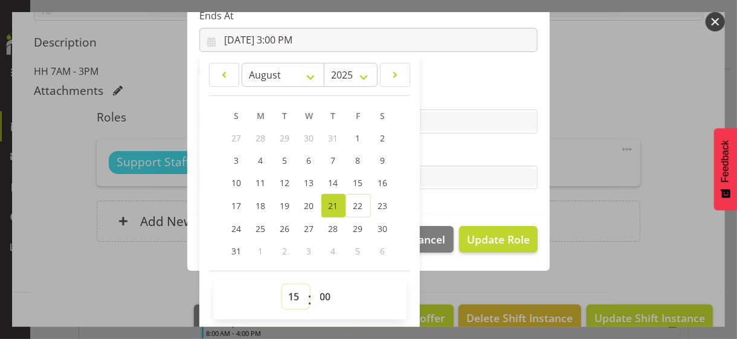
click at [282, 292] on select "00 01 02 03 04 05 06 07 08 09 10 11 12 13 14 15 16 17 18 19 20 21 22 23" at bounding box center [295, 297] width 27 height 24
select select "9"
click at [282, 285] on select "00 01 02 03 04 05 06 07 08 09 10 11 12 13 14 15 16 17 18 19 20 21 22 23" at bounding box center [295, 297] width 27 height 24
type input "[DATE] 9:00 AM"
drag, startPoint x: 440, startPoint y: 152, endPoint x: 464, endPoint y: 196, distance: 50.0
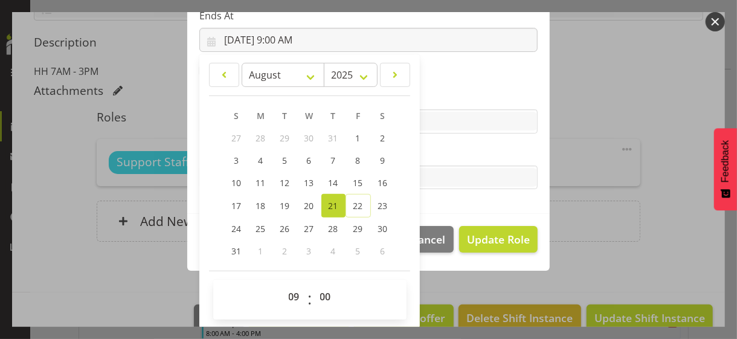
click at [440, 153] on label "Tasks" at bounding box center [368, 153] width 338 height 15
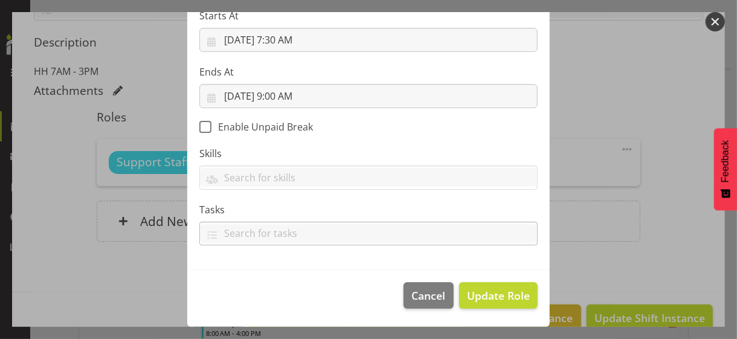
scroll to position [209, 0]
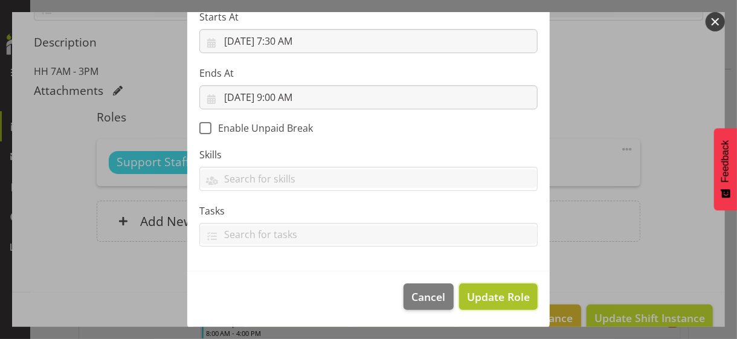
click at [498, 289] on span "Update Role" at bounding box center [498, 297] width 63 height 16
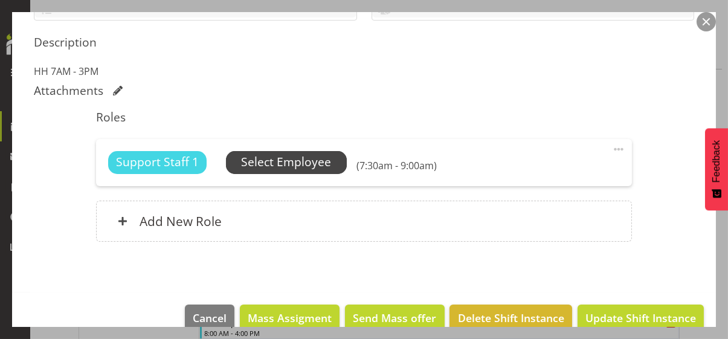
click at [292, 161] on span "Select Employee" at bounding box center [286, 162] width 90 height 18
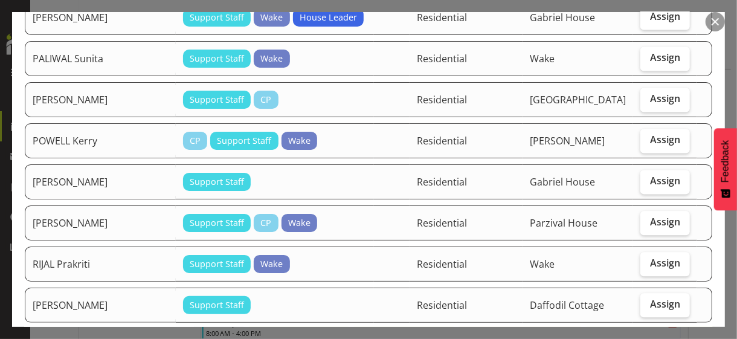
scroll to position [1148, 0]
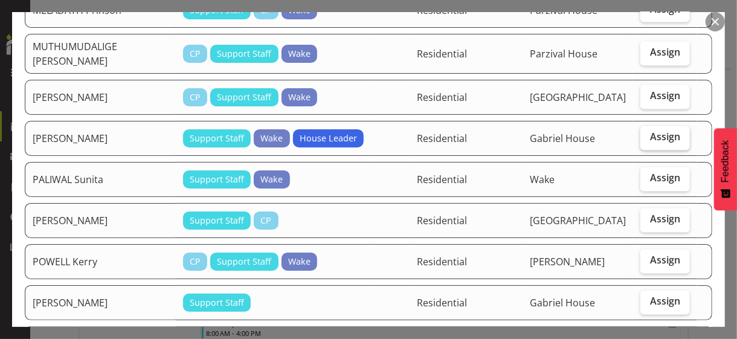
click at [643, 131] on span "Assign" at bounding box center [665, 137] width 30 height 12
click at [643, 134] on input "Assign" at bounding box center [644, 138] width 8 height 8
checkbox input "true"
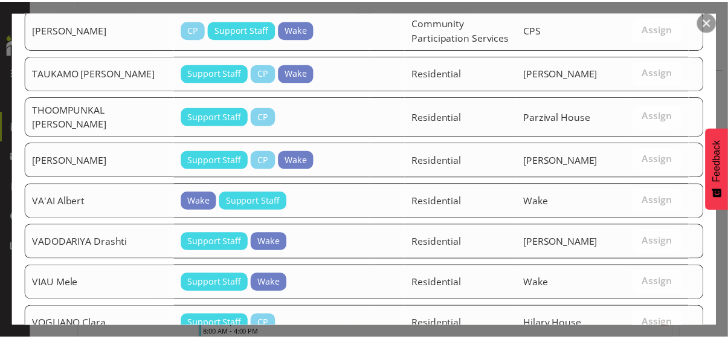
scroll to position [1907, 0]
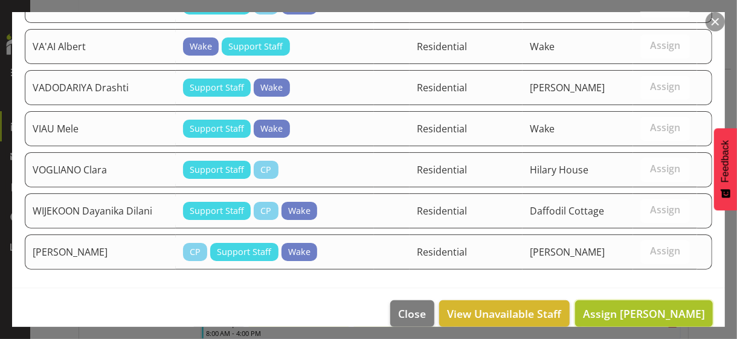
click at [624, 293] on span "Assign [PERSON_NAME]" at bounding box center [644, 313] width 122 height 15
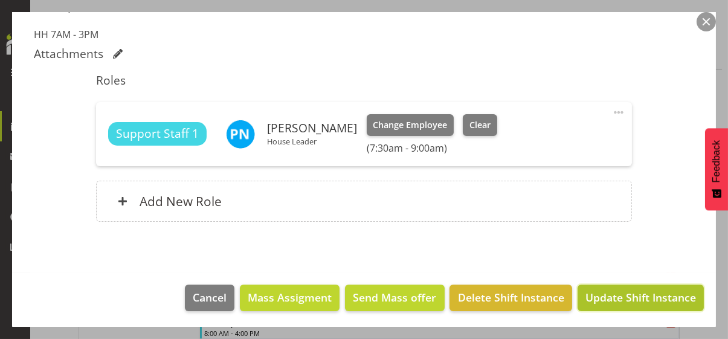
click at [625, 293] on span "Update Shift Instance" at bounding box center [640, 297] width 111 height 16
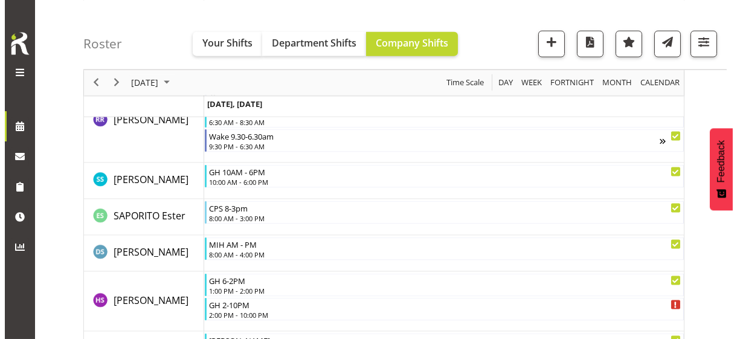
scroll to position [3383, 0]
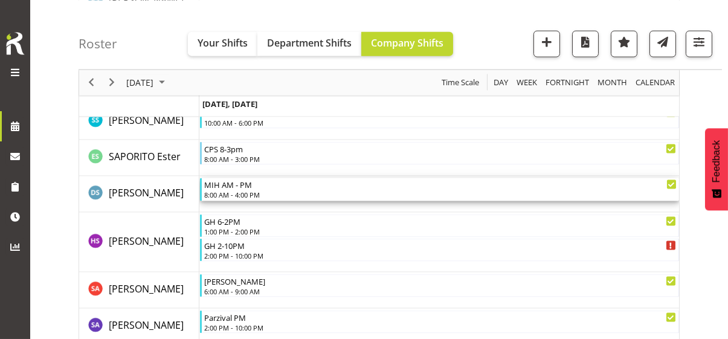
click at [249, 193] on div "8:00 AM - 4:00 PM" at bounding box center [440, 195] width 472 height 10
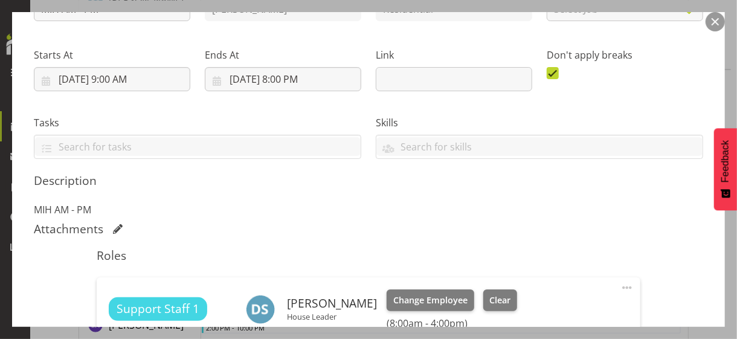
scroll to position [302, 0]
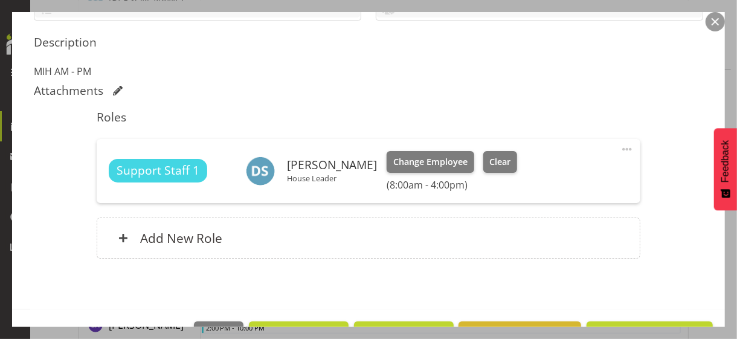
click at [620, 149] on span at bounding box center [627, 149] width 15 height 15
click at [555, 172] on link "Edit" at bounding box center [576, 176] width 116 height 22
select select "7"
select select "2025"
select select "8"
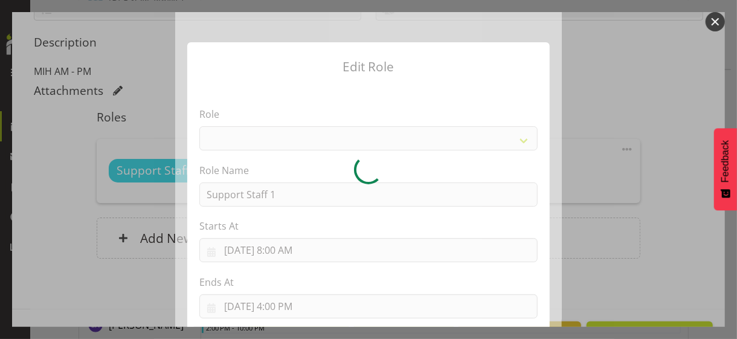
select select "1091"
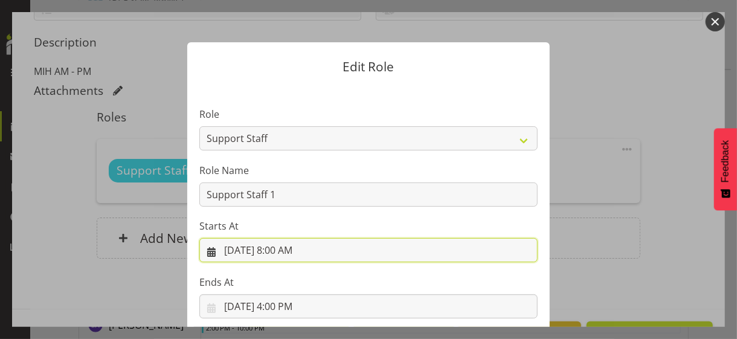
click at [289, 252] on input "[DATE] 8:00 AM" at bounding box center [368, 250] width 338 height 24
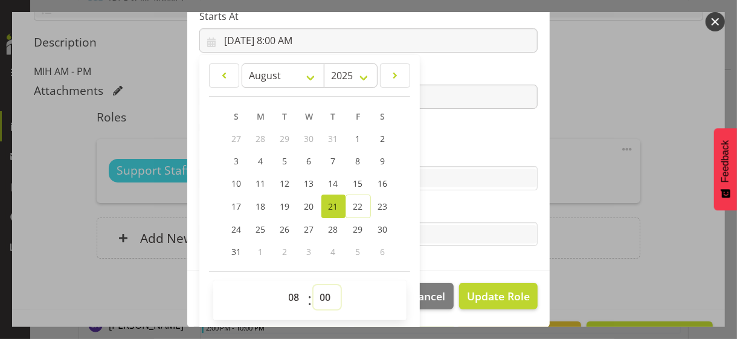
drag, startPoint x: 321, startPoint y: 295, endPoint x: 318, endPoint y: 289, distance: 6.2
click at [321, 293] on select "00 01 02 03 04 05 06 07 08 09 10 11 12 13 14 15 16 17 18 19 20 21 22 23 24 25 2…" at bounding box center [327, 297] width 27 height 24
select select "30"
click at [314, 285] on select "00 01 02 03 04 05 06 07 08 09 10 11 12 13 14 15 16 17 18 19 20 21 22 23 24 25 2…" at bounding box center [327, 297] width 27 height 24
type input "[DATE] 8:30 AM"
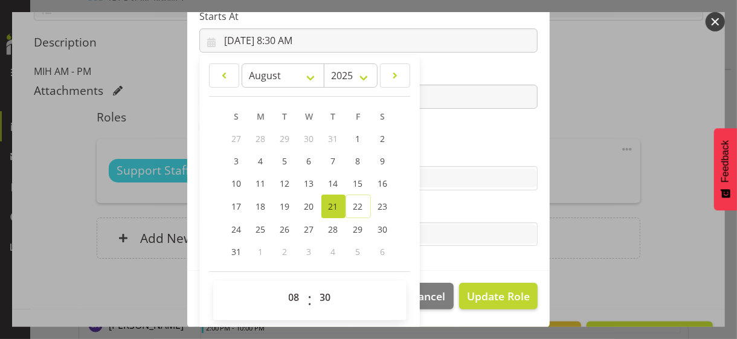
click at [454, 149] on label "Skills" at bounding box center [368, 154] width 338 height 15
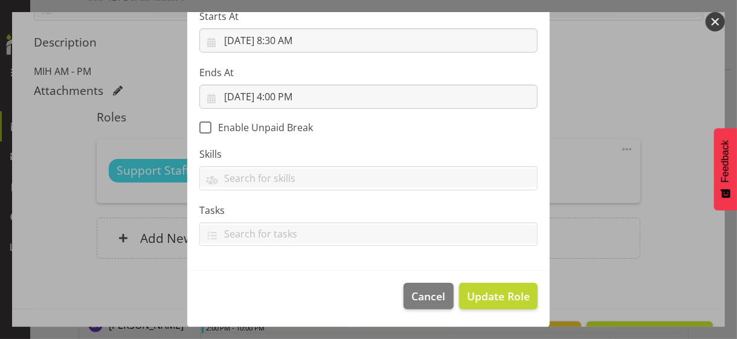
scroll to position [209, 0]
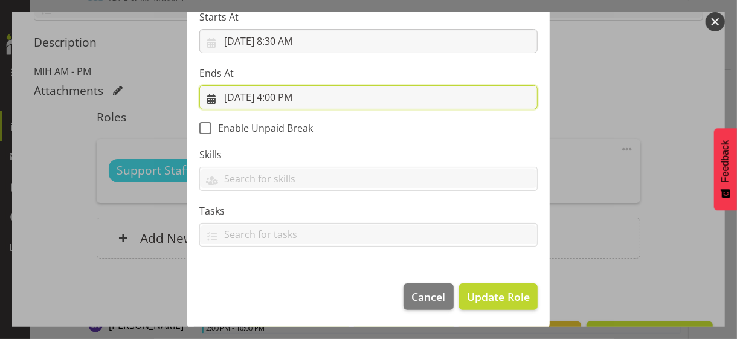
drag, startPoint x: 283, startPoint y: 99, endPoint x: 283, endPoint y: 107, distance: 7.9
click at [283, 98] on input "[DATE] 4:00 PM" at bounding box center [368, 97] width 338 height 24
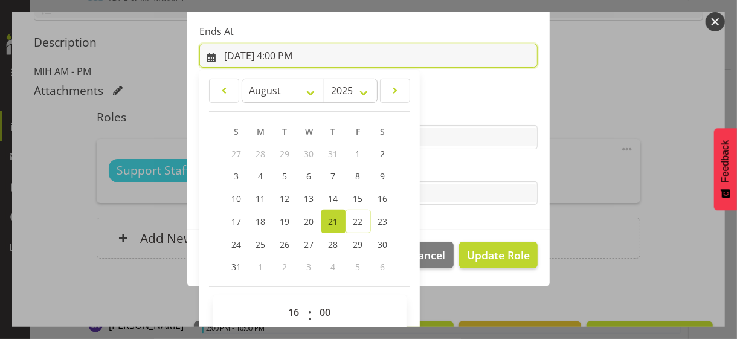
scroll to position [266, 0]
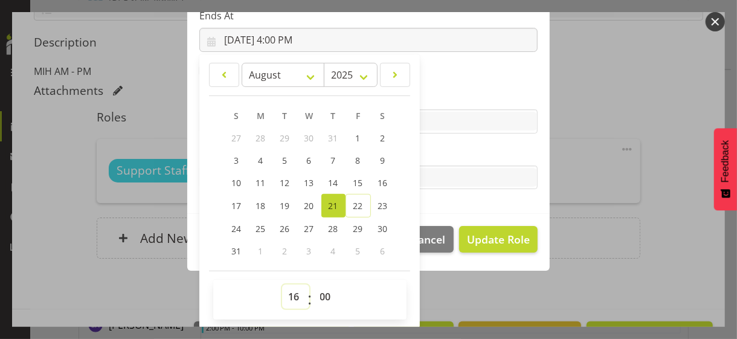
drag, startPoint x: 289, startPoint y: 295, endPoint x: 294, endPoint y: 290, distance: 6.8
click at [289, 293] on select "00 01 02 03 04 05 06 07 08 09 10 11 12 13 14 15 16 17 18 19 20 21 22 23" at bounding box center [295, 297] width 27 height 24
select select "22"
click at [282, 285] on select "00 01 02 03 04 05 06 07 08 09 10 11 12 13 14 15 16 17 18 19 20 21 22 23" at bounding box center [295, 297] width 27 height 24
type input "[DATE] 10:00 PM"
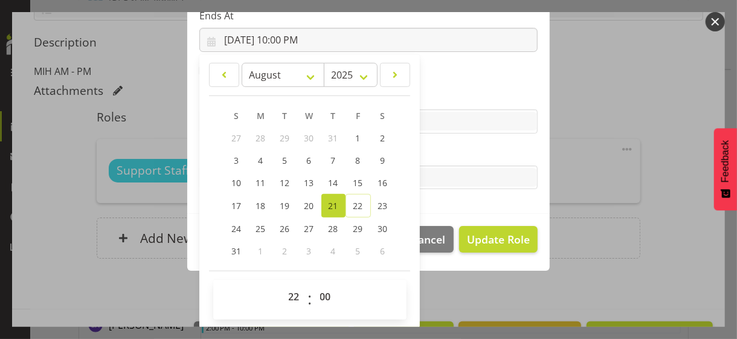
click at [469, 149] on label "Tasks" at bounding box center [368, 153] width 338 height 15
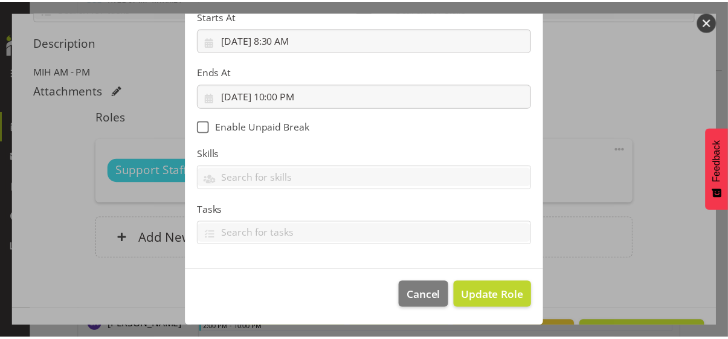
scroll to position [209, 0]
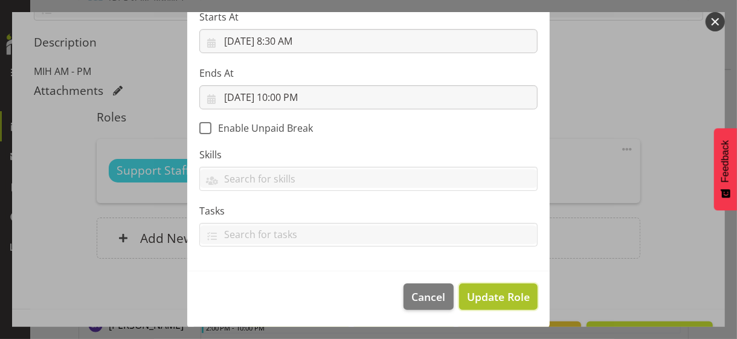
click at [489, 293] on span "Update Role" at bounding box center [498, 297] width 63 height 16
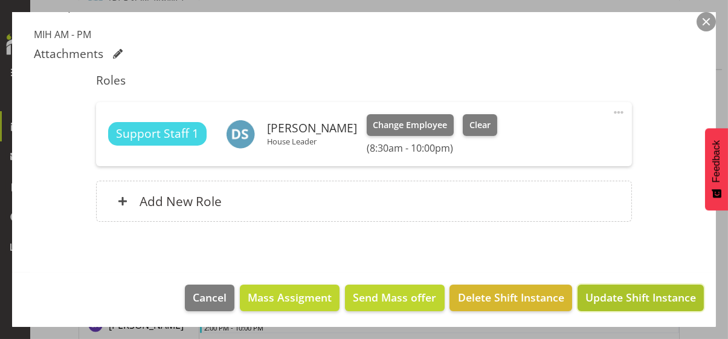
click at [614, 293] on span "Update Shift Instance" at bounding box center [640, 297] width 111 height 16
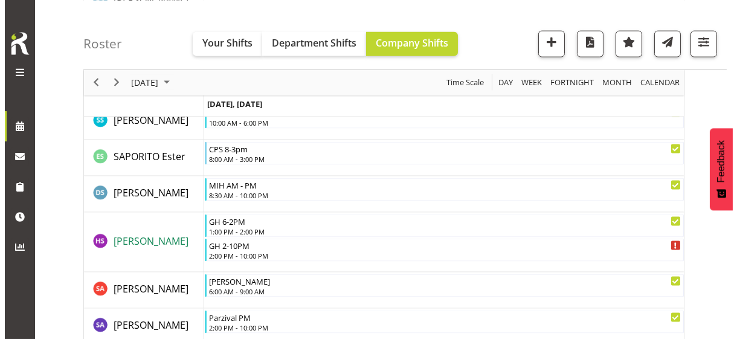
scroll to position [3323, 0]
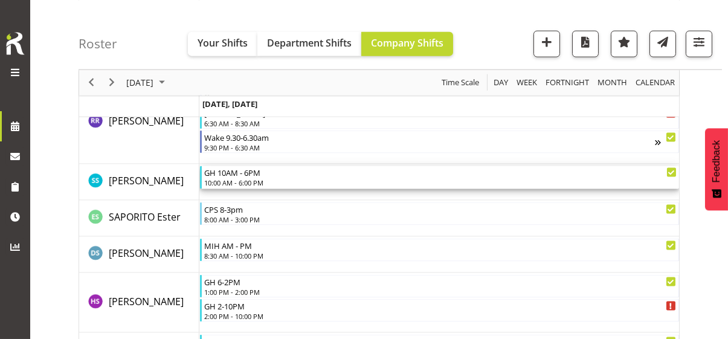
click at [250, 178] on div "10:00 AM - 6:00 PM" at bounding box center [440, 183] width 472 height 10
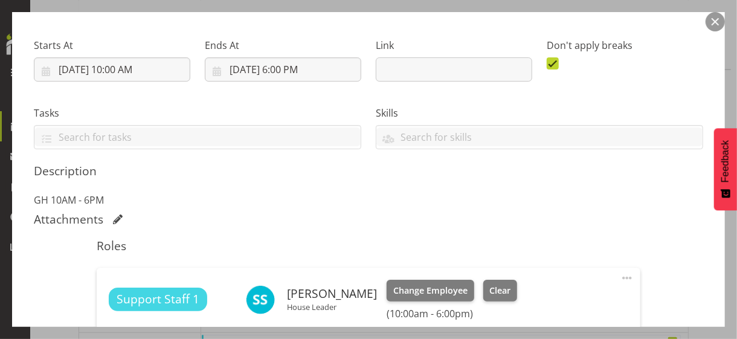
scroll to position [242, 0]
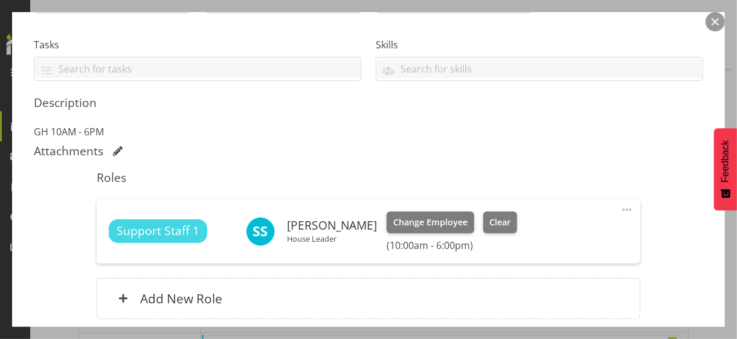
drag, startPoint x: 613, startPoint y: 208, endPoint x: 583, endPoint y: 223, distance: 33.2
click at [620, 208] on span at bounding box center [627, 209] width 15 height 15
click at [555, 232] on link "Edit" at bounding box center [576, 236] width 116 height 22
select select "7"
select select "2025"
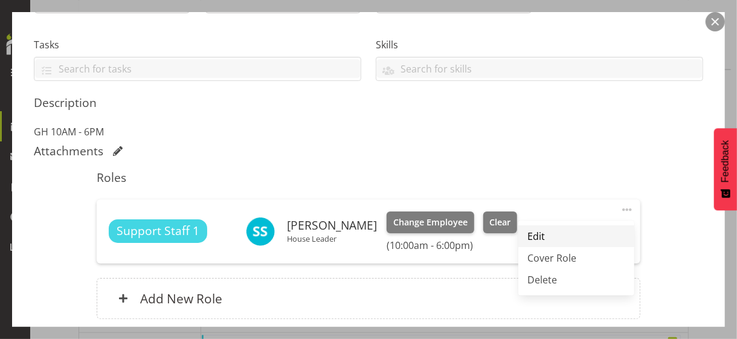
select select "10"
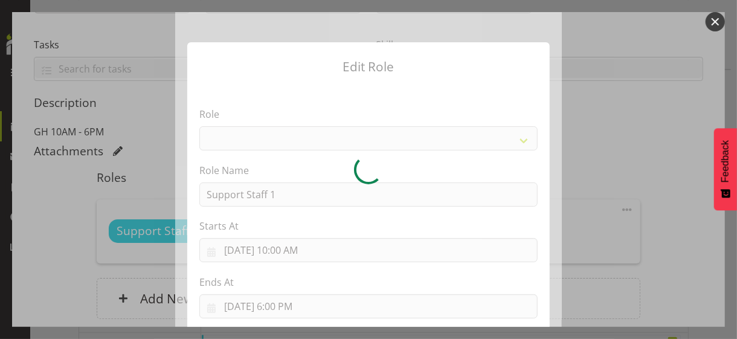
select select "1091"
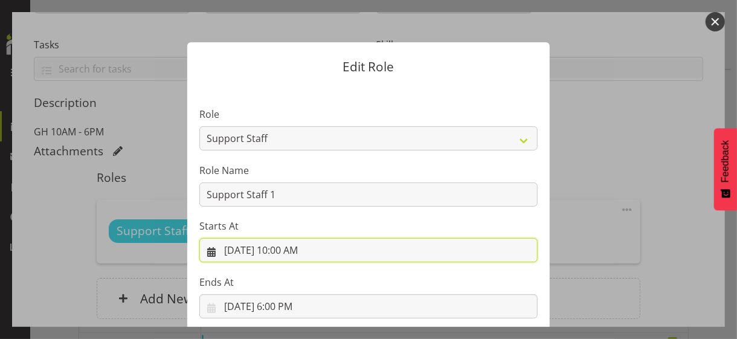
click at [286, 251] on input "[DATE] 10:00 AM" at bounding box center [368, 250] width 338 height 24
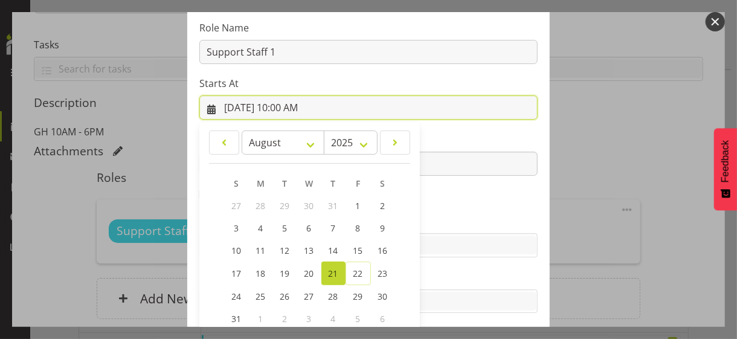
scroll to position [210, 0]
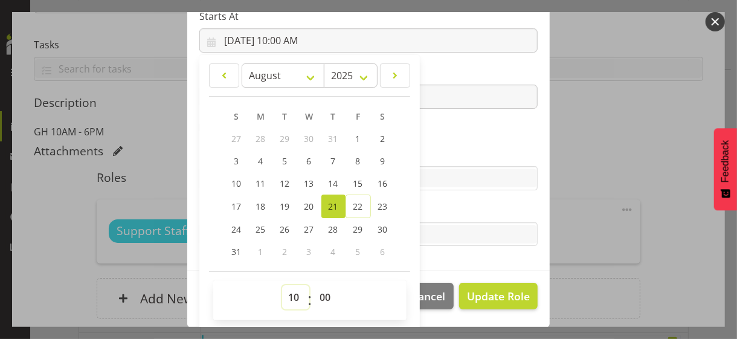
click at [289, 288] on select "00 01 02 03 04 05 06 07 08 09 10 11 12 13 14 15 16 17 18 19 20 21 22 23" at bounding box center [295, 297] width 27 height 24
select select "8"
click at [282, 285] on select "00 01 02 03 04 05 06 07 08 09 10 11 12 13 14 15 16 17 18 19 20 21 22 23" at bounding box center [295, 297] width 27 height 24
type input "[DATE] 8:00 AM"
click at [433, 134] on section "Role CP House Leader Support Staff Wake Role Name Support Staff 1 Starts At [DA…" at bounding box center [368, 73] width 363 height 395
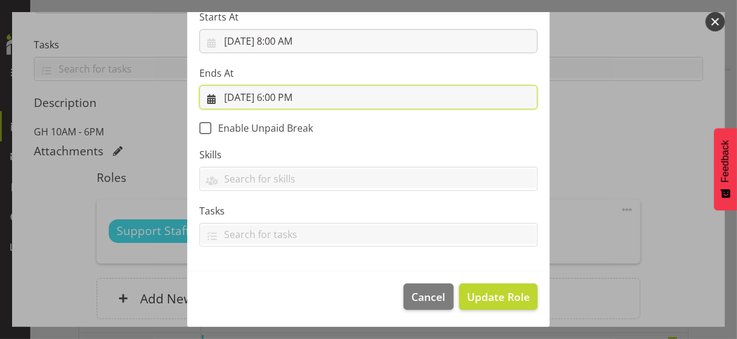
click at [272, 96] on input "[DATE] 6:00 PM" at bounding box center [368, 97] width 338 height 24
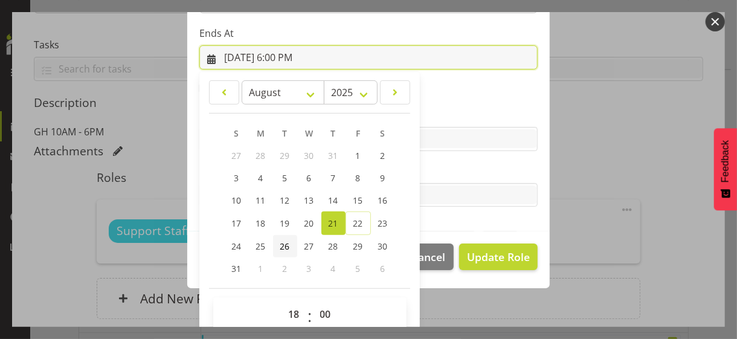
scroll to position [266, 0]
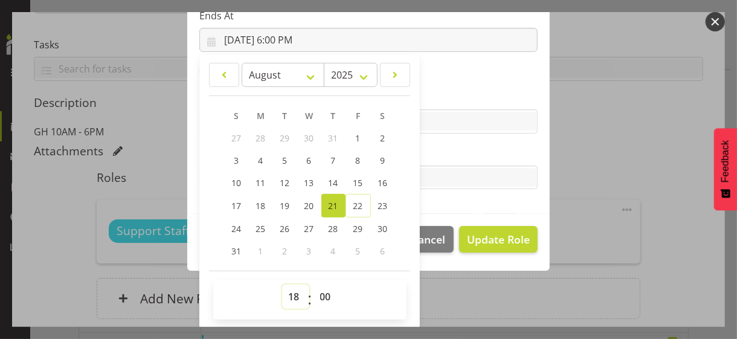
drag, startPoint x: 288, startPoint y: 295, endPoint x: 294, endPoint y: 285, distance: 11.9
click at [288, 293] on select "00 01 02 03 04 05 06 07 08 09 10 11 12 13 14 15 16 17 18 19 20 21 22 23" at bounding box center [295, 297] width 27 height 24
select select "22"
click at [282, 285] on select "00 01 02 03 04 05 06 07 08 09 10 11 12 13 14 15 16 17 18 19 20 21 22 23" at bounding box center [295, 297] width 27 height 24
type input "[DATE] 10:00 PM"
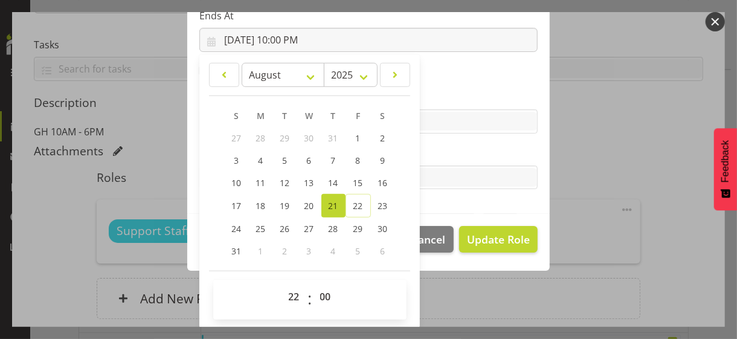
click at [443, 146] on label "Tasks" at bounding box center [368, 153] width 338 height 15
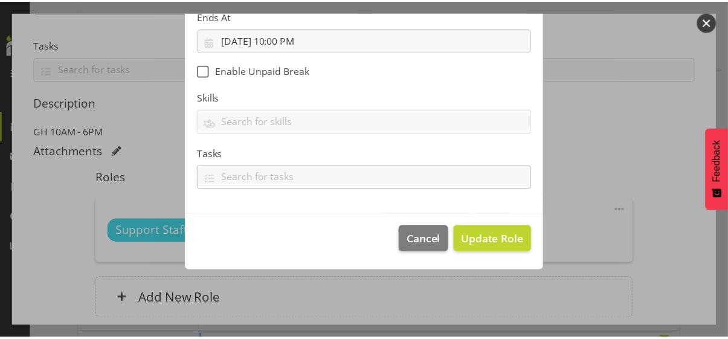
scroll to position [209, 0]
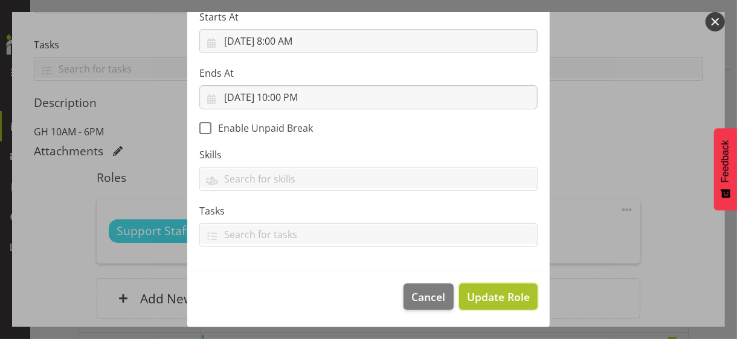
click at [483, 293] on span "Update Role" at bounding box center [498, 297] width 63 height 16
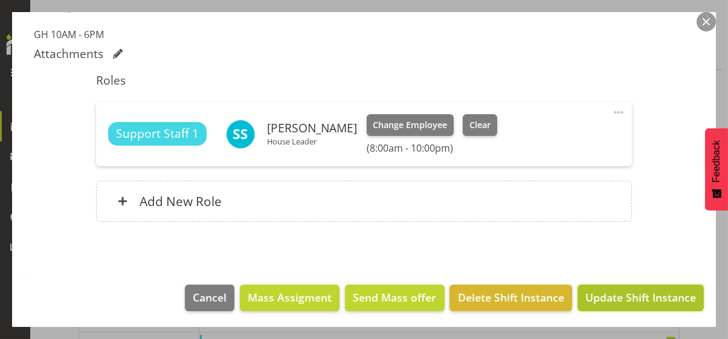
click at [630, 293] on span "Update Shift Instance" at bounding box center [640, 297] width 111 height 16
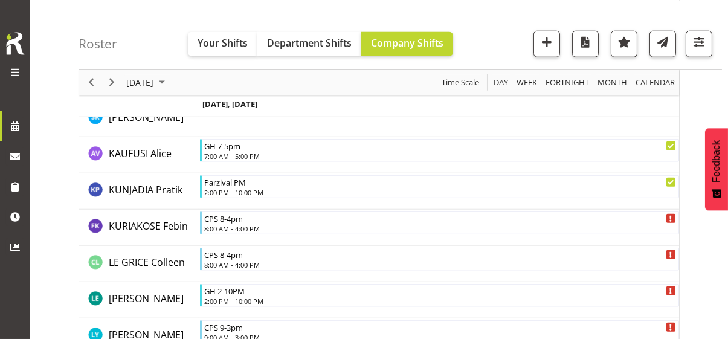
scroll to position [3323, 0]
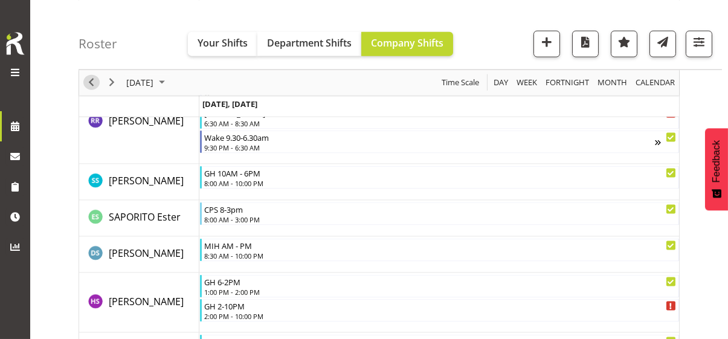
click at [88, 77] on span "Previous" at bounding box center [91, 82] width 15 height 15
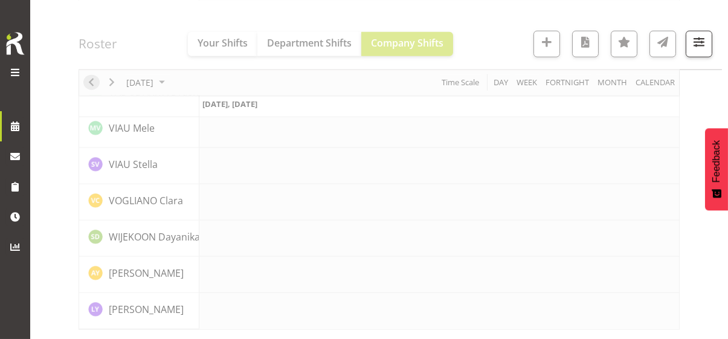
scroll to position [2848, 0]
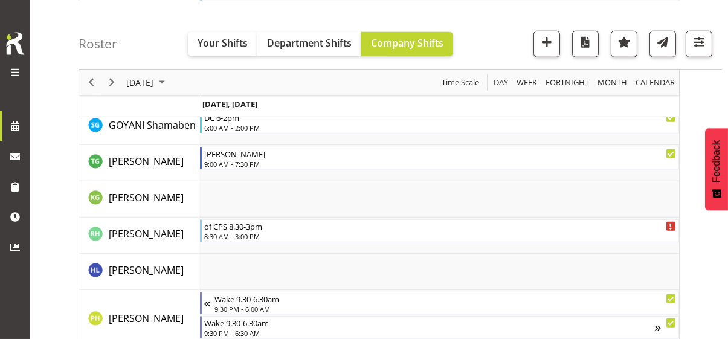
scroll to position [1683, 0]
